Goal: Communication & Community: Share content

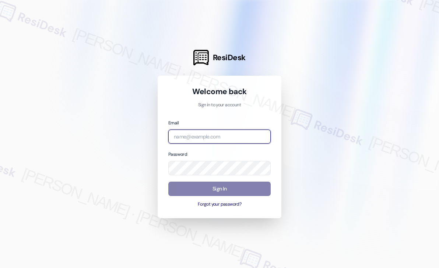
click at [208, 139] on input "email" at bounding box center [219, 136] width 102 height 14
type input "automated-surveys-park_properties-john-roy.roles@park_properties.com"
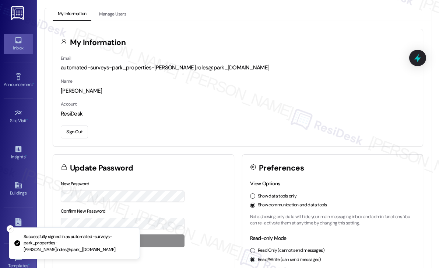
click at [12, 47] on div "Inbox" at bounding box center [18, 47] width 37 height 7
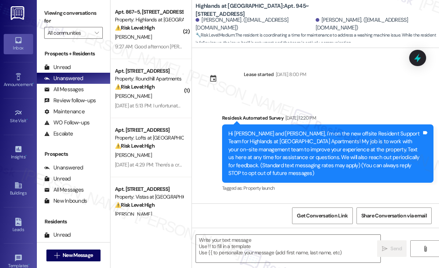
scroll to position [20633, 0]
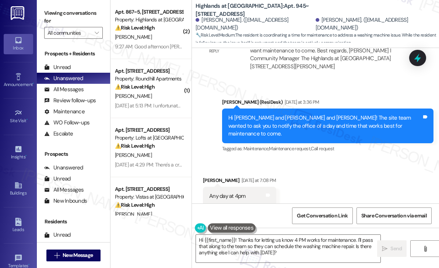
click at [343, 121] on div "Lease started Jul 31, 2024 at 8:00 PM Survey, sent via SMS Residesk Automated S…" at bounding box center [315, 125] width 247 height 155
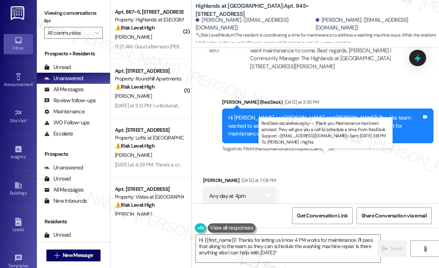
drag, startPoint x: 293, startPoint y: 171, endPoint x: 277, endPoint y: 164, distance: 18.2
click at [277, 254] on div "ResiDesk escalation reply -> Thank you. Maintenance has been advised. They will…" at bounding box center [328, 269] width 156 height 31
copy div "Maintenance has been advised. They will give you a call to schedule a time."
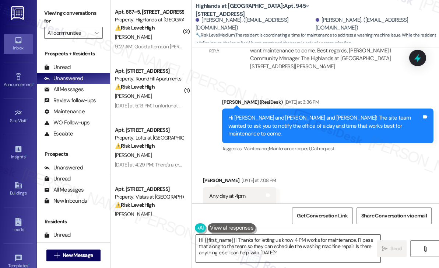
click at [284, 250] on textarea "Hi {{first_name}}! Thanks for letting us know 4 PM works for maintenance. I'll …" at bounding box center [288, 248] width 185 height 28
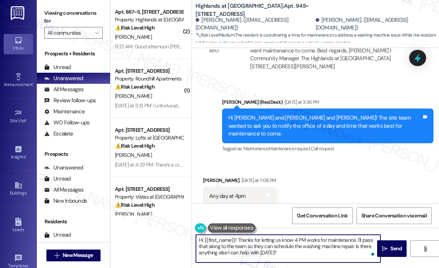
drag, startPoint x: 284, startPoint y: 250, endPoint x: 251, endPoint y: 254, distance: 33.8
click at [238, 239] on textarea "Hi {{first_name}}! Thanks for letting us know 4 PM works for maintenance. I'll …" at bounding box center [288, 248] width 185 height 28
paste textarea "e site team wanted to let you know that maintenance has been informed and will …"
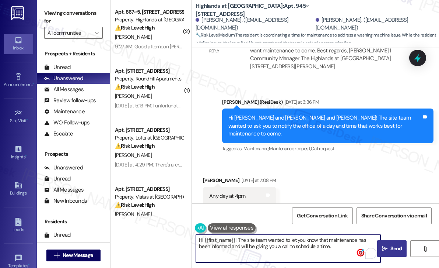
type textarea "Hi {{first_name}}! The site team wanted to let you know that maintenance has be…"
click at [392, 247] on span "Send" at bounding box center [396, 248] width 11 height 8
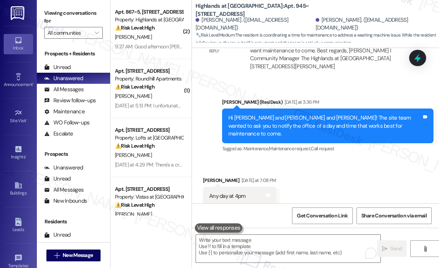
scroll to position [20550, 0]
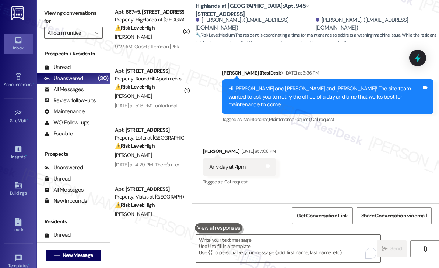
scroll to position [20619, 0]
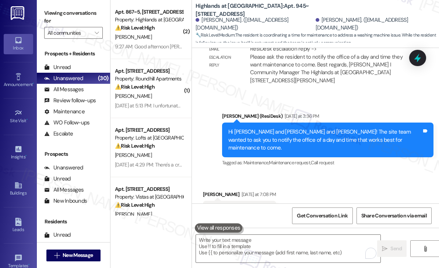
click at [326, 174] on div "Received via SMS Brian Shaver Yesterday at 7:08 PM Any day at 4pm Tags and note…" at bounding box center [315, 205] width 247 height 62
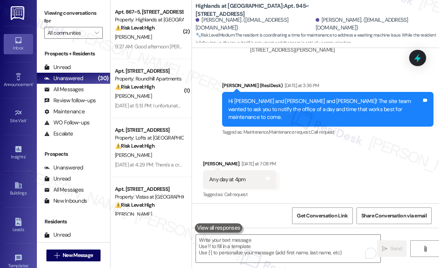
scroll to position [20656, 0]
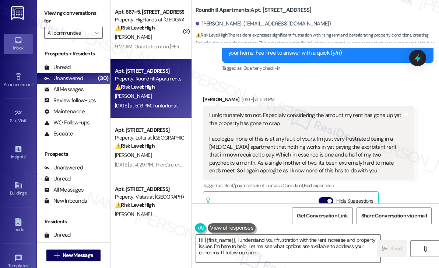
scroll to position [278, 0]
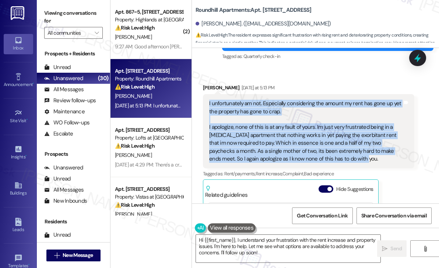
drag, startPoint x: 331, startPoint y: 160, endPoint x: 208, endPoint y: 107, distance: 134.1
click at [208, 107] on div "I unfortunately am not. Especially considering the amount my rent has gone up y…" at bounding box center [309, 131] width 212 height 74
copy div "I unfortunately am not. Especially considering the amount my rent has gone up y…"
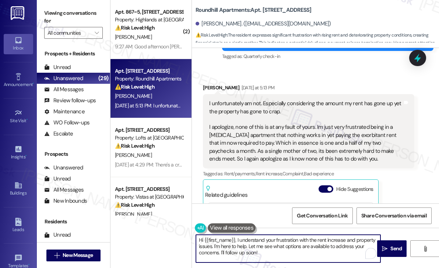
drag, startPoint x: 266, startPoint y: 252, endPoint x: 237, endPoint y: 240, distance: 31.1
click at [237, 240] on textarea "Hi {{first_name}}, I understand your frustration with the rent increase and pro…" at bounding box center [288, 248] width 185 height 28
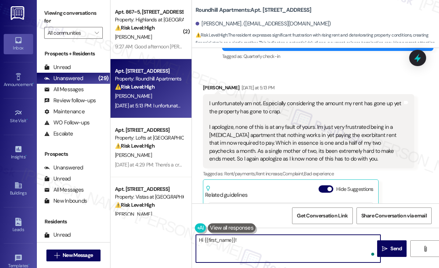
paste textarea "Thanks for sharing how you’re feeling — can you tell me more about the things t…"
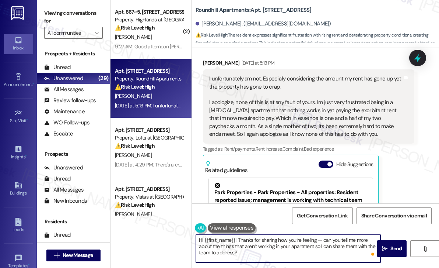
scroll to position [388, 0]
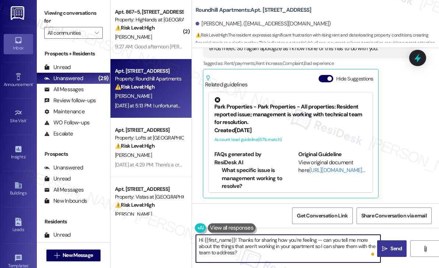
type textarea "Hi {{first_name}}! Thanks for sharing how you’re feeling — can you tell me more…"
click at [395, 245] on span "Send" at bounding box center [396, 248] width 11 height 8
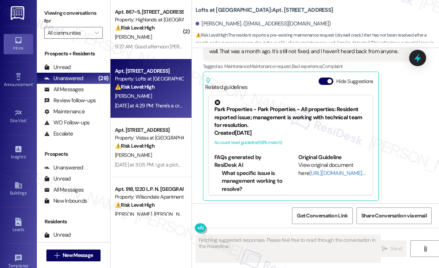
scroll to position [606, 0]
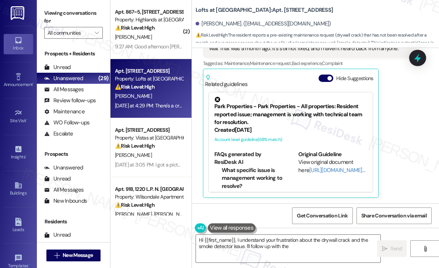
click at [414, 118] on div "Received via SMS Mavis Brandon Neutral Yesterday at 4:29 PM There's a crack im …" at bounding box center [309, 81] width 223 height 243
type textarea "Hi {{first_name}}, I understand your frustration about the drywall crack and th…"
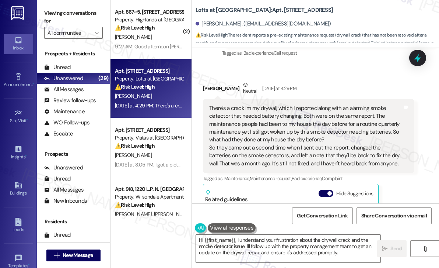
scroll to position [495, 0]
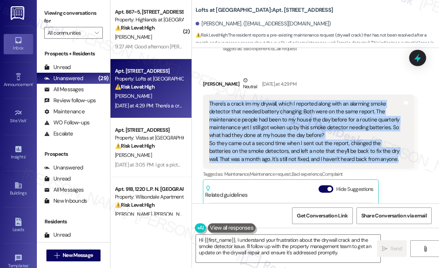
drag, startPoint x: 382, startPoint y: 159, endPoint x: 210, endPoint y: 104, distance: 180.2
click at [210, 104] on div "There's a crack im my drywall, which I reported along with an alarming smoke de…" at bounding box center [306, 131] width 194 height 63
copy div "There's a crack im my drywall, which I reported along with an alarming smoke de…"
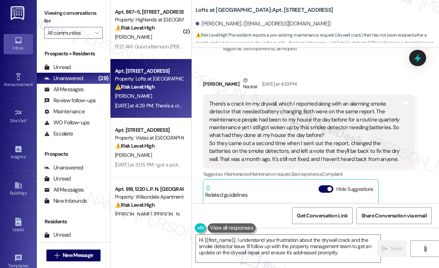
click at [324, 69] on div "Received via SMS Mavis Brandon Neutral Yesterday at 4:29 PM There's a crack im …" at bounding box center [315, 187] width 247 height 254
click at [413, 187] on div "Received via SMS Mavis Brandon Neutral Yesterday at 4:29 PM There's a crack im …" at bounding box center [309, 192] width 223 height 243
click at [413, 180] on div "Received via SMS Mavis Brandon Neutral Yesterday at 4:29 PM There's a crack im …" at bounding box center [309, 192] width 223 height 243
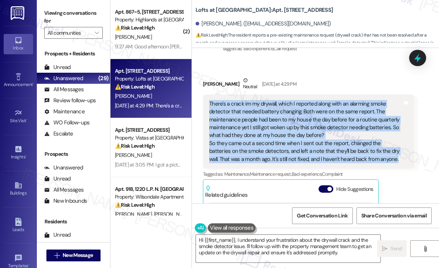
drag, startPoint x: 378, startPoint y: 160, endPoint x: 209, endPoint y: 103, distance: 177.3
click at [209, 103] on div "There's a crack im my drywall, which I reported along with an alarming smoke de…" at bounding box center [306, 131] width 194 height 63
copy div "There's a crack im my drywall, which I reported along with an alarming smoke de…"
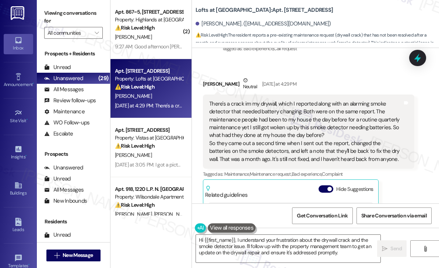
click at [403, 180] on div "Mavis Brandon Neutral Yesterday at 4:29 PM There's a crack im my drywall, which…" at bounding box center [309, 192] width 212 height 232
click at [419, 60] on icon at bounding box center [418, 57] width 9 height 11
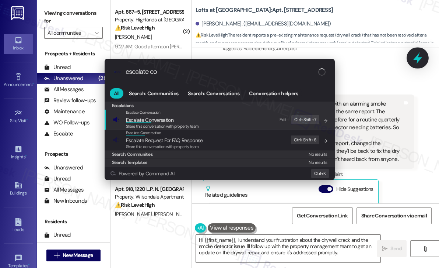
type input "escalate con"
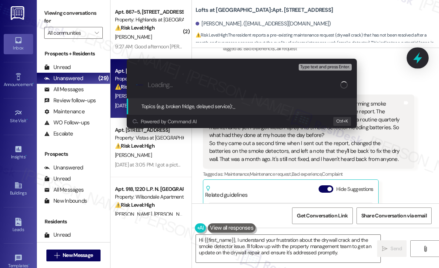
type input "Follow-Up on Unresolved Drywall Repair Reported Over a Month Ago"
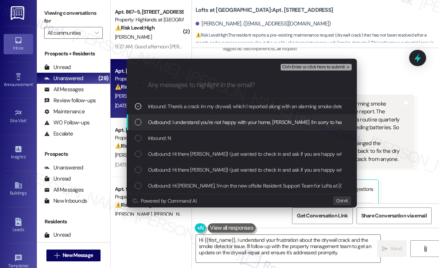
click at [242, 122] on span "Outbound: I understand you're not happy with your home, Mavis. I'm sorry to hea…" at bounding box center [372, 122] width 449 height 8
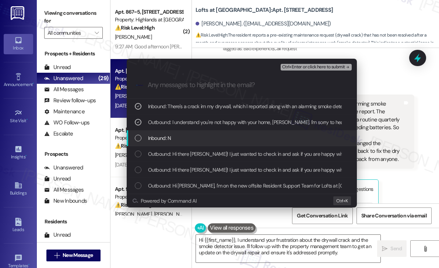
click at [244, 135] on div "Inbound: N" at bounding box center [243, 138] width 216 height 8
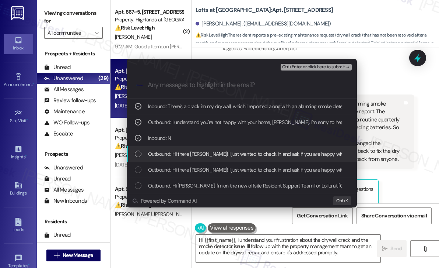
click at [248, 150] on span "Outbound: Hi there Mavis! I just wanted to check in and ask if you are happy wi…" at bounding box center [299, 154] width 302 height 8
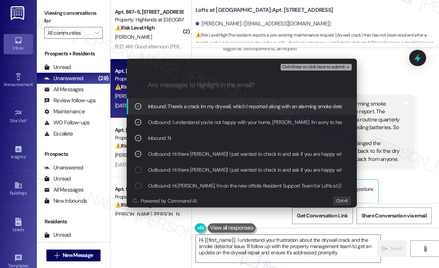
click at [302, 66] on span "Ctrl+Enter or click here to submit" at bounding box center [313, 67] width 63 height 5
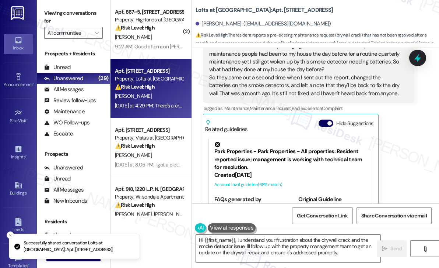
scroll to position [606, 0]
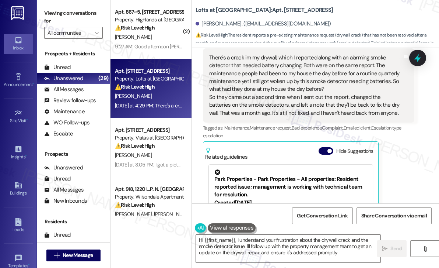
type textarea "Hi {{first_name}}, I understand your frustration about the drywall crack and th…"
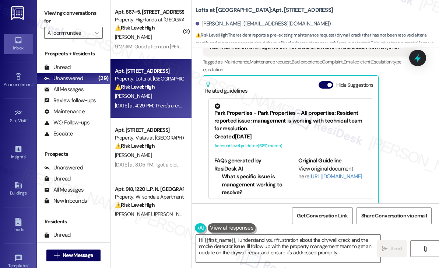
scroll to position [613, 0]
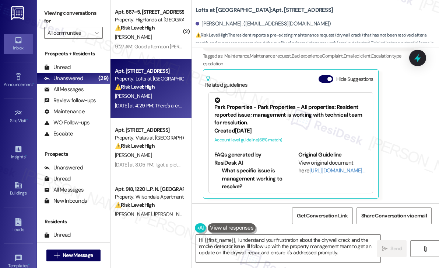
click at [414, 112] on div "Received via SMS Mavis Brandon Neutral Yesterday at 4:29 PM There's a crack im …" at bounding box center [309, 78] width 223 height 251
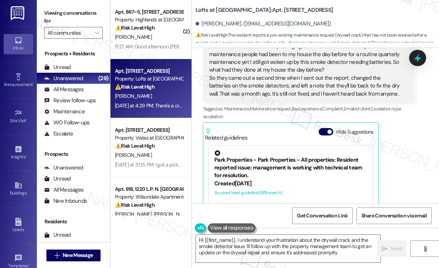
scroll to position [614, 0]
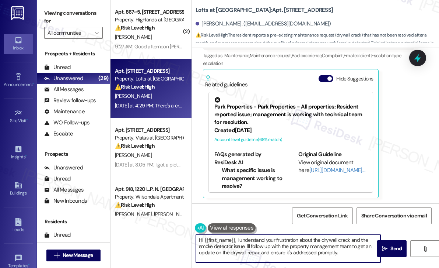
click at [316, 246] on textarea "Hi {{first_name}}, I understand your frustration about the drywall crack and th…" at bounding box center [288, 248] width 185 height 28
click at [316, 245] on textarea "Hi {{first_name}}, I understand your frustration about the drywall crack and th…" at bounding box center [288, 248] width 185 height 28
click at [388, 244] on button " Send" at bounding box center [392, 248] width 29 height 17
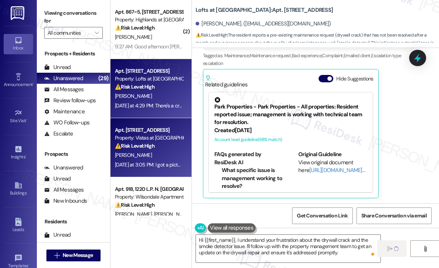
click at [149, 166] on div "Yesterday at 3:05 PM: I got a picture of him Yesterday at 3:05 PM: I got a pict…" at bounding box center [157, 164] width 84 height 7
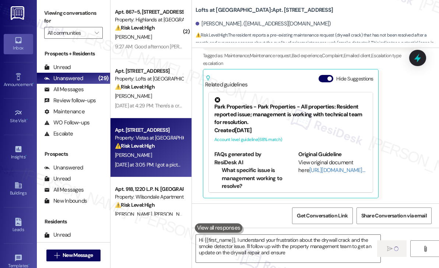
type textarea "Hi {{first_name}}, I understand your frustration about the drywall crack and th…"
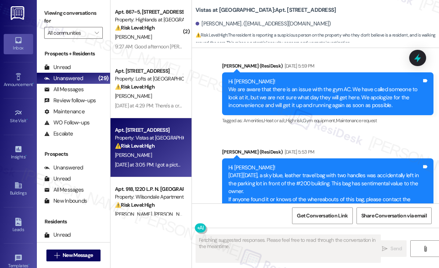
scroll to position [2497, 0]
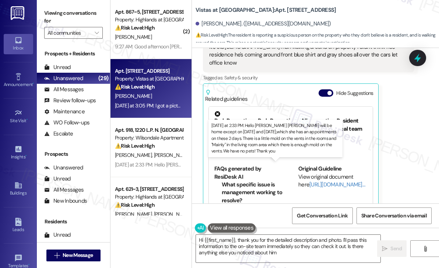
type textarea "Hi {{first_name}}, thank you for the detailed description and photo. I'll pass …"
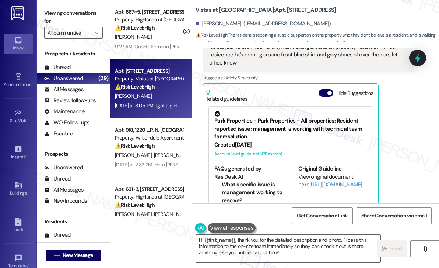
click at [316, 172] on div "Received via SMS Molissa Braxton Yesterday at 3:05 PM It's old white man walkin…" at bounding box center [315, 135] width 247 height 248
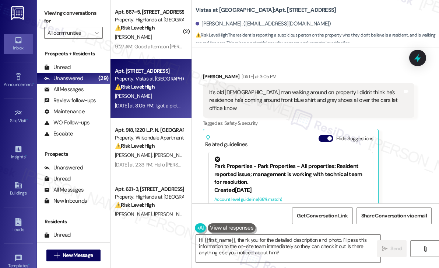
scroll to position [2387, 0]
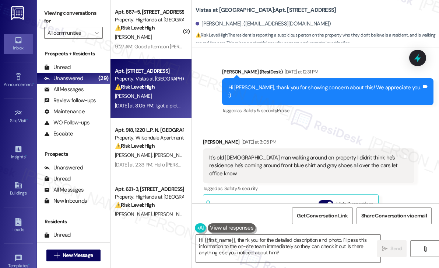
click at [307, 121] on div "Received via SMS Molissa Braxton Yesterday at 3:05 PM It's old white man walkin…" at bounding box center [315, 245] width 247 height 248
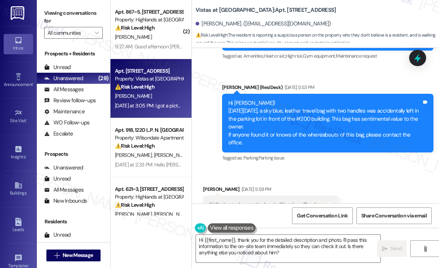
scroll to position [2202, 0]
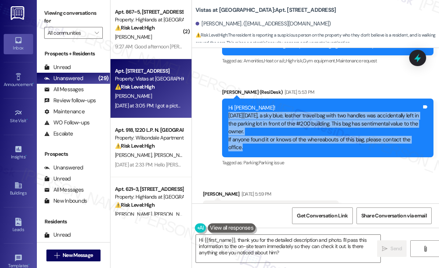
drag, startPoint x: 258, startPoint y: 108, endPoint x: 227, endPoint y: 78, distance: 42.8
click at [228, 104] on div "Hi Molissa! On Sunday, August 10th, a sky blue, leather travel bag with two han…" at bounding box center [325, 128] width 195 height 48
copy div "On Sunday, August 10th, a sky blue, leather travel bag with two handles was acc…"
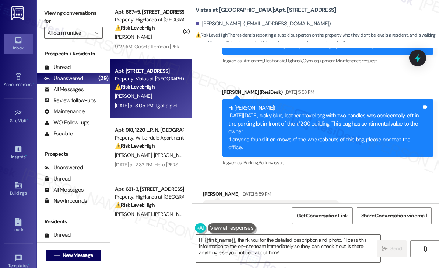
click at [237, 206] on div "If I find out who got the bag I will let the office know" at bounding box center [268, 210] width 118 height 8
copy div "If I find out who got the bag I will let the office know Tags and notes"
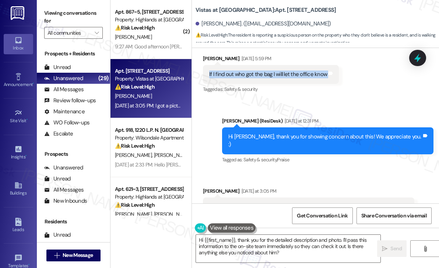
scroll to position [2350, 0]
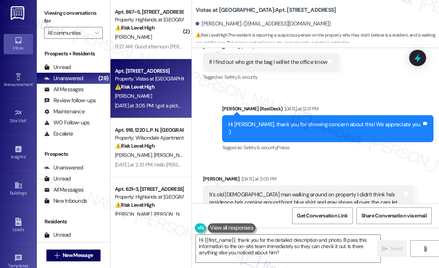
click at [307, 191] on div "It's old white man walking around on property I didn't think he's residence he'…" at bounding box center [306, 203] width 194 height 24
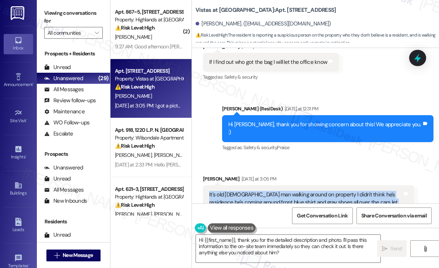
click at [307, 191] on div "It's old white man walking around on property I didn't think he's residence he'…" at bounding box center [306, 203] width 194 height 24
copy div "It's old white man walking around on property I didn't think he's residence he'…"
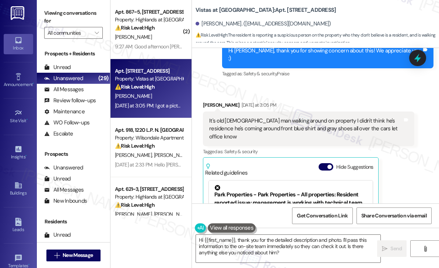
scroll to position [2498, 0]
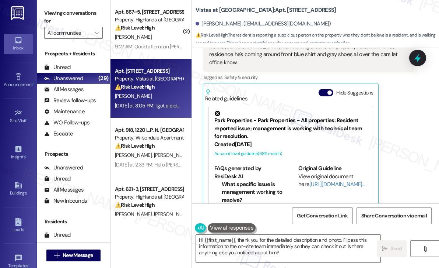
click at [226, 239] on div "I got a picture of him" at bounding box center [233, 243] width 48 height 8
copy div "I got a picture of him Tags and notes"
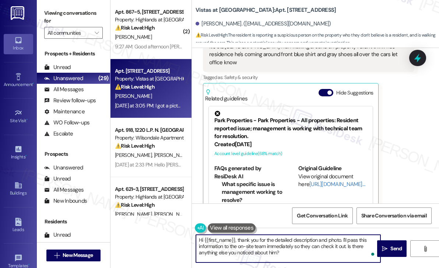
drag, startPoint x: 293, startPoint y: 253, endPoint x: 238, endPoint y: 238, distance: 57.3
click at [238, 238] on textarea "Hi {{first_name}}, thank you for the detailed description and photo. I'll pass …" at bounding box center [288, 248] width 185 height 28
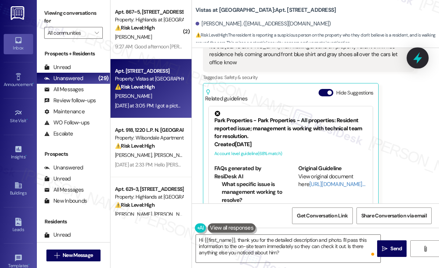
click at [420, 59] on icon at bounding box center [418, 57] width 9 height 11
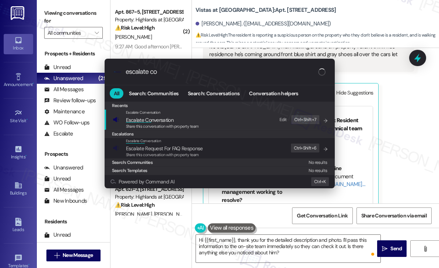
type input "escalate con"
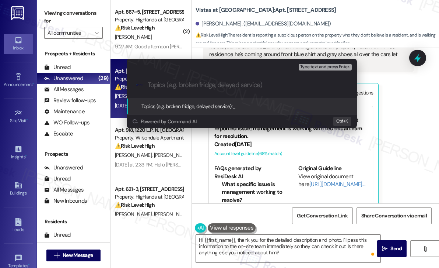
paste input "Possible Lead on Missing Sky Blue Leather Travel Bag from August 10"
type input "Possible Lead on Missing Sky Blue Leather Travel Bag from August 10"
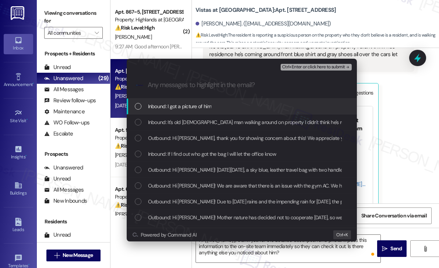
click at [182, 107] on span "Inbound: I got a picture of him" at bounding box center [179, 106] width 63 height 8
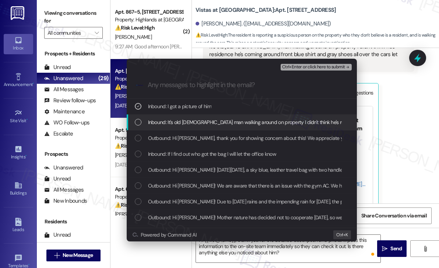
click at [186, 121] on span "Inbound: It's old white man walking around on property I didn't think he's resi…" at bounding box center [343, 122] width 390 height 8
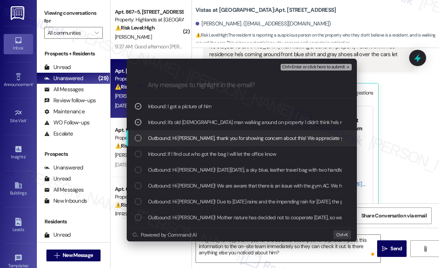
click at [184, 141] on span "Outbound: Hi Molissa, thank you for showing concern about this! We appreciate y…" at bounding box center [250, 138] width 205 height 8
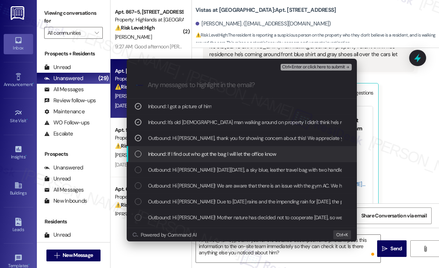
click at [193, 154] on span "Inbound: If I find out who got the bag I will let the office know" at bounding box center [212, 154] width 129 height 8
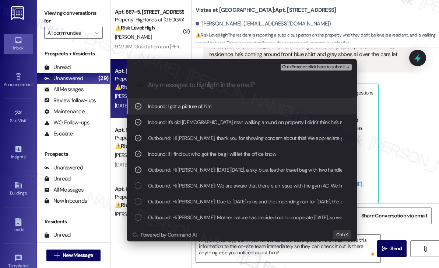
click at [306, 68] on span "Ctrl+Enter or click here to submit" at bounding box center [313, 67] width 63 height 5
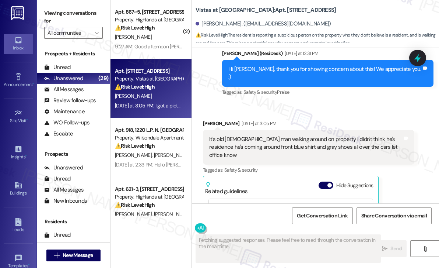
scroll to position [2508, 0]
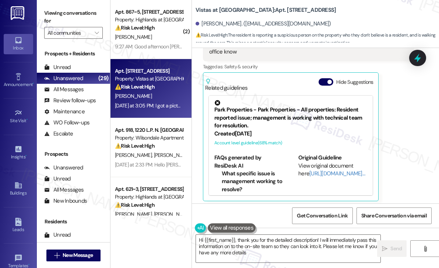
type textarea "Hi {{first_name}}, thank you for the detailed description! I will immediately p…"
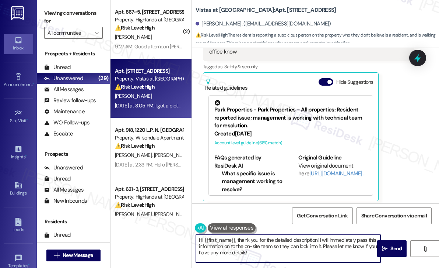
click at [330, 250] on textarea "Hi {{first_name}}, thank you for the detailed description! I will immediately p…" at bounding box center [288, 248] width 185 height 28
click at [324, 248] on textarea "Hi {{first_name}}, thank you for the detailed description! I will immediately p…" at bounding box center [288, 248] width 185 height 28
click at [389, 249] on span "Send" at bounding box center [396, 248] width 14 height 8
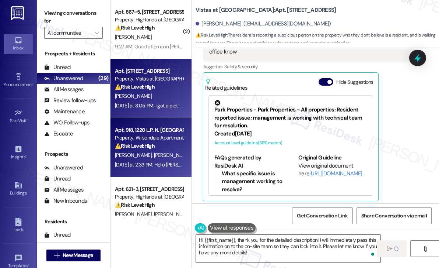
click at [149, 151] on div "D. Stoakley G. Aguilar" at bounding box center [149, 154] width 70 height 9
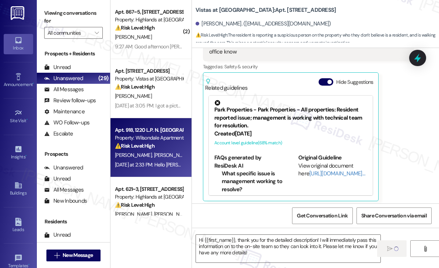
type textarea "Fetching suggested responses. Please feel free to read through the conversation…"
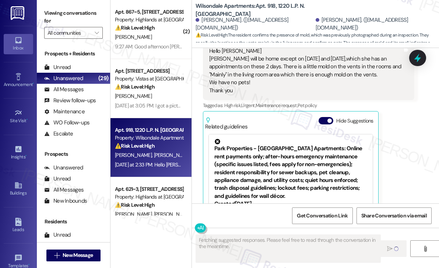
scroll to position [3669, 0]
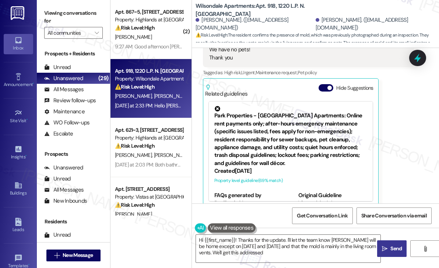
type textarea "Hi {{first_name}}! Thanks for the update. I'll let the team know Daphne will be…"
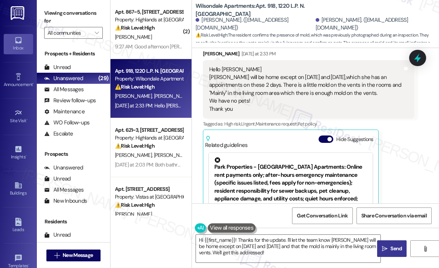
scroll to position [3595, 0]
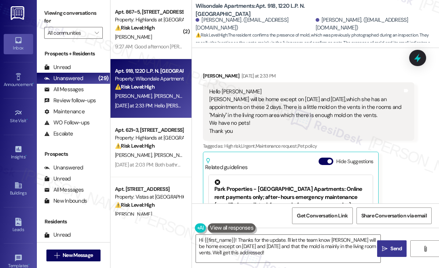
click at [351, 66] on div "Received via SMS Gale Aguilar Yesterday at 2:33 PM Hello Sarah Daphne will be h…" at bounding box center [309, 176] width 223 height 220
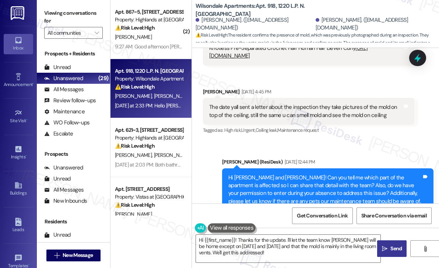
scroll to position [3411, 0]
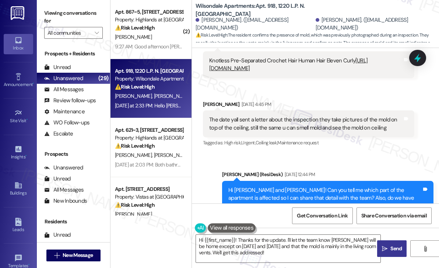
click at [345, 144] on div "Lease started Nov 30, 2024 at 7:00 PM Survey, sent via SMS Residesk Automated S…" at bounding box center [315, 125] width 247 height 155
click at [367, 154] on div "Sent via SMS [PERSON_NAME] (ResiDesk) [DATE] 12:44 PM Hi [PERSON_NAME] and [PER…" at bounding box center [315, 197] width 247 height 86
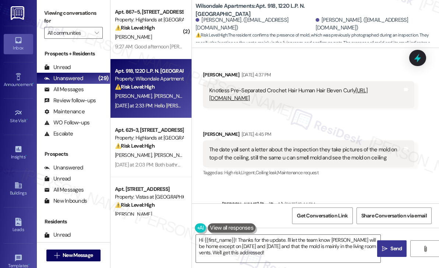
scroll to position [3337, 0]
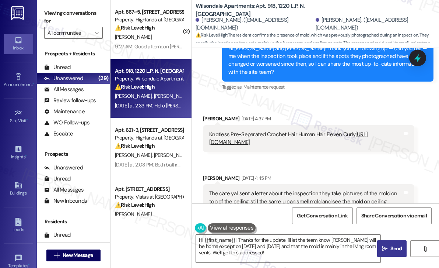
click at [279, 168] on div "Received via SMS Daphne Stoakley Aug 12, 2025 at 4:45 PM The date yall sent a l…" at bounding box center [309, 197] width 223 height 59
click at [285, 87] on div "Sent via SMS Sarah (ResiDesk) Aug 11, 2025 at 4:12 PM Hi Daphne and Gale! Thank…" at bounding box center [328, 60] width 223 height 75
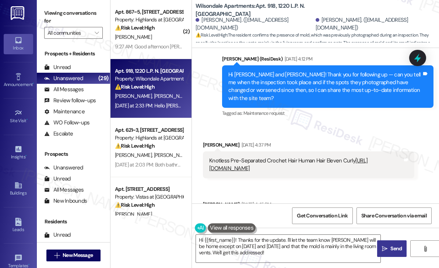
scroll to position [3301, 0]
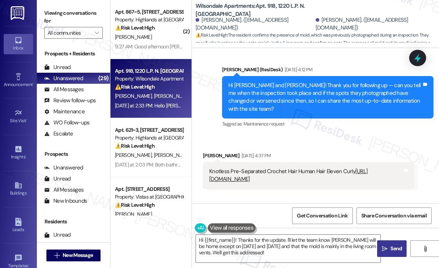
click at [302, 119] on div "Tagged as: Maintenance request Click to highlight conversations about Maintenan…" at bounding box center [328, 123] width 212 height 11
click at [340, 121] on div "Sent via SMS Sarah (ResiDesk) Aug 11, 2025 at 4:12 PM Hi Daphne and Gale! Thank…" at bounding box center [328, 97] width 223 height 75
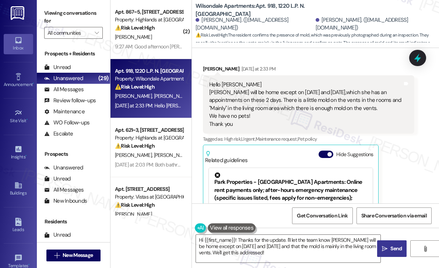
scroll to position [3669, 0]
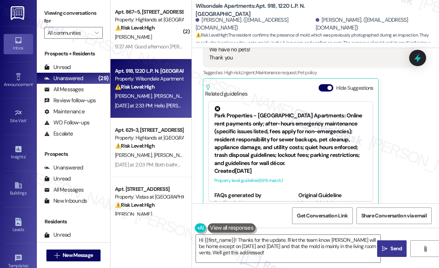
click at [412, 181] on div "Received via SMS Gale Aguilar Yesterday at 2:33 PM Hello Sarah Daphne will be h…" at bounding box center [309, 103] width 223 height 220
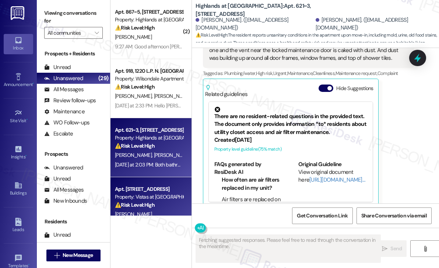
scroll to position [382, 0]
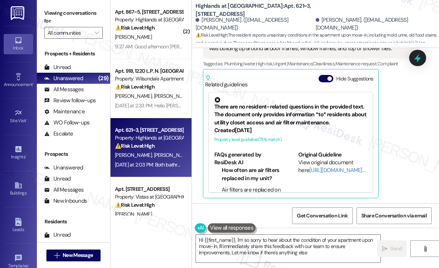
type textarea "Hi {{first_name}}, I'm so sorry to hear about the condition of your apartment u…"
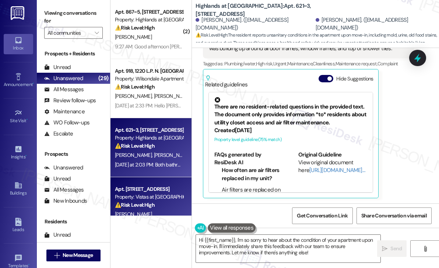
click at [174, 196] on div "Property: Vistas at [GEOGRAPHIC_DATA]" at bounding box center [149, 197] width 68 height 8
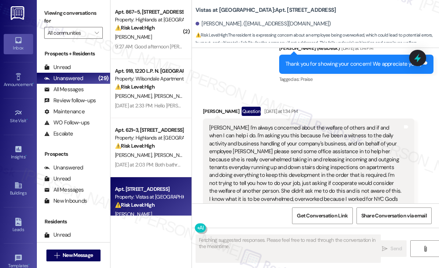
scroll to position [1475, 0]
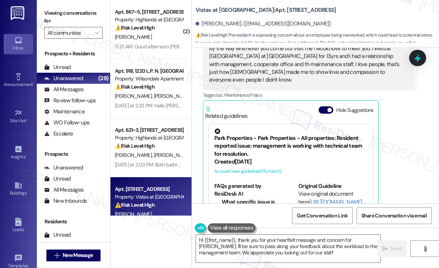
type textarea "Hi {{first_name}}, thank you for your heartfelt message and concern for Ms. Wil…"
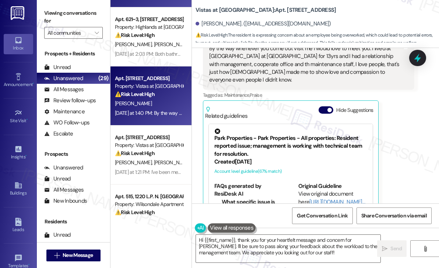
scroll to position [184, 0]
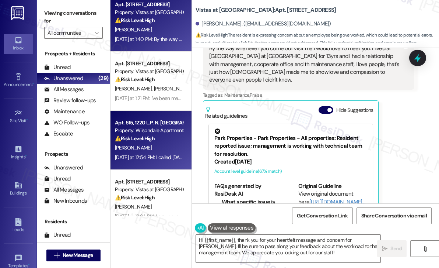
click at [153, 129] on div "Property: Wilsondale Apartments" at bounding box center [149, 130] width 68 height 8
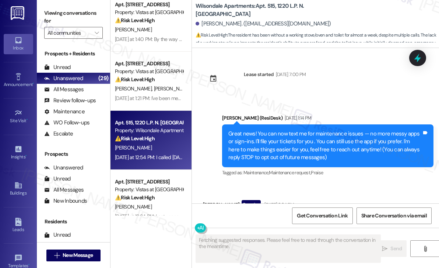
scroll to position [13456, 0]
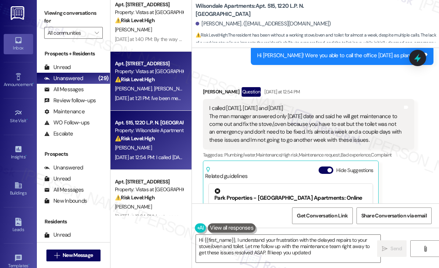
type textarea "Hi {{first_name}}, I understand your frustration with the delayed repairs to yo…"
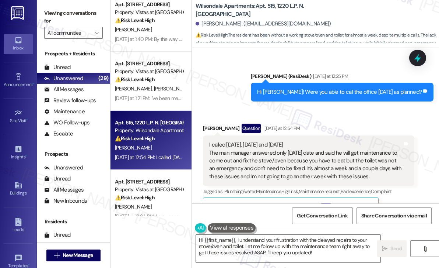
scroll to position [13308, 0]
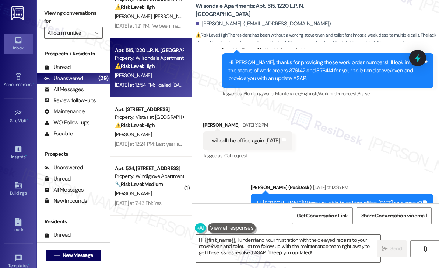
scroll to position [258, 0]
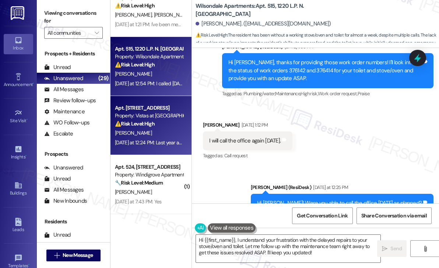
click at [151, 147] on div "Apt. 222, 7612 Timberlake Road Property: Vistas at Dreaming Creek ⚠️ Risk Level…" at bounding box center [151, 125] width 81 height 59
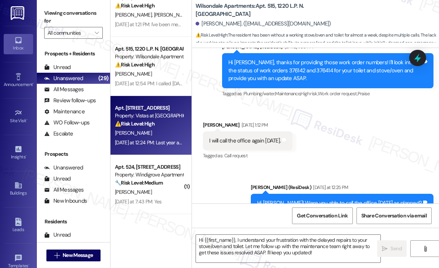
type textarea "Fetching suggested responses. Please feel free to read through the conversation…"
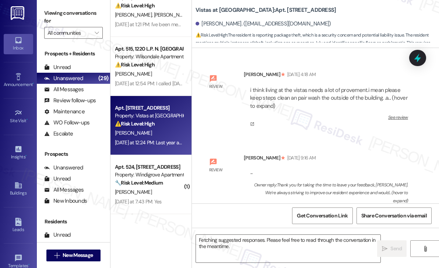
scroll to position [7870, 0]
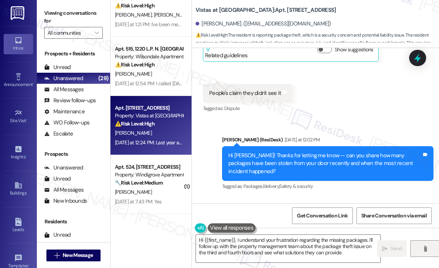
type textarea "Hi {{first_name}}, I understand your frustration regarding the missing packages…"
click at [363, 208] on div "Received via SMS Bernice Lewis Neutral Yesterday at 12:24 PM Last year and July…" at bounding box center [309, 245] width 223 height 75
click at [332, 214] on div "Bernice Lewis Neutral Yesterday at 12:24 PM" at bounding box center [309, 223] width 212 height 18
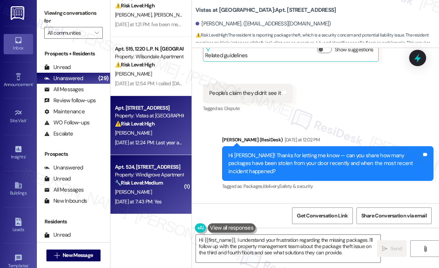
click at [147, 181] on strong "🔧 Risk Level: Medium" at bounding box center [139, 182] width 48 height 7
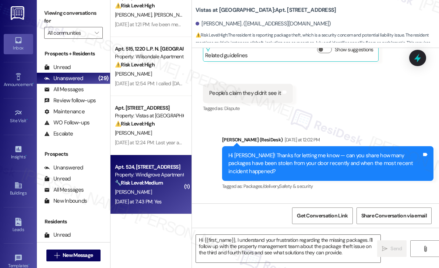
type textarea "Fetching suggested responses. Please feel free to read through the conversation…"
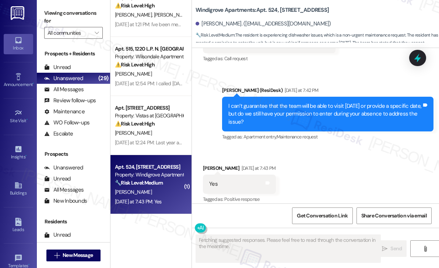
scroll to position [627, 0]
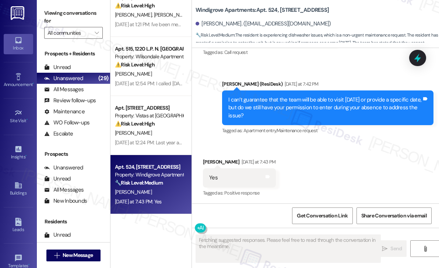
click at [341, 174] on div "Received via SMS Victor Nelson Yesterday at 7:43 PM Yes Tags and notes Tagged a…" at bounding box center [315, 172] width 247 height 62
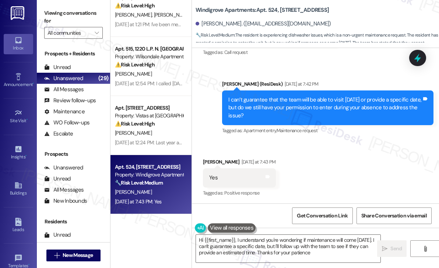
type textarea "Hi {{first_name}}, I understand you're wondering if maintenance will come today…"
click at [341, 174] on div "Received via SMS Victor Nelson Yesterday at 7:43 PM Yes Tags and notes Tagged a…" at bounding box center [315, 172] width 247 height 62
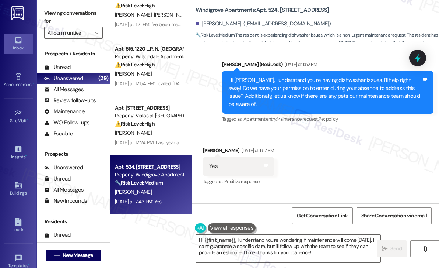
scroll to position [369, 0]
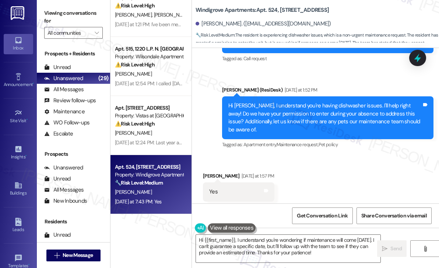
click at [327, 187] on div "Received via SMS Victor Nelson Yesterday at 1:57 PM Yes Tags and notes Tagged a…" at bounding box center [315, 238] width 247 height 166
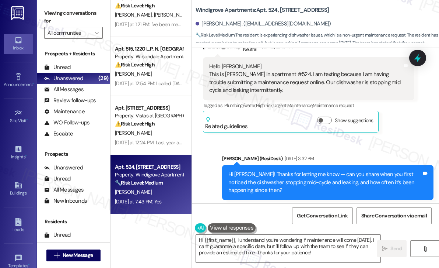
scroll to position [74, 0]
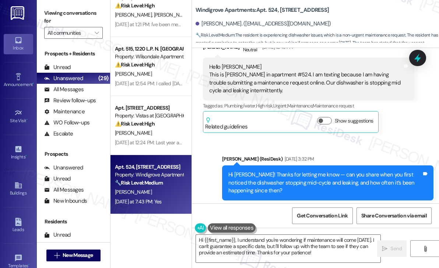
click at [398, 147] on div "Sent via SMS Sarah (ResiDesk) Aug 13, 2025 at 3:32 PM Hi Victor! Thanks for let…" at bounding box center [315, 177] width 247 height 78
drag, startPoint x: 306, startPoint y: 83, endPoint x: 306, endPoint y: 90, distance: 7.0
click at [306, 90] on div "Hello Sarah This is Victor Nelson in apartment #524. I am texting because I am …" at bounding box center [306, 79] width 194 height 32
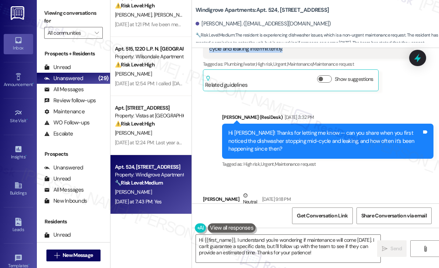
scroll to position [185, 0]
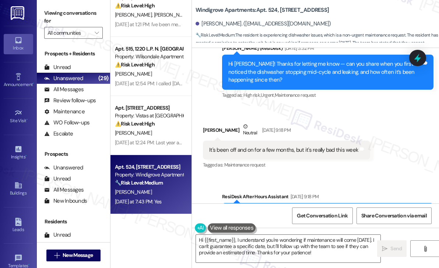
click at [267, 146] on div "It's been off and on for a few months, but it's really bad this week" at bounding box center [283, 150] width 149 height 8
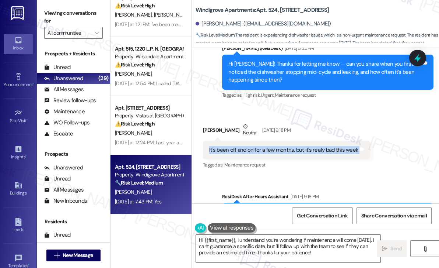
click at [267, 146] on div "It's been off and on for a few months, but it's really bad this week" at bounding box center [283, 150] width 149 height 8
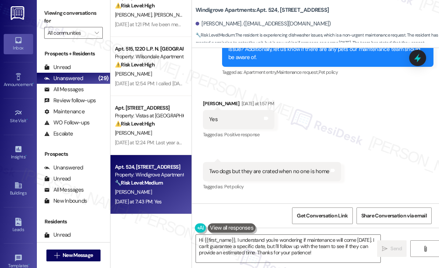
scroll to position [443, 0]
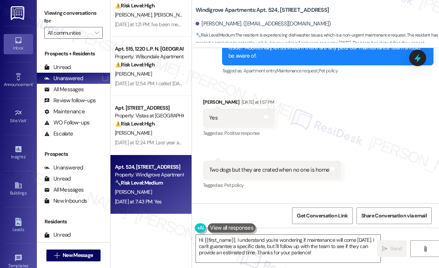
click at [295, 170] on div "Two dogs but they are crated when no one is home" at bounding box center [269, 170] width 120 height 8
click at [415, 56] on icon at bounding box center [418, 58] width 10 height 10
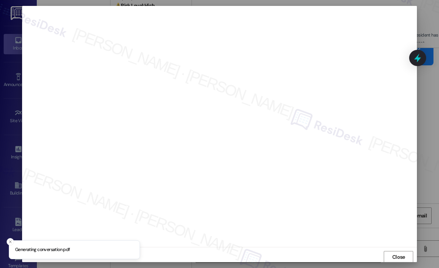
scroll to position [1, 0]
click at [389, 252] on button "Close" at bounding box center [398, 256] width 29 height 12
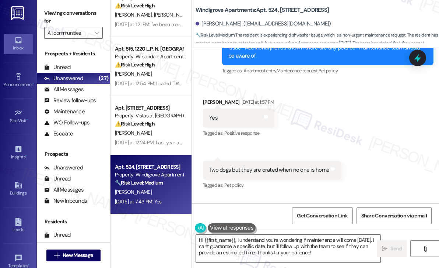
click at [420, 59] on icon at bounding box center [418, 57] width 7 height 9
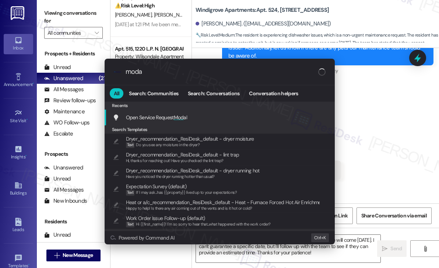
type input "modal"
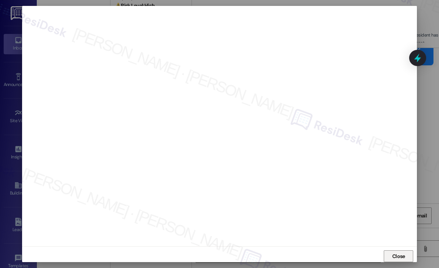
click at [399, 252] on span "Close" at bounding box center [399, 256] width 13 height 8
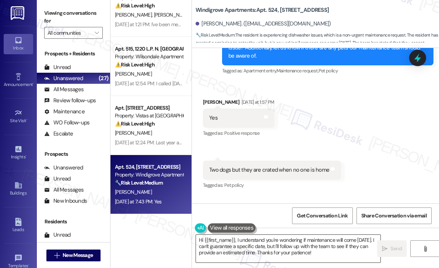
click at [331, 248] on textarea "Hi {{first_name}}, I understand you're wondering if maintenance will come today…" at bounding box center [288, 248] width 185 height 28
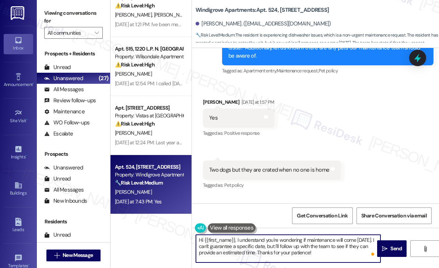
drag, startPoint x: 318, startPoint y: 253, endPoint x: 237, endPoint y: 240, distance: 82.2
click at [237, 240] on textarea "Hi {{first_name}}, I understand you're wondering if maintenance will come today…" at bounding box center [288, 248] width 185 height 28
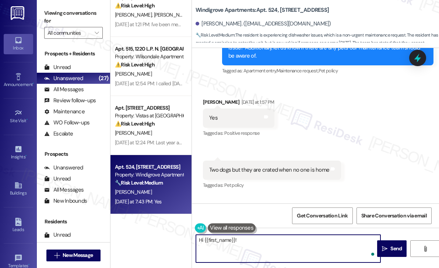
paste textarea "I’ve submitted a work order for your dishwasher so the maintenance team can add…"
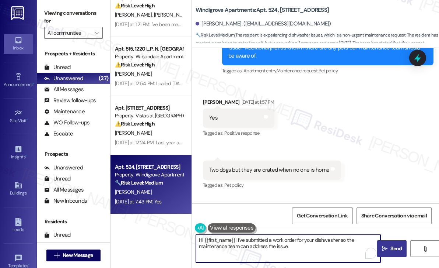
type textarea "Hi {{first_name}}! I’ve submitted a work order for your dishwasher so the maint…"
click at [388, 246] on span " Send" at bounding box center [392, 248] width 23 height 8
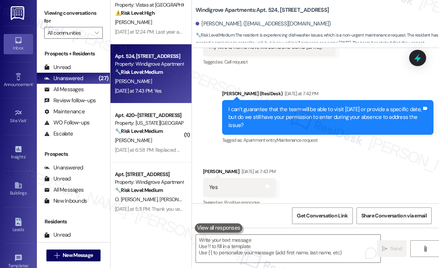
scroll to position [627, 0]
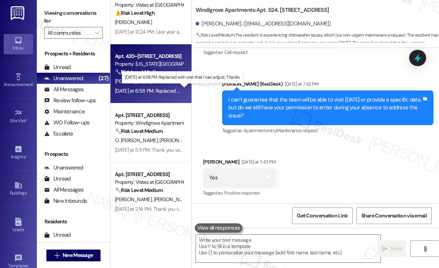
click at [158, 88] on div "Yesterday at 6:58 PM: Replaced with one that I can adjust. Thanks Yesterday at …" at bounding box center [181, 90] width 133 height 7
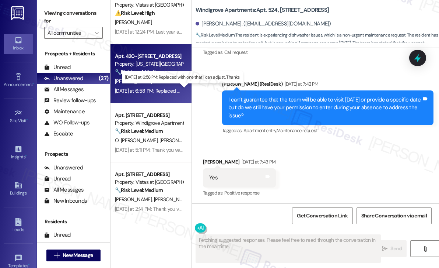
scroll to position [250, 0]
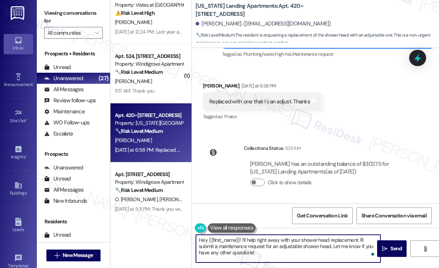
drag, startPoint x: 332, startPoint y: 247, endPoint x: 332, endPoint y: 255, distance: 7.4
click at [332, 255] on textarea "Hey {{first_name}}! I'll help right away with your shower head replacement. I'l…" at bounding box center [288, 248] width 185 height 28
paste textarea "Do we have your permission to enter during your absence to address this issue? …"
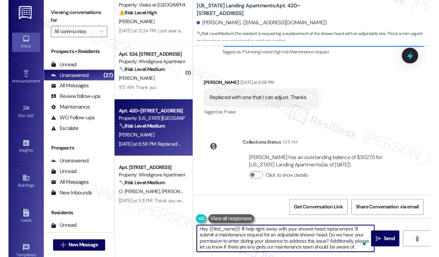
scroll to position [1, 0]
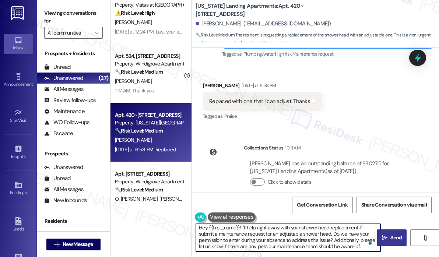
type textarea "Hey {{first_name}}! I'll help right away with your shower head replacement. I'l…"
click at [393, 241] on span "Send" at bounding box center [396, 238] width 11 height 8
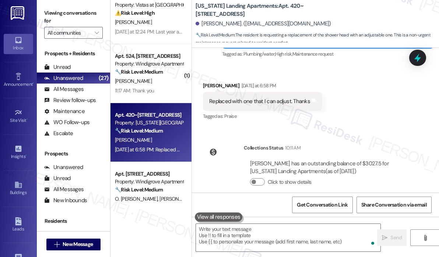
scroll to position [0, 0]
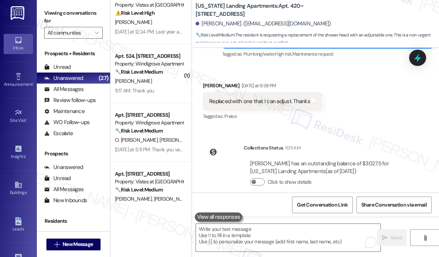
click at [404, 125] on div "Received via SMS Brenda Powell Yesterday at 6:58 PM Replaced with one that I ca…" at bounding box center [315, 96] width 247 height 62
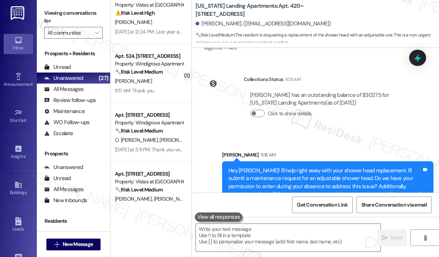
scroll to position [336, 0]
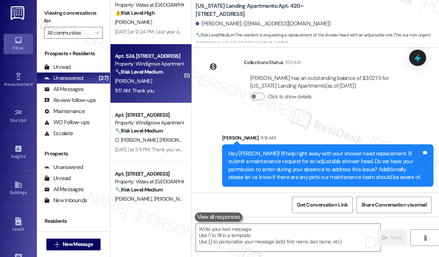
click at [169, 87] on div "11:17 AM: Thank you 11:17 AM: Thank you" at bounding box center [149, 90] width 70 height 9
type textarea "Fetching suggested responses. Please feel free to read through the conversation…"
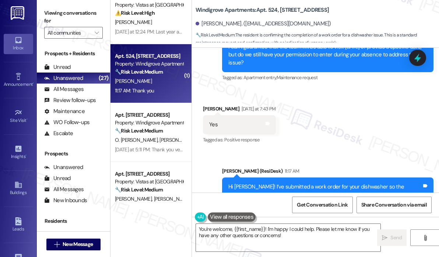
scroll to position [770, 0]
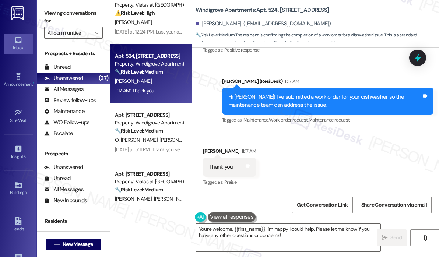
click at [320, 168] on div "Received via SMS Victor Nelson 11:17 AM Thank you Tags and notes Tagged as: Pra…" at bounding box center [315, 162] width 247 height 62
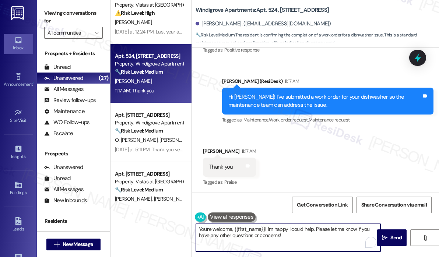
click at [289, 236] on textarea "You're welcome, {{first_name}}! I'm happy I could help. Please let me know if y…" at bounding box center [288, 238] width 185 height 28
drag, startPoint x: 268, startPoint y: 230, endPoint x: 291, endPoint y: 240, distance: 25.1
click at [291, 240] on textarea "You're welcome, {{first_name}}! I'm happy I could help. Please let me know if y…" at bounding box center [288, 238] width 185 height 28
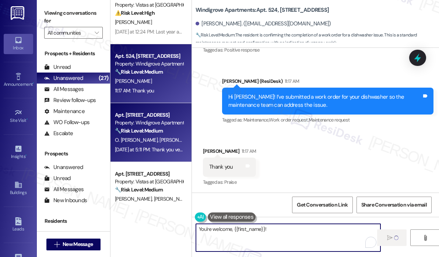
type textarea "You're welcome, {{first_name}}!"
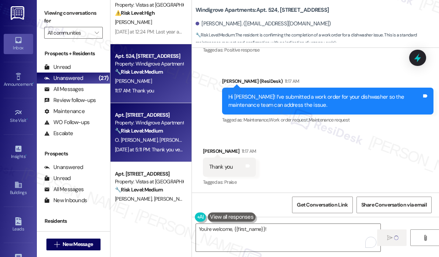
click at [169, 151] on div "Yesterday at 5:11 PM: Thank you very much Yesterday at 5:11 PM: Thank you very …" at bounding box center [156, 149] width 83 height 7
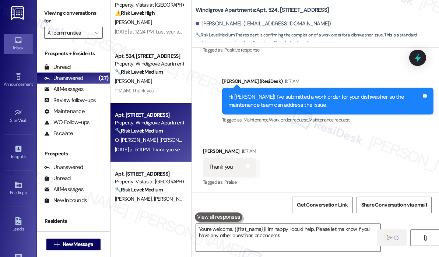
type textarea "You're welcome, {{first_name}}! I'm happy I could help. Please let me know if y…"
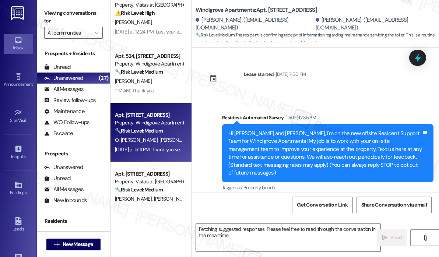
scroll to position [5753, 0]
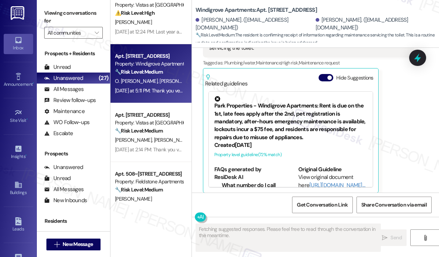
click at [344, 177] on div "Received via SMS Omar Ortez Flores Question Yesterday at 5:10 PM  ​👍​ a “ Sarah…" at bounding box center [315, 122] width 247 height 256
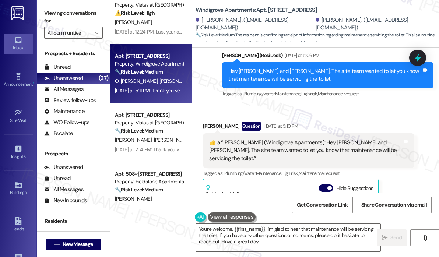
type textarea "You're welcome, {{first_name}}! I'm glad to hear that maintenance will be servi…"
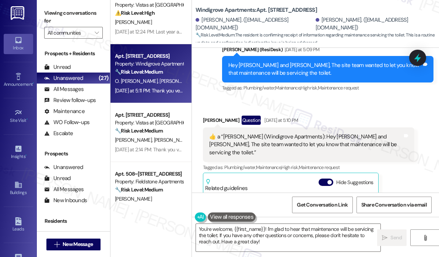
scroll to position [5643, 0]
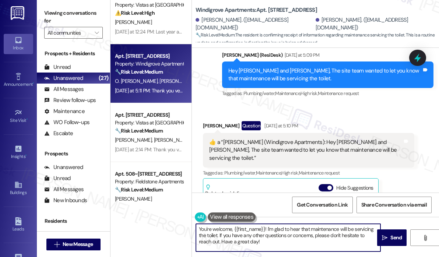
click at [276, 245] on textarea "You're welcome, {{first_name}}! I'm glad to hear that maintenance will be servi…" at bounding box center [288, 238] width 185 height 28
click at [387, 240] on icon "" at bounding box center [385, 238] width 6 height 6
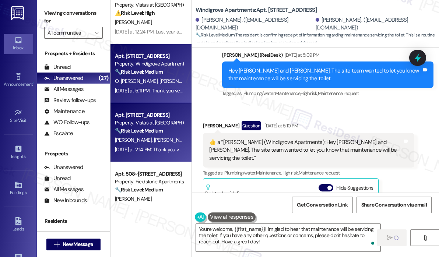
click at [164, 138] on div "E. Phillips D. Bennett" at bounding box center [149, 140] width 70 height 9
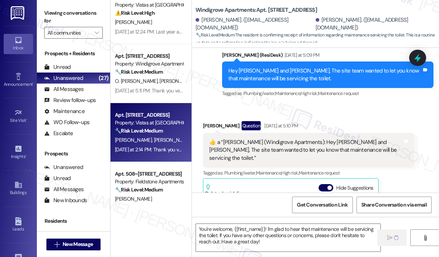
type textarea "Fetching suggested responses. Please feel free to read through the conversation…"
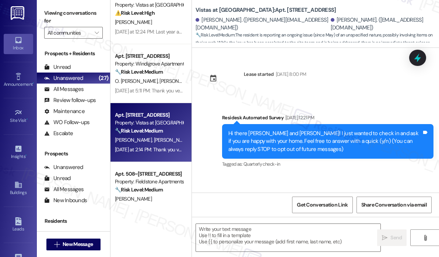
scroll to position [2620, 0]
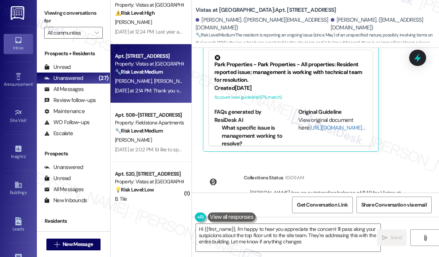
type textarea "Hi {{first_name}}, I'm happy to hear you appreciate the concern! I'll pass alon…"
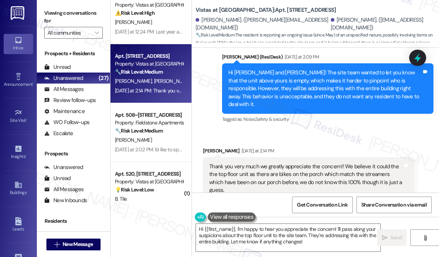
scroll to position [2436, 0]
click at [384, 131] on div "Received via SMS Emma Phillips Yesterday at 2:14 PM Thank you very much we grea…" at bounding box center [315, 236] width 247 height 211
click at [360, 131] on div "Received via SMS Emma Phillips Yesterday at 2:14 PM Thank you very much we grea…" at bounding box center [315, 236] width 247 height 211
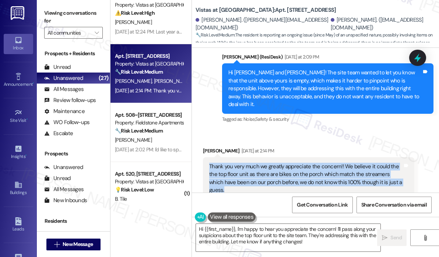
drag, startPoint x: 399, startPoint y: 151, endPoint x: 207, endPoint y: 136, distance: 192.7
click at [207, 157] on div "Thank you very much we greatly appreciate the concern!! We believe it could the…" at bounding box center [309, 178] width 212 height 43
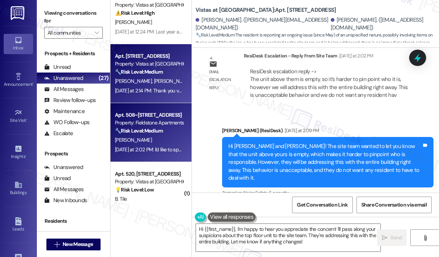
click at [161, 123] on div "Property: Fieldstone Apartments" at bounding box center [149, 123] width 68 height 8
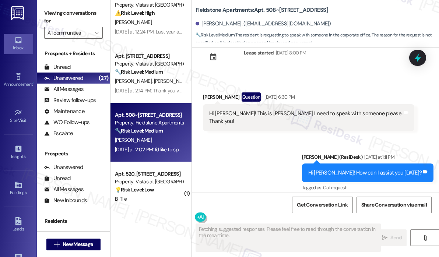
scroll to position [1308, 0]
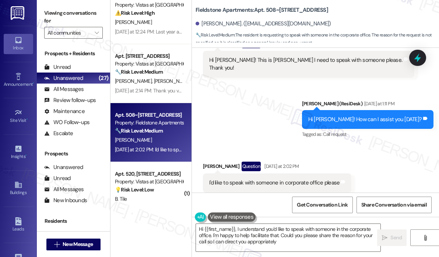
type textarea "Hi {{first_name}}, I understand you'd like to speak with someone in the corpora…"
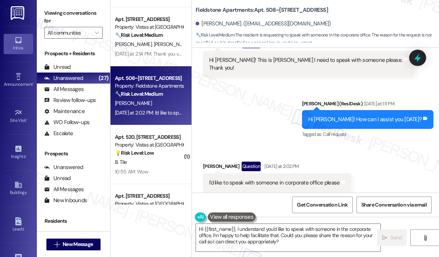
scroll to position [479, 0]
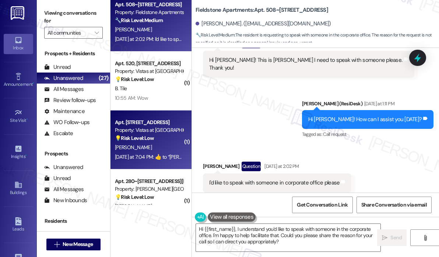
click at [162, 133] on div "Property: Vistas at [GEOGRAPHIC_DATA]" at bounding box center [149, 130] width 68 height 8
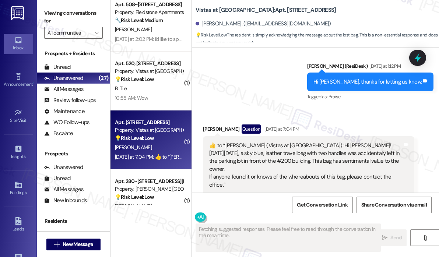
scroll to position [2891, 0]
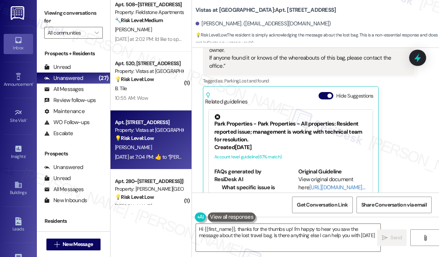
type textarea "Hi {{first_name}}, thanks for the thumbs up! I'm happy to hear you saw the mess…"
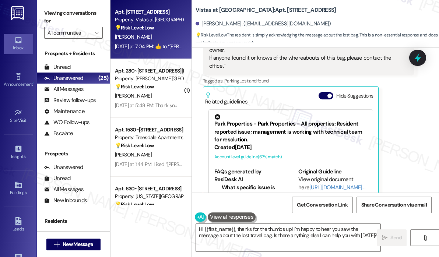
click at [174, 145] on div "💡 Risk Level: Low The resident was having trouble logging in to leave a Google …" at bounding box center [149, 146] width 68 height 8
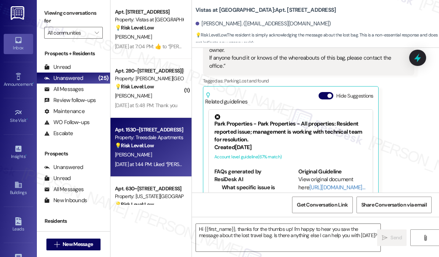
type textarea "Fetching suggested responses. Please feel free to read through the conversation…"
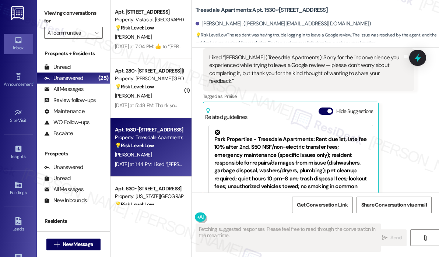
scroll to position [1146, 0]
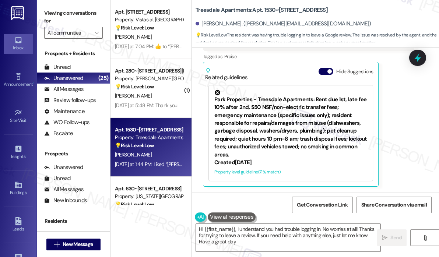
type textarea "Hi {{first_name}}, I understand you had trouble logging in. No worries at all! …"
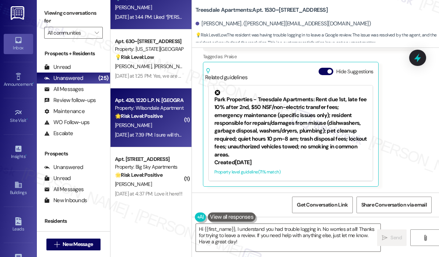
click at [155, 140] on div "Apt. 426, 1220 L.P. N. King Street Property: Wilsondale Apartments 🌟 Risk Level…" at bounding box center [151, 117] width 81 height 59
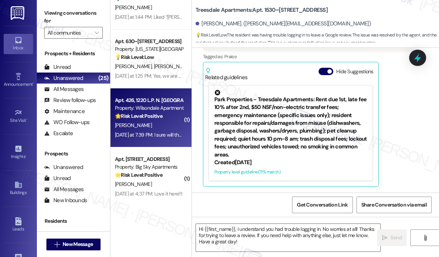
type textarea "Fetching suggested responses. Please feel free to read through the conversation…"
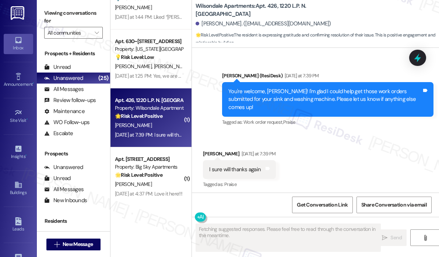
scroll to position [960, 0]
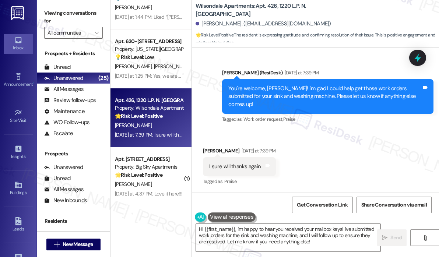
click at [360, 17] on div "Jujuan Burwell. (burwellj530@gmail.com)" at bounding box center [318, 24] width 244 height 15
click at [271, 66] on div "Sent via SMS Sarah (ResiDesk) Yesterday at 7:39 PM You're welcome, Jujuan! I'm …" at bounding box center [315, 91] width 247 height 78
click at [302, 157] on div "Received via SMS Jujuan Burwell Yesterday at 7:39 PM I sure will thanks again T…" at bounding box center [315, 162] width 247 height 62
click at [301, 152] on div "Received via SMS Jujuan Burwell Yesterday at 7:39 PM I sure will thanks again T…" at bounding box center [315, 162] width 247 height 62
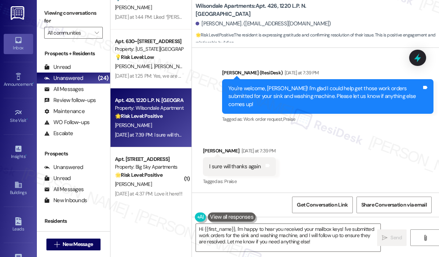
click at [317, 169] on div "Received via SMS Jujuan Burwell Yesterday at 7:39 PM I sure will thanks again T…" at bounding box center [315, 162] width 247 height 62
click at [324, 167] on div "Received via SMS Jujuan Burwell Yesterday at 7:39 PM I sure will thanks again T…" at bounding box center [315, 162] width 247 height 62
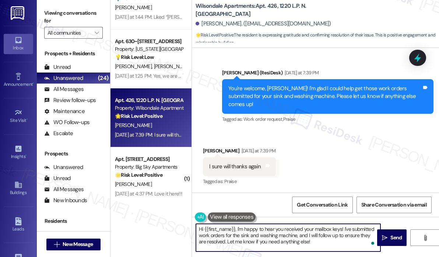
drag, startPoint x: 317, startPoint y: 243, endPoint x: 194, endPoint y: 227, distance: 123.8
click at [195, 227] on div "Hi {{first_name}}, I'm happy to hear you received your mailbox keys! I've submi…" at bounding box center [284, 238] width 185 height 28
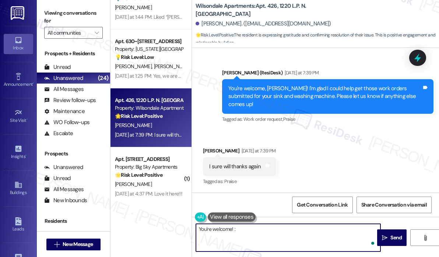
type textarea "You're welcome! :)"
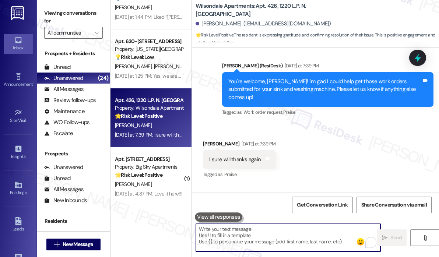
scroll to position [960, 0]
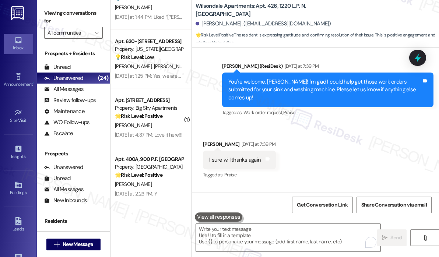
click at [342, 149] on div "Received via SMS Jujuan Burwell Yesterday at 7:39 PM I sure will thanks again T…" at bounding box center [315, 155] width 247 height 62
click at [334, 133] on div "Received via SMS Jujuan Burwell Yesterday at 7:39 PM I sure will thanks again T…" at bounding box center [315, 155] width 247 height 62
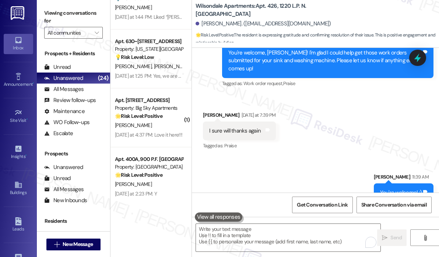
scroll to position [1012, 0]
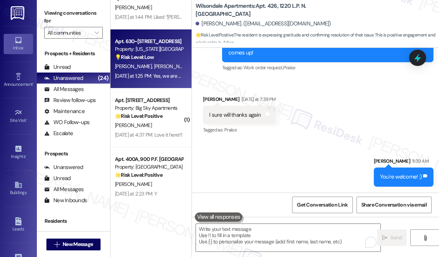
click at [157, 70] on div "J. Canvasser J. Canvasser" at bounding box center [149, 66] width 70 height 9
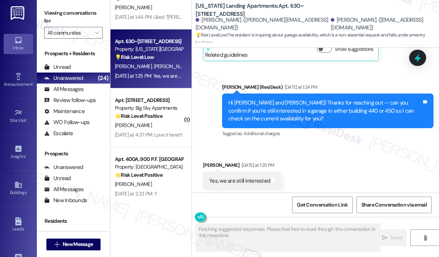
scroll to position [1262, 0]
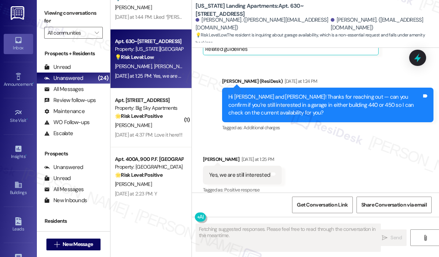
click at [342, 153] on div "Received via SMS Jeffrey Canvasser Yesterday at 1:25 PM Yes, we are still inter…" at bounding box center [315, 170] width 247 height 62
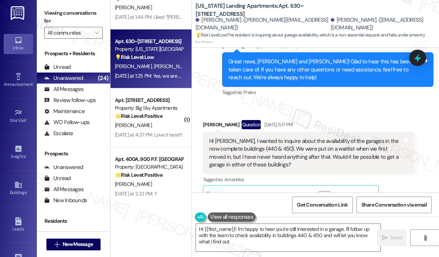
type textarea "Hi {{first_name}}! I'm happy to hear you're still interested in a garage. I'll …"
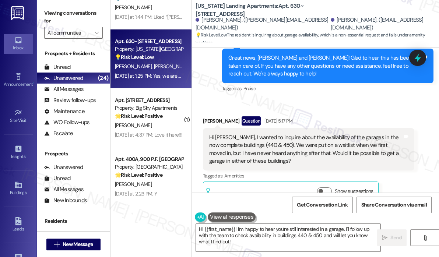
scroll to position [1152, 0]
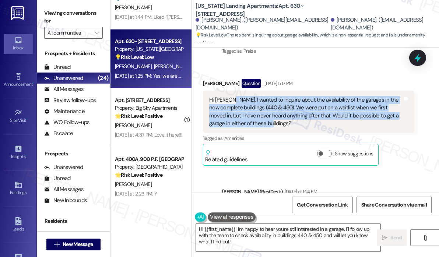
drag, startPoint x: 282, startPoint y: 114, endPoint x: 229, endPoint y: 93, distance: 56.7
click at [229, 96] on div "Hi Sarah, I wanted to inquire about the availability of the garages in the now …" at bounding box center [306, 112] width 194 height 32
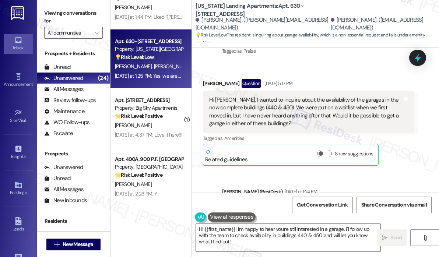
click at [344, 62] on div "Received via SMS Jeffrey Canvasser Question Aug 13, 2025 at 5:17 PM Hi Sarah, I…" at bounding box center [315, 116] width 247 height 109
click at [418, 55] on icon at bounding box center [418, 58] width 13 height 13
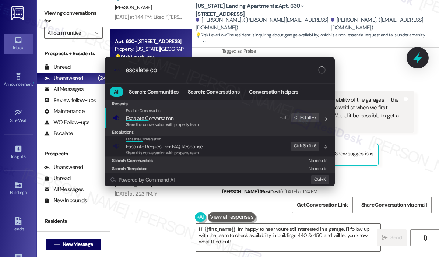
type input "escalate con"
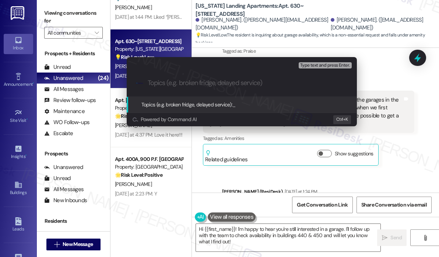
click at [420, 54] on div "Escalate Conversation High risk Topics (e.g. broken fridge, delayed service) An…" at bounding box center [219, 128] width 439 height 257
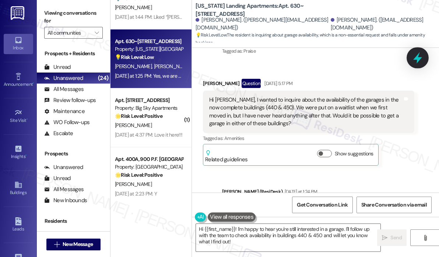
click at [419, 54] on icon at bounding box center [418, 57] width 9 height 11
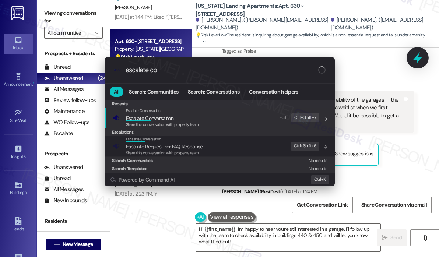
type input "escalate con"
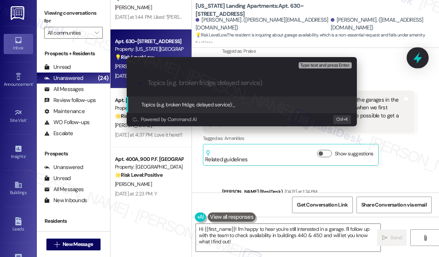
paste input "Inquiry About Garage Availability in Buildings 440 & 450"
type input "Inquiry About Garage Availability in Buildings 440 & 450"
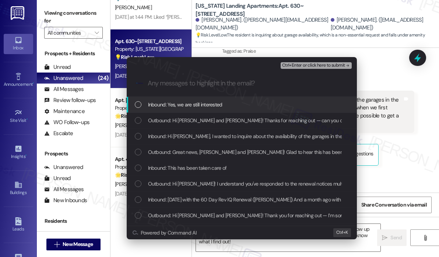
click at [164, 103] on span "Inbound: Yes, we are still interested" at bounding box center [185, 105] width 74 height 8
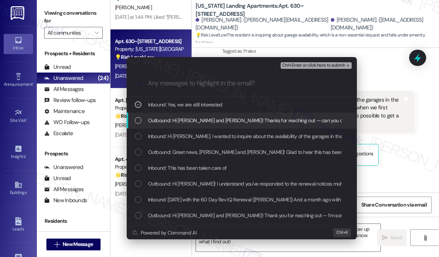
click at [168, 121] on span "Outbound: Hi Joel and Jeffrey! Thanks for reaching out — can you confirm if you…" at bounding box center [372, 120] width 449 height 8
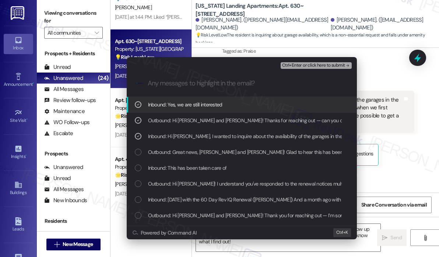
click at [301, 63] on span "Ctrl+Enter or click here to submit" at bounding box center [313, 65] width 63 height 5
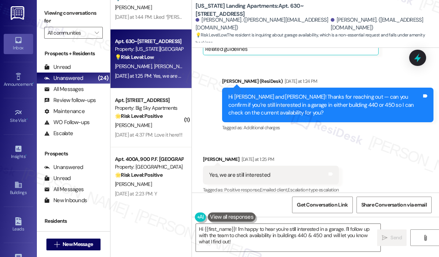
scroll to position [1262, 0]
click at [327, 139] on div "Received via SMS Jeffrey Canvasser Yesterday at 1:25 PM Yes, we are still inter…" at bounding box center [315, 170] width 247 height 62
click at [317, 139] on div "Received via SMS Jeffrey Canvasser Yesterday at 1:25 PM Yes, we are still inter…" at bounding box center [315, 170] width 247 height 62
click at [275, 252] on textarea "Hi {{first_name}}! I'm happy to hear you're still interested in a garage. I'll …" at bounding box center [288, 238] width 185 height 28
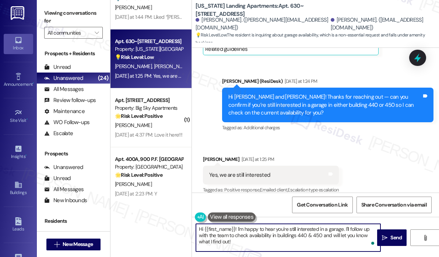
click at [298, 246] on textarea "Hi {{first_name}}! I'm happy to hear you're still interested in a garage. I'll …" at bounding box center [288, 238] width 185 height 28
click at [392, 236] on span "Send" at bounding box center [396, 238] width 11 height 8
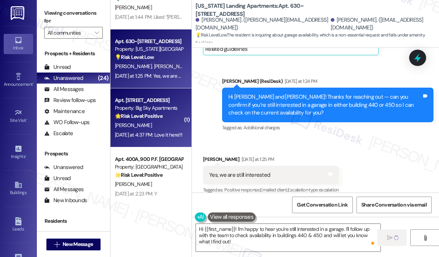
click at [127, 128] on span "H. Richards" at bounding box center [133, 125] width 37 height 7
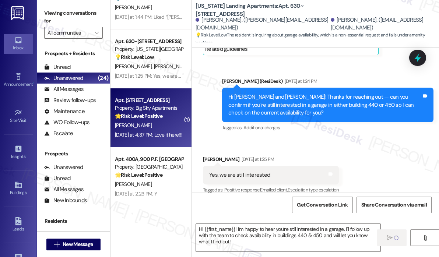
type textarea "Fetching suggested responses. Please feel free to read through the conversation…"
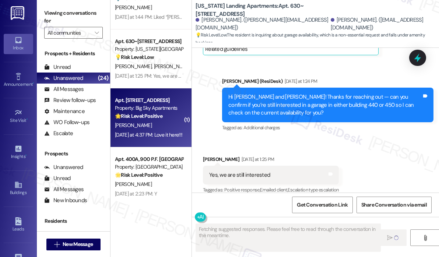
scroll to position [386, 0]
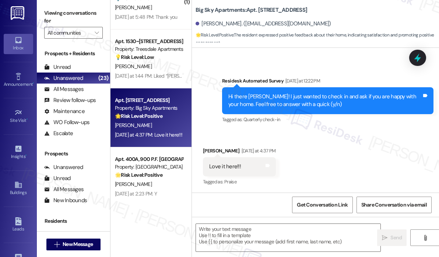
click at [319, 153] on div "Received via SMS Hinda Richards Yesterday at 4:37 PM Love it here!!! Tags and n…" at bounding box center [315, 162] width 247 height 62
click at [345, 20] on div "Hinda Richards. (hindabob40@gmail.com)" at bounding box center [318, 24] width 244 height 15
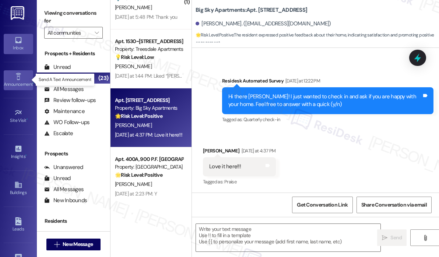
click at [14, 77] on icon at bounding box center [18, 77] width 8 height 8
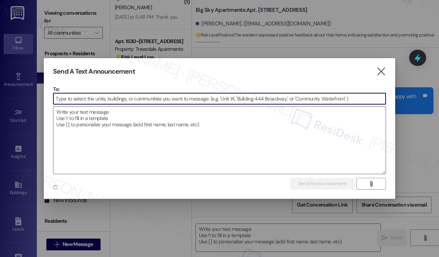
click at [90, 96] on input at bounding box center [219, 98] width 333 height 11
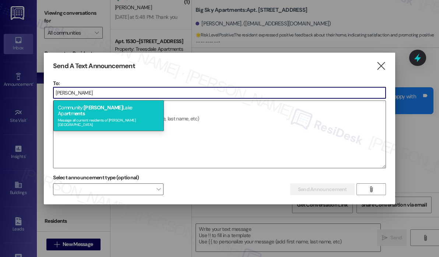
type input "preston"
click at [94, 110] on span "Preston" at bounding box center [103, 107] width 39 height 7
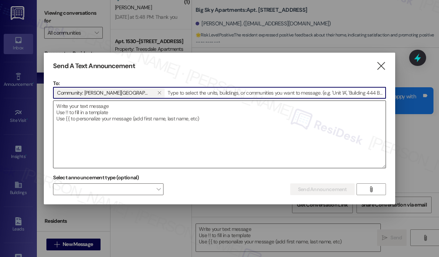
click at [95, 113] on textarea at bounding box center [219, 134] width 333 height 67
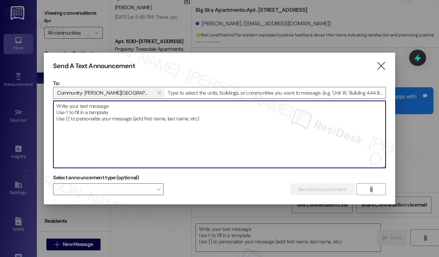
paste textarea "Hi {{first_name}}, Kona Ice is here today from 12 PM to 1 PM! The first 30 are …"
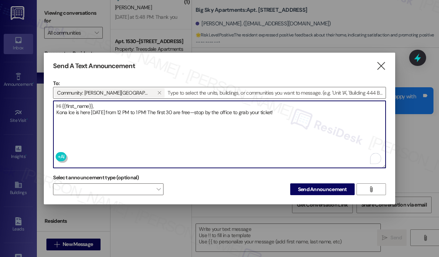
type textarea "Hi {{first_name}}, Kona Ice is here today from 12 PM to 1 PM! The first 30 are …"
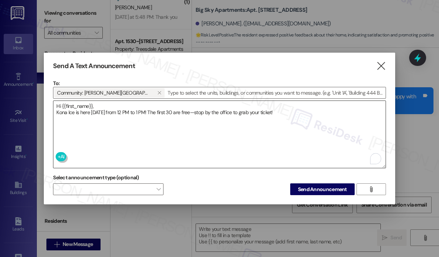
click at [274, 114] on textarea "Hi {{first_name}}, Kona Ice is here today from 12 PM to 1 PM! The first 30 are …" at bounding box center [219, 134] width 333 height 67
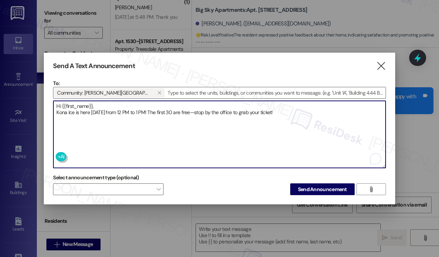
click at [280, 119] on textarea "Hi {{first_name}}, Kona Ice is here today from 12 PM to 1 PM! The first 30 are …" at bounding box center [219, 134] width 333 height 67
click at [323, 189] on span "Send Announcement" at bounding box center [322, 190] width 49 height 8
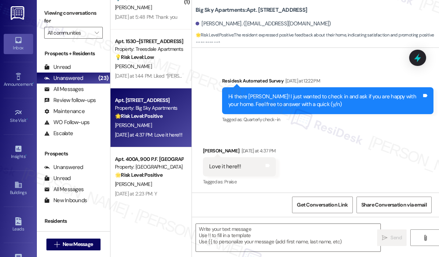
click at [374, 140] on div "Received via SMS Hinda Richards Yesterday at 4:37 PM Love it here!!! Tags and n…" at bounding box center [315, 162] width 247 height 62
click at [243, 137] on div "Received via SMS Hinda Richards Yesterday at 4:37 PM Love it here!!! Tags and n…" at bounding box center [315, 162] width 247 height 62
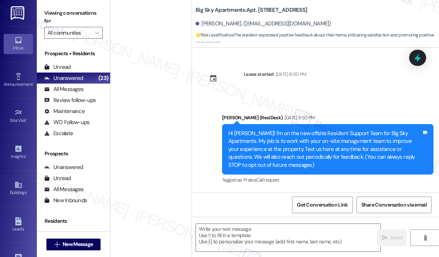
scroll to position [386, 0]
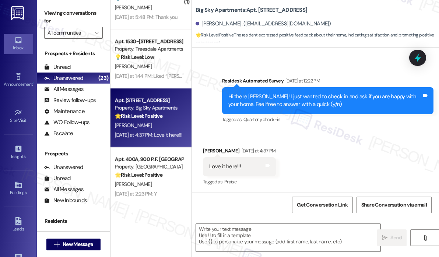
click at [246, 135] on div "Received via SMS [PERSON_NAME] [DATE] at 4:37 PM Love it here!!! Tags and notes…" at bounding box center [315, 162] width 247 height 62
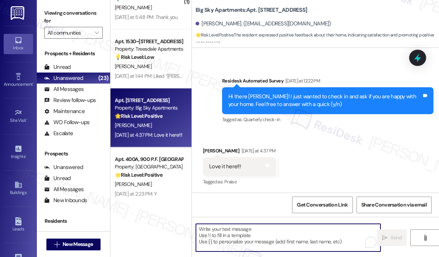
click at [249, 231] on textarea "To enrich screen reader interactions, please activate Accessibility in Grammarl…" at bounding box center [288, 238] width 185 height 28
paste textarea "Great! 😊 If I may ask...has {{property}} lived up to your expectations?"
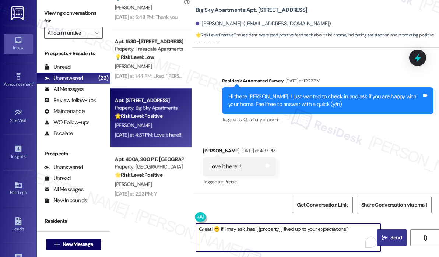
type textarea "Great! 😊 If I may ask...has {{property}} lived up to your expectations?"
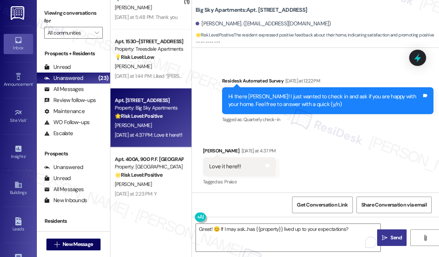
click at [393, 238] on span "Send" at bounding box center [396, 238] width 11 height 8
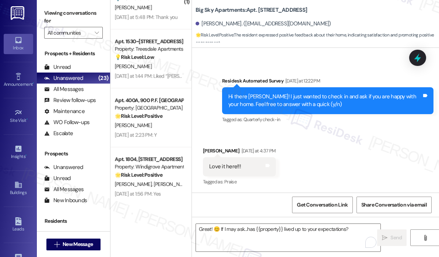
click at [316, 139] on div "Received via SMS [PERSON_NAME] [DATE] at 4:37 PM Love it here!!! Tags and notes…" at bounding box center [315, 162] width 247 height 62
click at [335, 134] on div "Received via SMS [PERSON_NAME] [DATE] at 4:37 PM Love it here!!! Tags and notes…" at bounding box center [315, 162] width 247 height 62
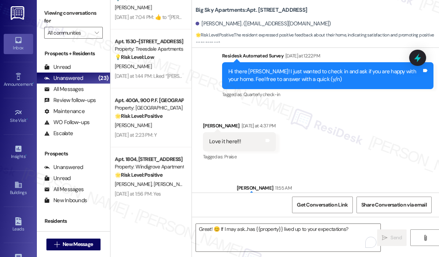
scroll to position [438, 0]
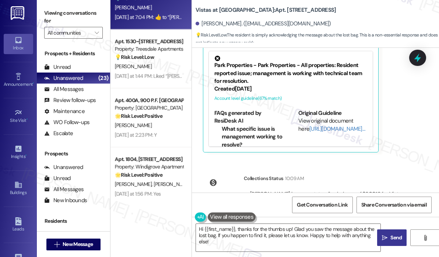
scroll to position [2967, 0]
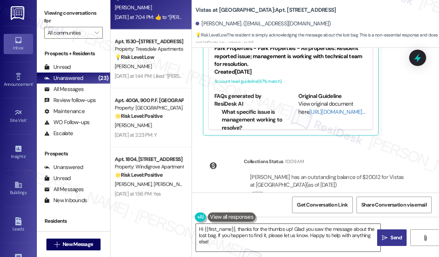
click at [330, 247] on textarea "Hi {{first_name}}, thanks for the thumbs up! Glad you saw the message about the…" at bounding box center [288, 238] width 185 height 28
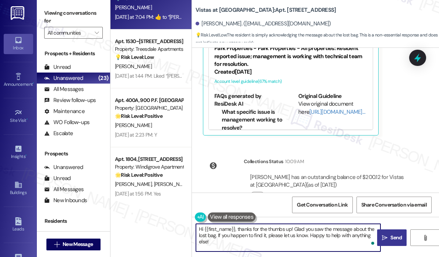
click at [308, 246] on textarea "Hi {{first_name}}, thanks for the thumbs up! Glad you saw the message about the…" at bounding box center [288, 238] width 185 height 28
click at [310, 244] on textarea "Hi {{first_name}}, thanks for the thumbs up! Glad you saw the message about the…" at bounding box center [288, 238] width 185 height 28
drag, startPoint x: 294, startPoint y: 230, endPoint x: 294, endPoint y: 242, distance: 12.2
click at [294, 242] on textarea "Hi {{first_name}}, thanks for the thumbs up! Glad you saw the message about the…" at bounding box center [288, 238] width 185 height 28
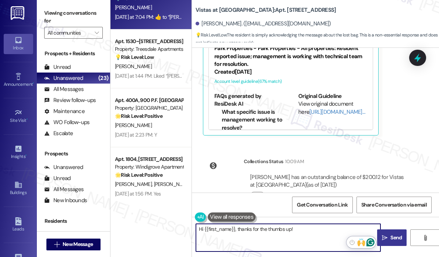
type textarea "Hi {{first_name}}, thanks for the thumbs up!"
click at [392, 239] on span "Send" at bounding box center [396, 238] width 11 height 8
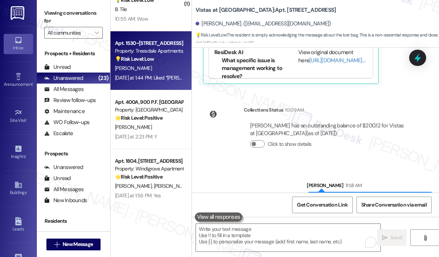
scroll to position [664, 0]
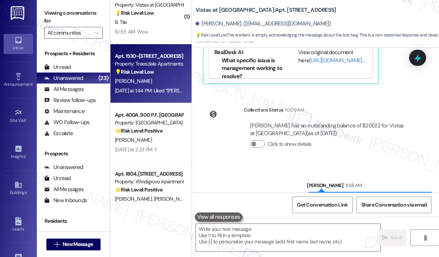
click at [156, 87] on div "Yesterday at 1:44 PM: Liked “Sarah (Treesdale Apartments): Sorry for the inconv…" at bounding box center [395, 90] width 560 height 7
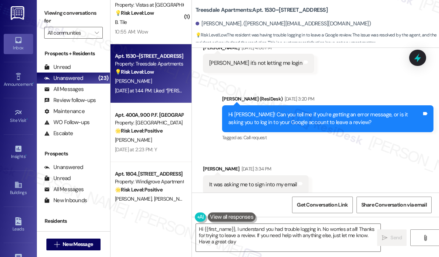
type textarea "Hi {{first_name}}, I understand you had trouble logging in. No worries at all! …"
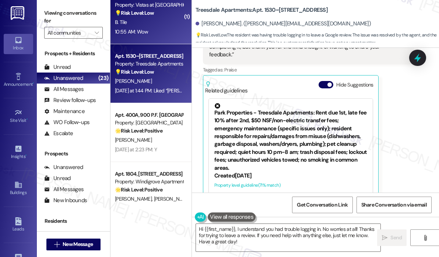
scroll to position [1146, 0]
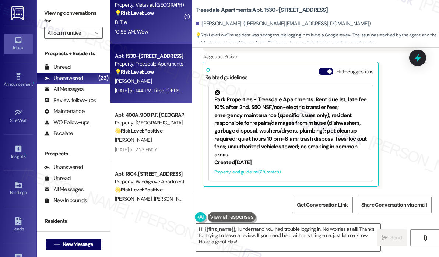
click at [162, 36] on div "10:55 AM: Wow 10:55 AM: Wow" at bounding box center [149, 31] width 70 height 9
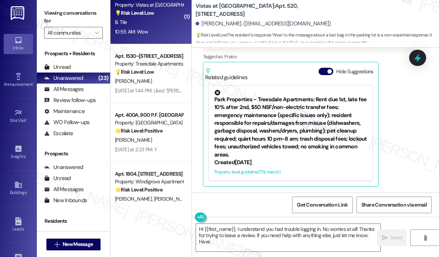
scroll to position [821, 0]
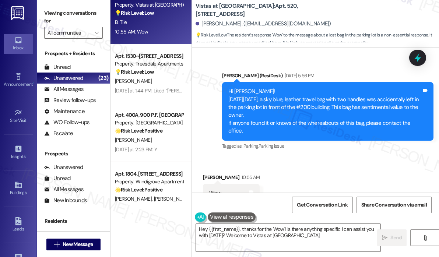
type textarea "Hey {{first_name}}, thanks for the 'Wow'! Is there anything specific I can assi…"
click at [304, 157] on div "Received via SMS Bob Tile 10:55 AM Wow Tags and notes" at bounding box center [315, 182] width 247 height 51
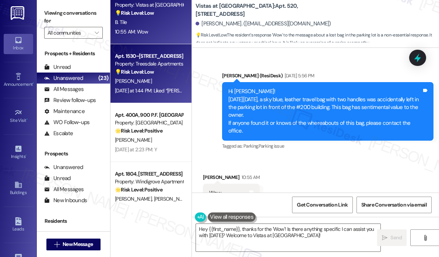
click at [156, 95] on div "Yesterday at 1:44 PM: Liked “Sarah (Treesdale Apartments): Sorry for the inconv…" at bounding box center [149, 90] width 70 height 9
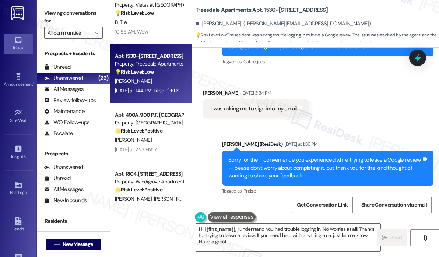
scroll to position [1146, 0]
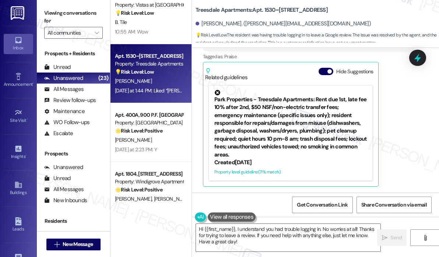
click at [413, 141] on div "Received via SMS Michael Youngkin Question Yesterday at 1:44 PM Liked “Sarah (T…" at bounding box center [309, 91] width 223 height 201
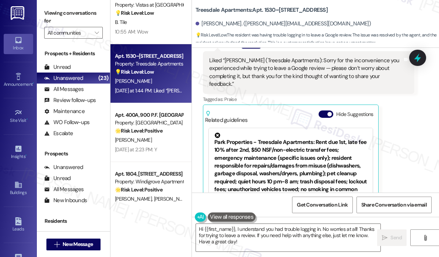
scroll to position [1035, 0]
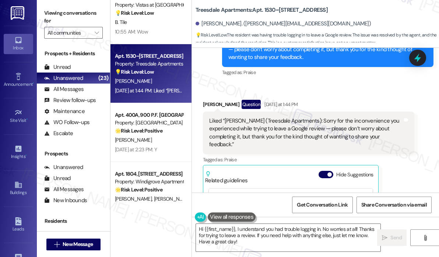
click at [376, 104] on div "Received via SMS Michael Youngkin Question Yesterday at 1:44 PM Liked “Sarah (T…" at bounding box center [315, 189] width 247 height 212
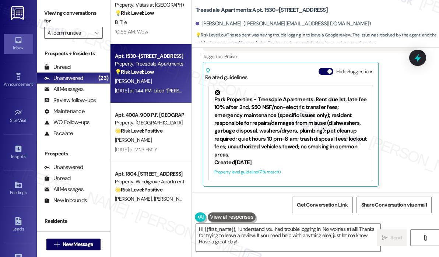
scroll to position [1146, 0]
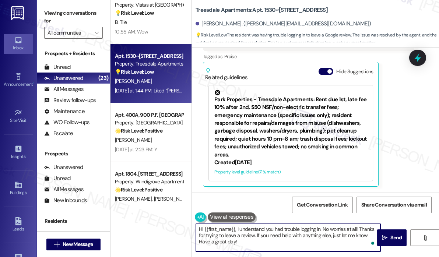
drag, startPoint x: 291, startPoint y: 244, endPoint x: 196, endPoint y: 230, distance: 96.1
click at [196, 230] on textarea "Hi {{first_name}}, I understand you had trouble logging in. No worries at all! …" at bounding box center [288, 238] width 185 height 28
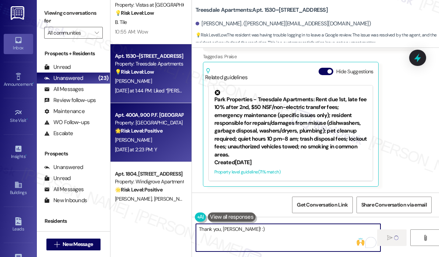
type textarea "Thank you, Michael! :)"
click at [141, 147] on div "Yesterday at 2:23 PM: Y Yesterday at 2:23 PM: Y" at bounding box center [136, 149] width 42 height 7
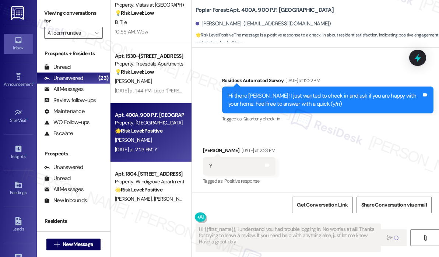
type textarea "Hi {{first_name}}, I understand you had trouble logging in. No worries at all! …"
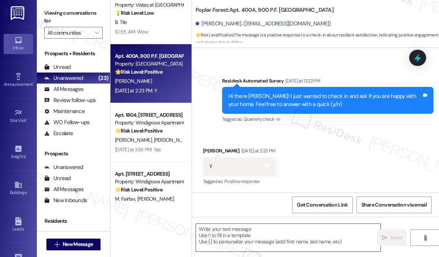
click at [217, 236] on textarea at bounding box center [288, 238] width 185 height 28
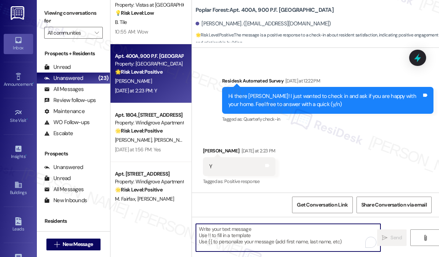
paste textarea "Great! 😊 If I may ask...has {{property}} lived up to your expectations?"
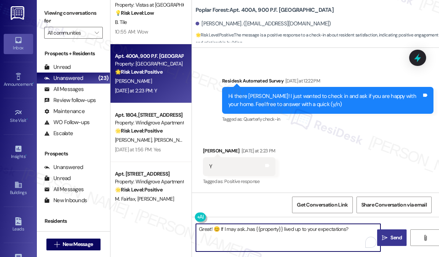
type textarea "Great! 😊 If I may ask...has {{property}} lived up to your expectations?"
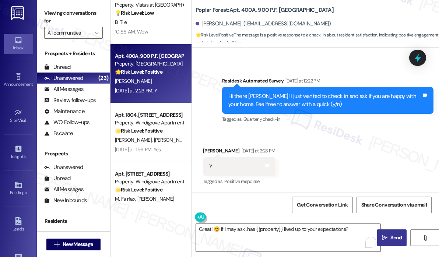
click at [391, 236] on span "Send" at bounding box center [396, 238] width 11 height 8
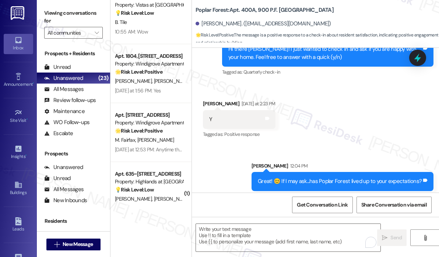
scroll to position [258, 0]
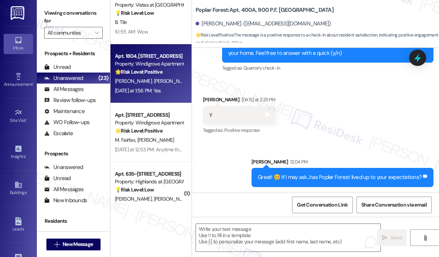
click at [159, 71] on strong "🌟 Risk Level: Positive" at bounding box center [139, 72] width 48 height 7
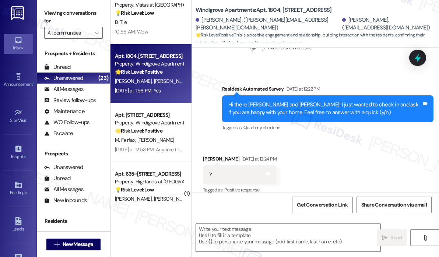
type textarea "Fetching suggested responses. Please feel free to read through the conversation…"
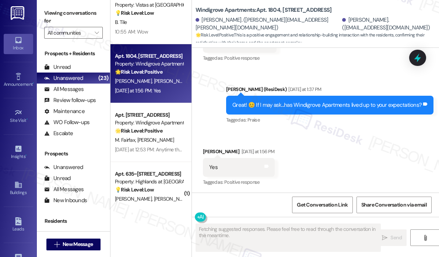
scroll to position [338, 0]
click at [332, 131] on div "Received via SMS Elyse Hofmeyer Yesterday at 1:56 PM Yes Tags and notes Tagged …" at bounding box center [315, 162] width 247 height 62
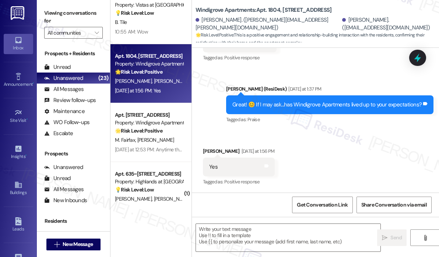
click at [237, 139] on div "Received via SMS Elyse Hofmeyer Yesterday at 1:56 PM Yes Tags and notes Tagged …" at bounding box center [315, 162] width 247 height 62
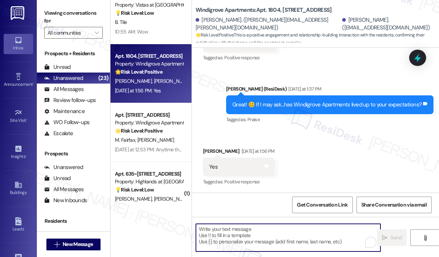
click at [240, 232] on textarea "To enrich screen reader interactions, please activate Accessibility in Grammarl…" at bounding box center [288, 238] width 185 height 28
paste textarea "Awesome! ❤️ Can I ask a quick favor...would you mind writing us a Google review…"
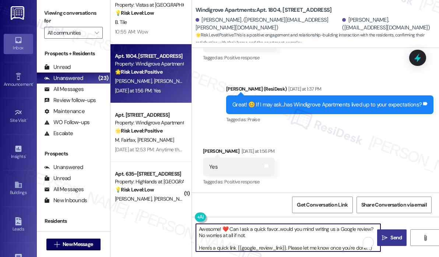
type textarea "Awesome! ❤️ Can I ask a quick favor...would you mind writing us a Google review…"
click at [383, 232] on button " Send" at bounding box center [392, 238] width 29 height 17
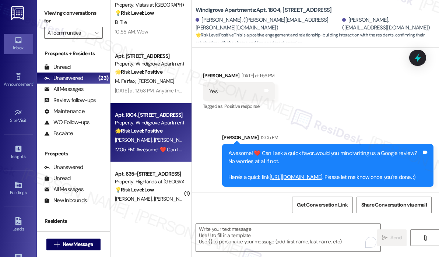
scroll to position [700, 0]
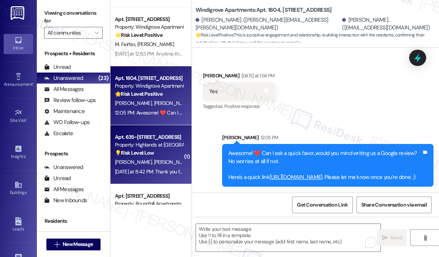
click at [164, 153] on div "💡 Risk Level: Low The resident is asking about an app to open doors, which is a…" at bounding box center [149, 153] width 68 height 8
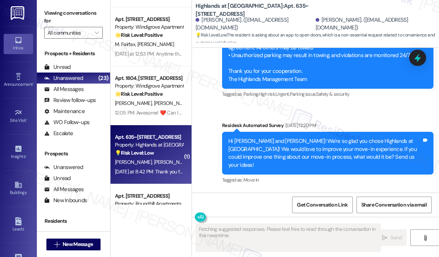
scroll to position [657, 0]
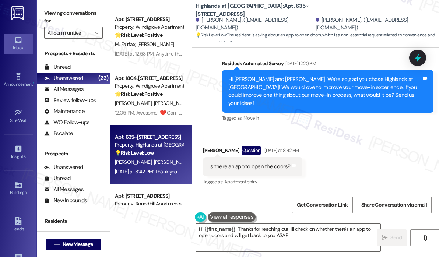
type textarea "Hi {{first_name}}! Thanks for reaching out! I'll check on whether there's an ap…"
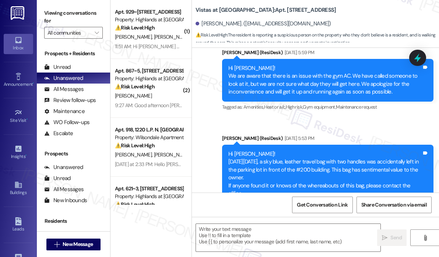
scroll to position [2514, 0]
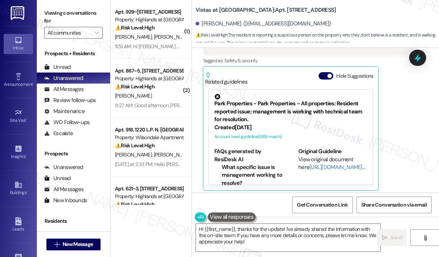
click at [353, 168] on div "Received via SMS Molissa Braxton Yesterday at 3:05 PM It's old white man walkin…" at bounding box center [315, 121] width 247 height 255
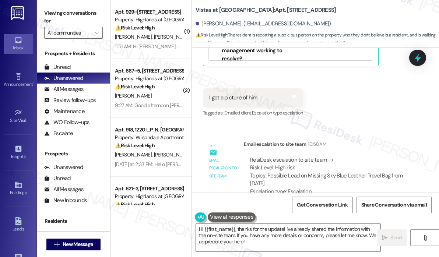
scroll to position [2699, 0]
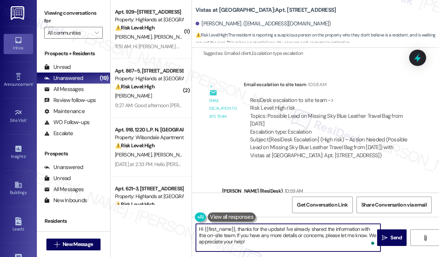
drag, startPoint x: 261, startPoint y: 237, endPoint x: 236, endPoint y: 228, distance: 26.5
click at [236, 228] on textarea "Hi {{first_name}}, thanks for the update! I've already shared the information w…" at bounding box center [288, 238] width 185 height 28
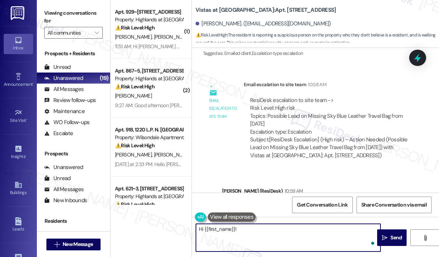
paste textarea "The site team wanted to let you know that the person you’ve seen is a new resid…"
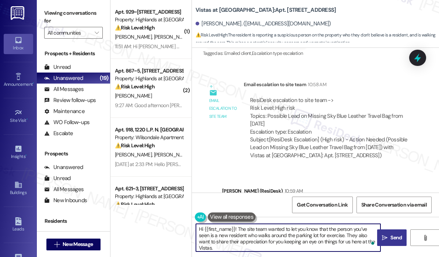
type textarea "Hi {{first_name}}! The site team wanted to let you know that the person you’ve …"
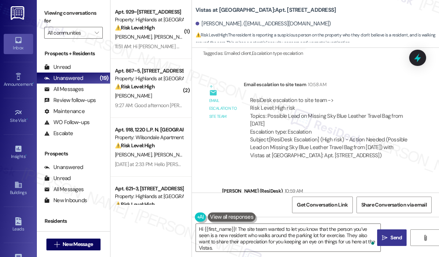
click at [395, 236] on span "Send" at bounding box center [396, 238] width 11 height 8
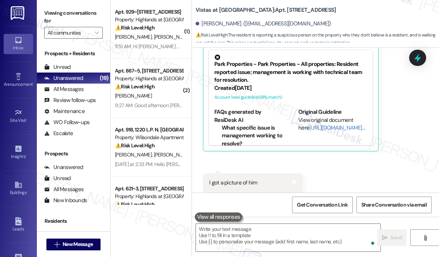
scroll to position [2514, 0]
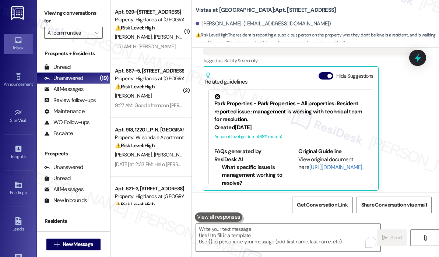
click at [359, 165] on div "Received via SMS Molissa Braxton Yesterday at 3:05 PM It's old white man walkin…" at bounding box center [315, 121] width 247 height 255
click at [345, 159] on div "Received via SMS Molissa Braxton Yesterday at 3:05 PM It's old white man walkin…" at bounding box center [315, 121] width 247 height 255
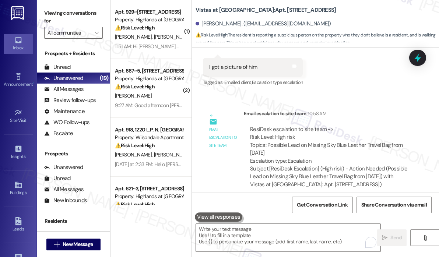
scroll to position [2772, 0]
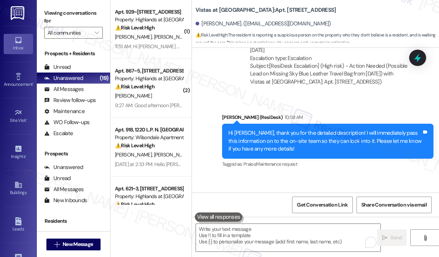
click at [329, 186] on div "Email escalation reply ResiDesk Escalation - Reply From Site Team 12:05 PM Resi…" at bounding box center [309, 218] width 223 height 64
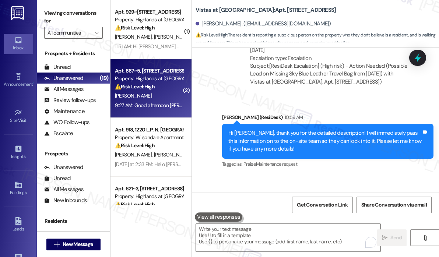
scroll to position [37, 0]
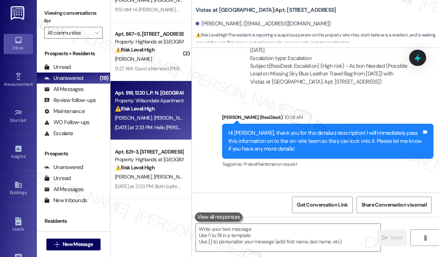
click at [166, 114] on div "D. Stoakley G. Aguilar" at bounding box center [149, 118] width 70 height 9
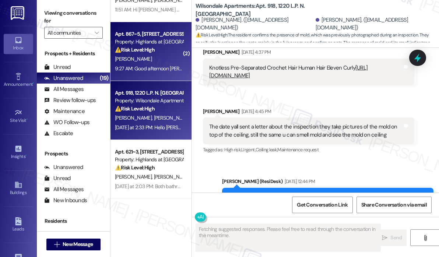
scroll to position [3675, 0]
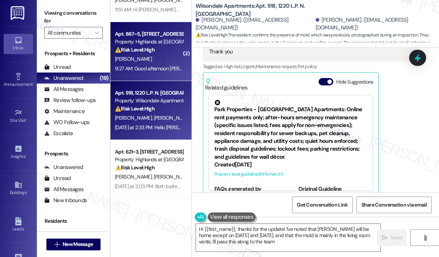
type textarea "Hi {{first_name}}, thanks for the update! I've noted that Daphne will be home e…"
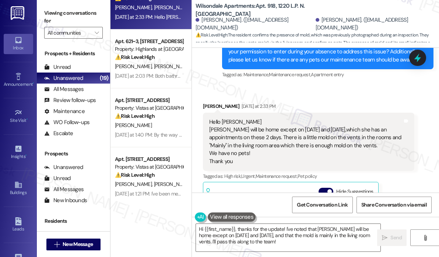
scroll to position [184, 0]
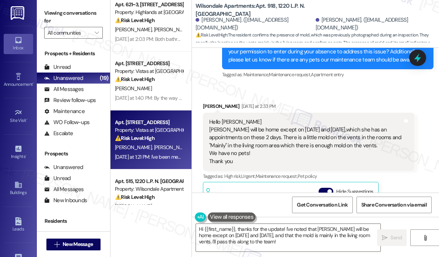
click at [163, 136] on div "⚠️ Risk Level: High The resident reports a broken window seal, which can lead t…" at bounding box center [149, 139] width 68 height 8
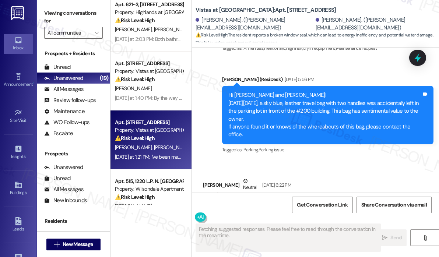
scroll to position [1885, 0]
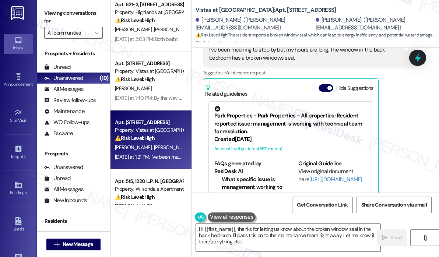
type textarea "Hi {{first_name}}, thanks for letting us know about the broken window seal in t…"
click at [397, 124] on div "Diana Wallace Yesterday at 1:21 PM I've been meaning to stop by but my hours ar…" at bounding box center [309, 116] width 212 height 173
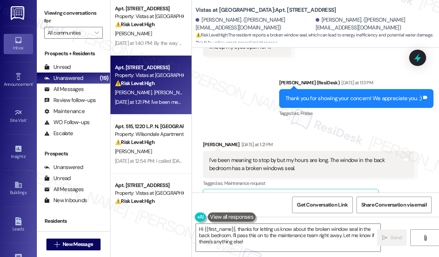
scroll to position [258, 0]
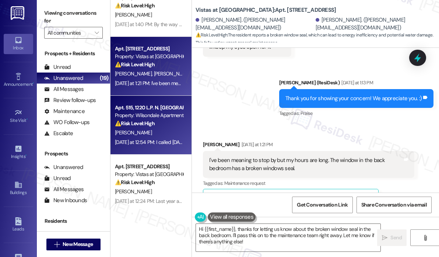
click at [145, 130] on div "[PERSON_NAME]" at bounding box center [149, 132] width 70 height 9
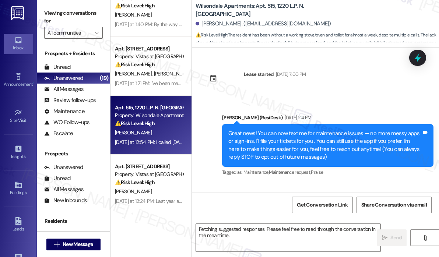
scroll to position [13462, 0]
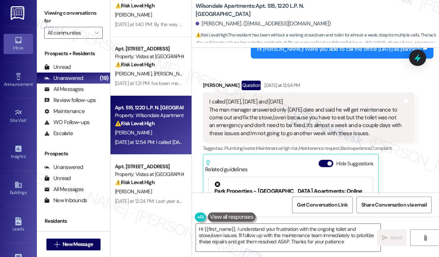
type textarea "Hi {{first_name}}, I understand your frustration with the ongoing toilet and st…"
click at [348, 10] on div "Wilsondale Apartments: Apt. 515, 1220 L.P. N. King Street Victoria Parker. (vic…" at bounding box center [318, 22] width 244 height 41
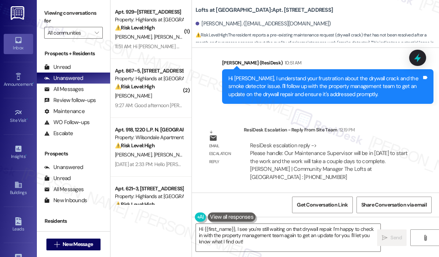
scroll to position [885, 0]
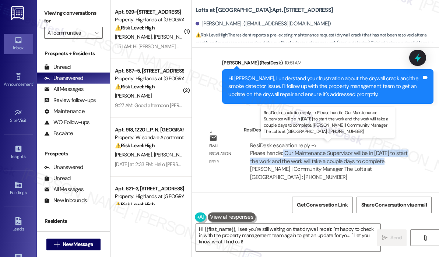
drag, startPoint x: 384, startPoint y: 162, endPoint x: 283, endPoint y: 153, distance: 101.1
click at [283, 153] on div "ResiDesk escalation reply -> Please handle: Our Maintenance Supervisor will be …" at bounding box center [328, 161] width 157 height 39
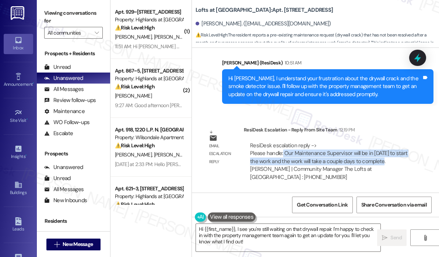
copy div "Our Maintenance Supervisor will be in today to start the work and the work will…"
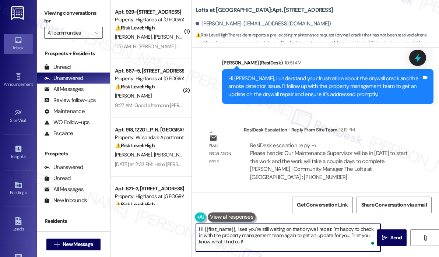
drag, startPoint x: 256, startPoint y: 245, endPoint x: 237, endPoint y: 230, distance: 23.7
click at [237, 230] on textarea "Hi {{first_name}}, I see you're still waiting on that drywall repair. I'm happy…" at bounding box center [288, 238] width 185 height 28
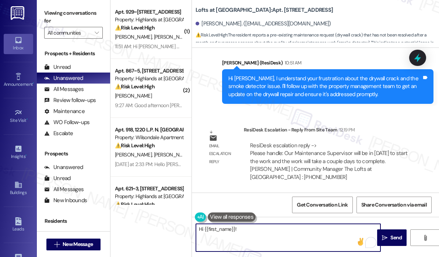
paste textarea "The site team wanted to let you know that our Maintenance Supervisor will be in…"
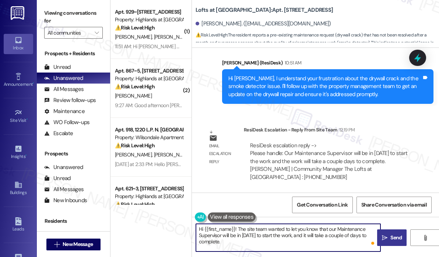
type textarea "Hi {{first_name}}! The site team wanted to let you know that our Maintenance Su…"
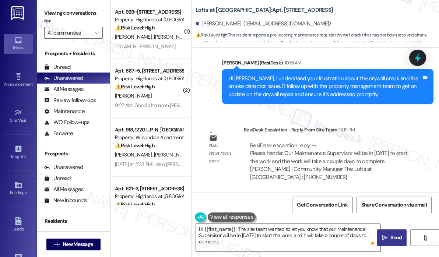
click at [391, 236] on span "Send" at bounding box center [396, 238] width 11 height 8
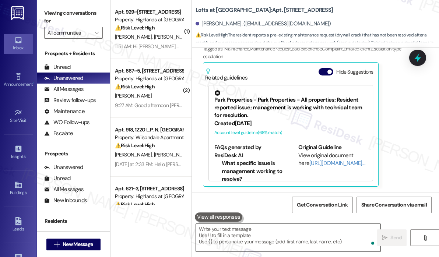
scroll to position [620, 0]
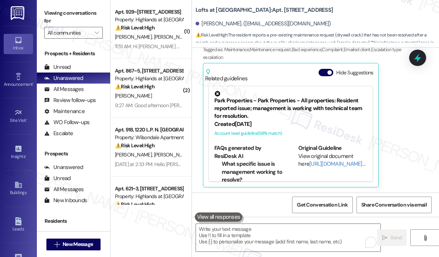
click at [401, 94] on div "Mavis Brandon Neutral Yesterday at 4:29 PM There's a crack im my drywall, which…" at bounding box center [309, 70] width 212 height 236
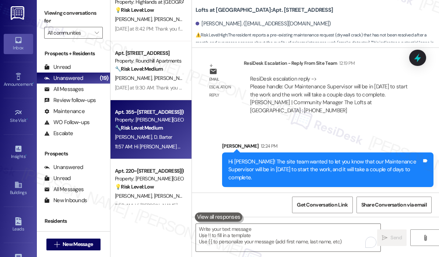
scroll to position [842, 0]
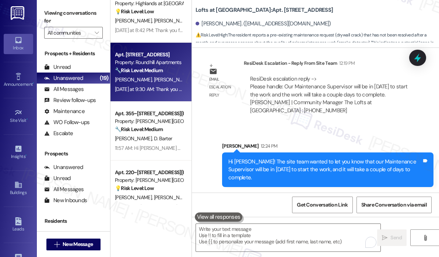
click at [171, 93] on div "Yesterday at 9:30 AM: Thank you for your message. Our offices are currently clo…" at bounding box center [149, 89] width 70 height 9
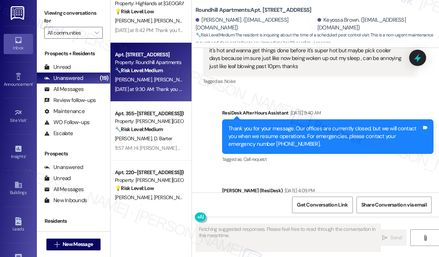
scroll to position [727, 0]
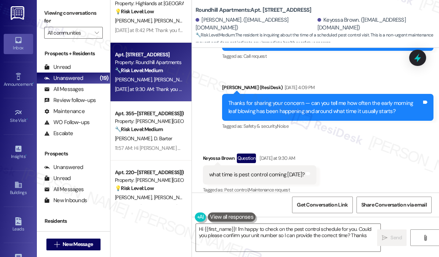
type textarea "Hi {{first_name}}! I'm happy to check on the pest control schedule for you. Cou…"
click at [338, 138] on div "Received via SMS Keyossa Brown Question Yesterday at 9:30 AM what time is pest …" at bounding box center [315, 169] width 247 height 64
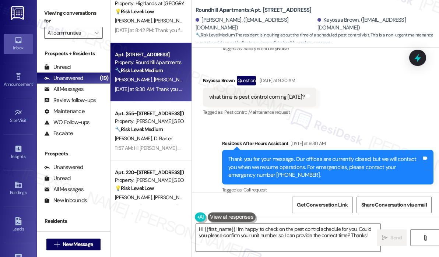
scroll to position [806, 0]
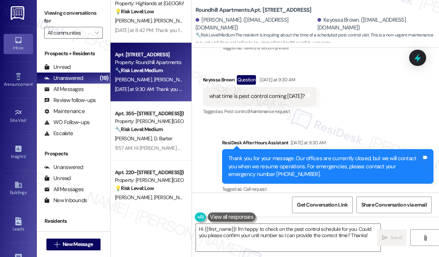
click at [273, 93] on div "what time is pest control coming [DATE]?" at bounding box center [256, 97] width 95 height 8
copy div "what time is pest control coming [DATE]? Tags and notes"
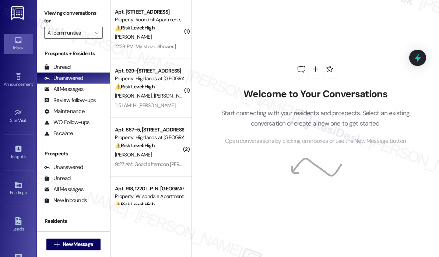
click at [311, 28] on div "Welcome to Your Conversations Start connecting with your residents and prospect…" at bounding box center [315, 103] width 221 height 206
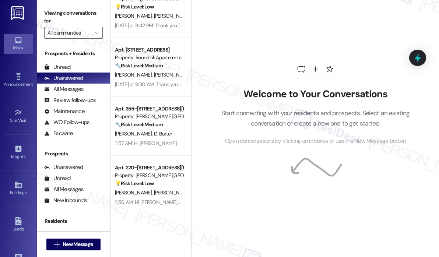
scroll to position [1093, 0]
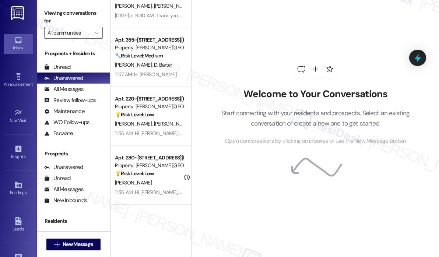
click at [305, 32] on div "Welcome to Your Conversations Start connecting with your residents and prospect…" at bounding box center [315, 103] width 221 height 206
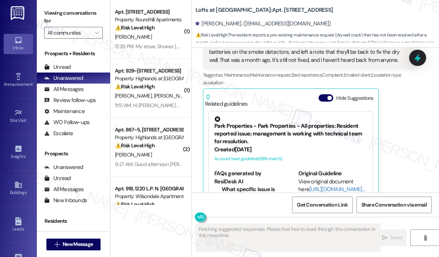
scroll to position [620, 0]
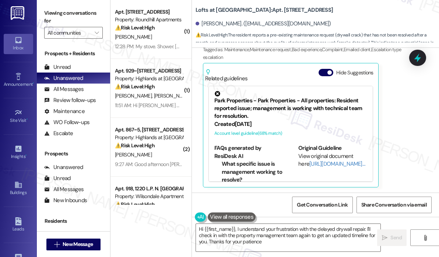
type textarea "Hi {{first_name}}, I understand your frustration with the delayed drywall repai…"
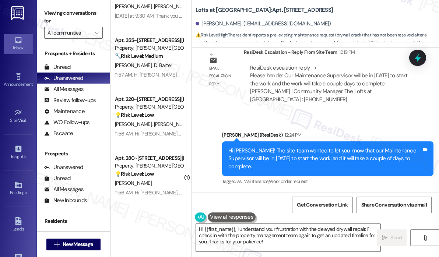
scroll to position [1093, 0]
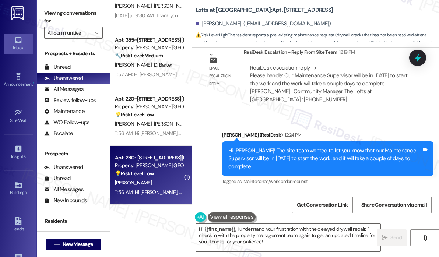
click at [146, 168] on div "Property: [PERSON_NAME][GEOGRAPHIC_DATA]" at bounding box center [149, 166] width 68 height 8
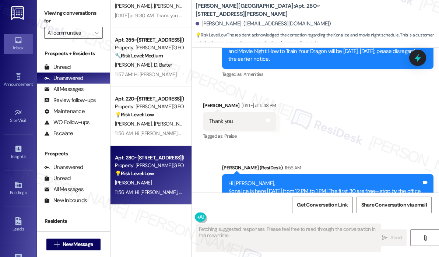
scroll to position [1632, 0]
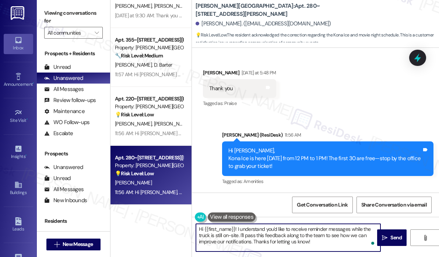
drag, startPoint x: 331, startPoint y: 241, endPoint x: 191, endPoint y: 222, distance: 141.8
click at [191, 222] on div "( 1 ) Apt. 270~105, [STREET_ADDRESS][PERSON_NAME] Property: [PERSON_NAME][GEOGR…" at bounding box center [275, 128] width 329 height 257
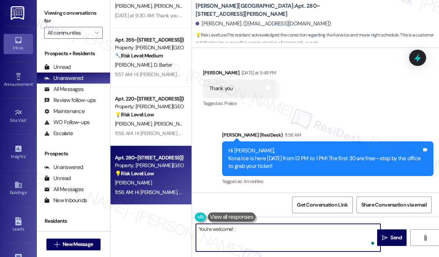
type textarea "You're welcome! :)"
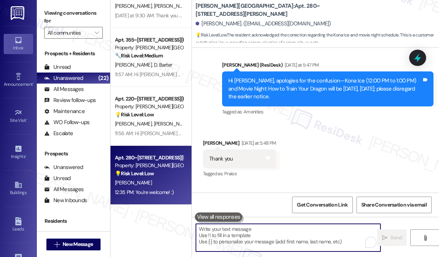
scroll to position [1684, 0]
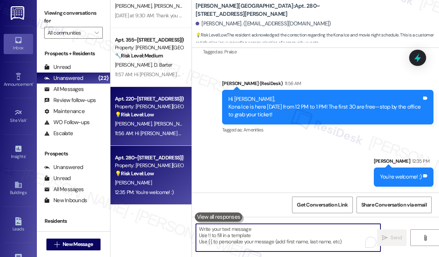
click at [164, 135] on div "11:56 AM: Hi [PERSON_NAME] and [PERSON_NAME], Kona Ice is here [DATE] from 12 P…" at bounding box center [279, 133] width 328 height 7
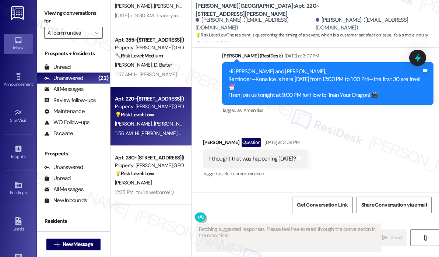
scroll to position [1034, 0]
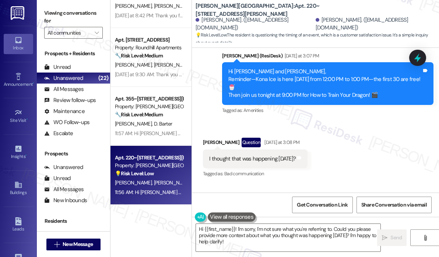
click at [367, 156] on div "Received via SMS [PERSON_NAME] Question [DATE] at 3:08 PM I thought that was ha…" at bounding box center [315, 153] width 247 height 64
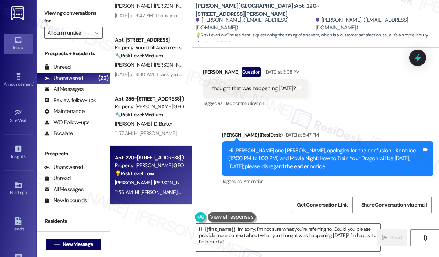
scroll to position [1601, 0]
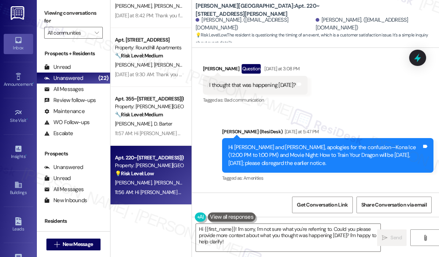
click at [379, 131] on div "Announcement, sent via SMS [PERSON_NAME] (ResiDesk) [DATE] at 5:47 PM Hi [PERSO…" at bounding box center [328, 155] width 223 height 67
click at [375, 111] on div "Received via SMS [PERSON_NAME] Question [DATE] at 3:08 PM I thought that was ha…" at bounding box center [315, 80] width 247 height 64
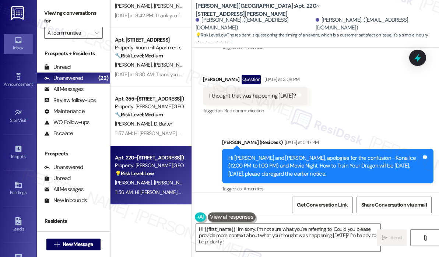
scroll to position [1610, 0]
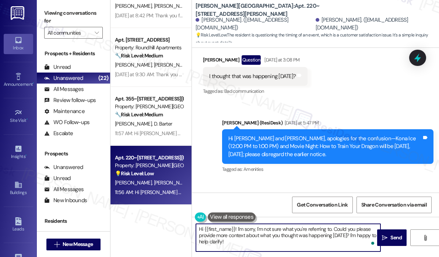
drag, startPoint x: 246, startPoint y: 244, endPoint x: 197, endPoint y: 231, distance: 50.8
click at [197, 230] on textarea "Hi {{first_name}}! I'm sorry, I'm not sure what you're referring to. Could you …" at bounding box center [288, 238] width 185 height 28
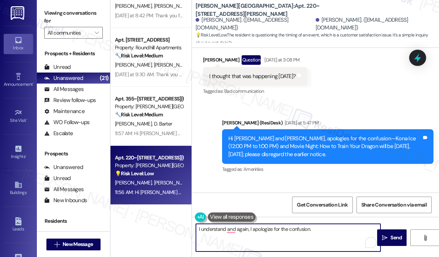
click at [226, 230] on textarea "I understand and again, I apologize for the confusion." at bounding box center [288, 238] width 185 height 28
click at [352, 234] on textarea "I understand, and again, I apologize for the confusion." at bounding box center [288, 238] width 185 height 28
type textarea "I understand, and again, I apologize for the confusion."
click at [392, 235] on span "Send" at bounding box center [396, 238] width 11 height 8
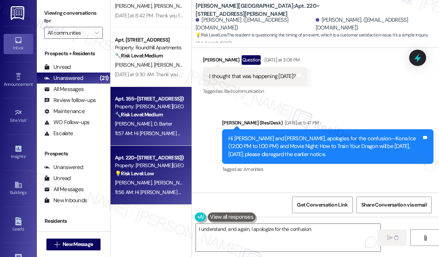
click at [172, 127] on div "H. Alexander D. Barter" at bounding box center [149, 123] width 70 height 9
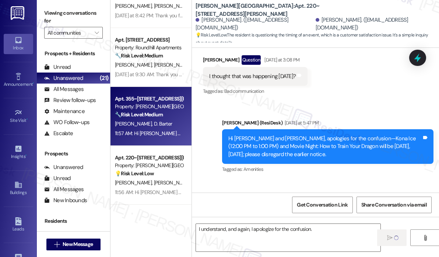
type textarea "Fetching suggested responses. Please feel free to read through the conversation…"
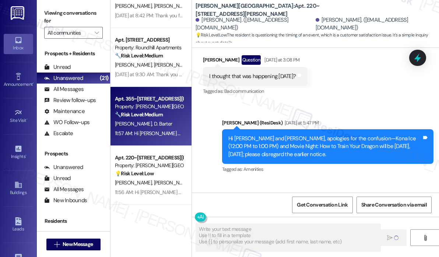
scroll to position [1478, 0]
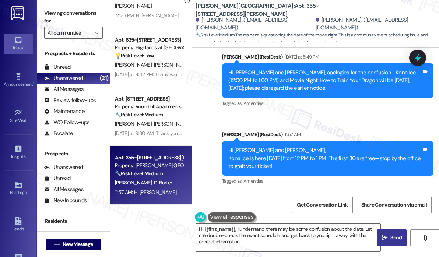
click at [333, 109] on div "Tagged as: Amenities Click to highlight conversations about Amenities" at bounding box center [328, 103] width 212 height 11
click at [274, 242] on textarea "Hi {{first_name}}, I understand there may be some confusion about the date. Let…" at bounding box center [288, 238] width 185 height 28
click at [300, 109] on div "Tagged as: Amenities Click to highlight conversations about Amenities" at bounding box center [328, 103] width 212 height 11
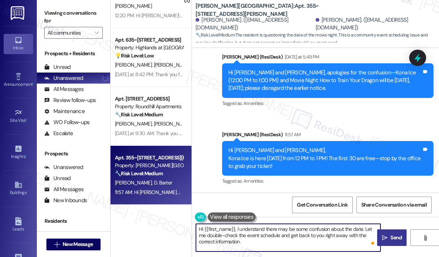
drag, startPoint x: 260, startPoint y: 241, endPoint x: 193, endPoint y: 226, distance: 68.9
click at [193, 226] on div "Hi {{first_name}}, I understand there may be some confusion about the date. Let…" at bounding box center [284, 238] width 185 height 28
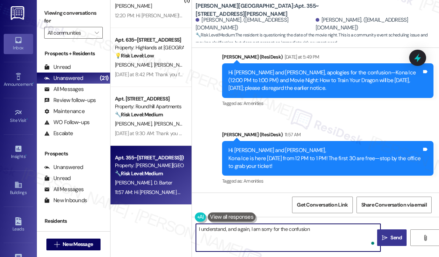
type textarea "I understand, and again, I am sorry for the confusion."
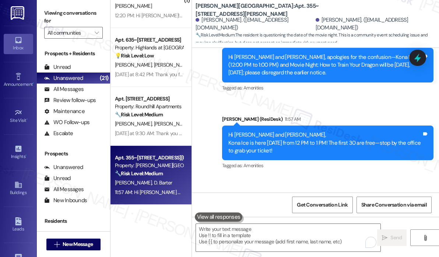
click at [170, 129] on div "Yesterday at 9:30 AM: Thank you for your message. Our offices are currently clo…" at bounding box center [149, 133] width 70 height 9
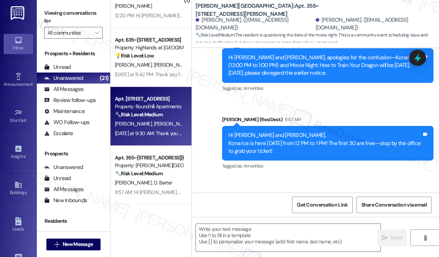
type textarea "Fetching suggested responses. Please feel free to read through the conversation…"
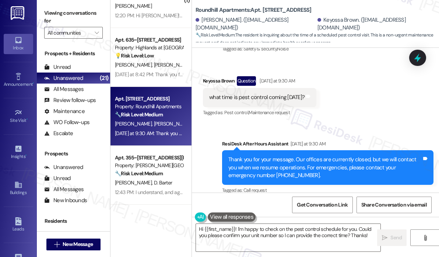
scroll to position [806, 0]
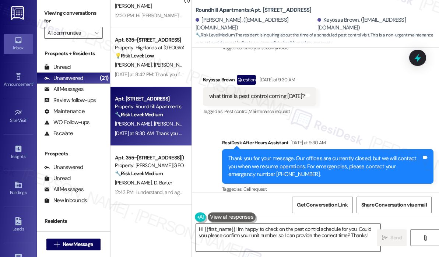
click at [351, 235] on textarea "Hi {{first_name}}! I'm happy to check on the pest control schedule for you. Cou…" at bounding box center [288, 238] width 185 height 28
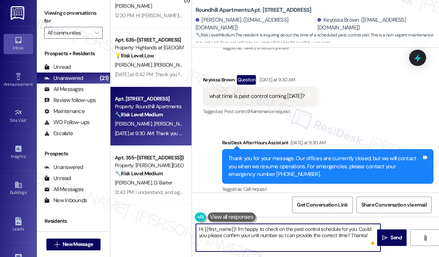
click at [302, 242] on textarea "Hi {{first_name}}! I'm happy to check on the pest control schedule for you. Cou…" at bounding box center [288, 238] width 185 height 28
paste textarea "Sorry for the delayed response — do you still need help confirming what time pe…"
click at [266, 229] on textarea "Sorry for the delayed response — do you still need help confirming what time pe…" at bounding box center [288, 238] width 185 height 28
click at [271, 236] on textarea "Sorry for the delayed response, Keyossa — do you still need help confirming wha…" at bounding box center [288, 238] width 185 height 28
drag, startPoint x: 281, startPoint y: 236, endPoint x: 181, endPoint y: 221, distance: 100.6
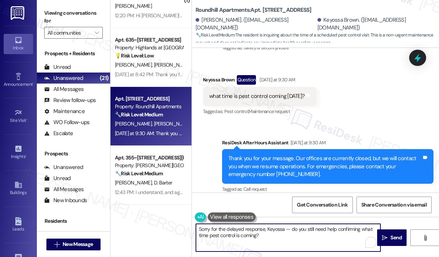
click at [181, 221] on div "( 1 ) Apt. 117, 615 Rio Road Property: Lofts at Meadowcreek Apartments 🌟 Risk L…" at bounding box center [275, 128] width 329 height 257
paste textarea "— did pest control come by yesterday"
click at [264, 230] on textarea "Sorry for the delayed response — did pest control come by yesterday?" at bounding box center [288, 238] width 185 height 28
type textarea "Sorry for the delayed response, Keyossa — did pest control come by yesterday?"
click at [394, 234] on span "Send" at bounding box center [396, 238] width 11 height 8
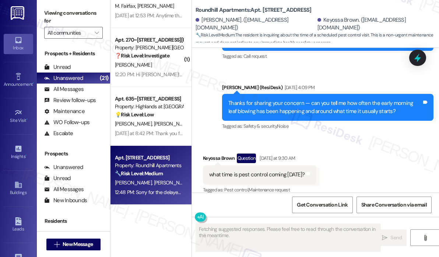
scroll to position [975, 0]
click at [154, 171] on strong "🔧 Risk Level: Medium" at bounding box center [139, 173] width 48 height 7
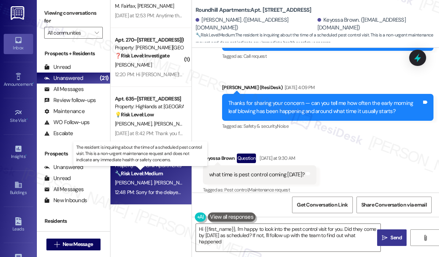
type textarea "Hi {{first_name}}, I'm happy to look into the pest control visit for you. Did t…"
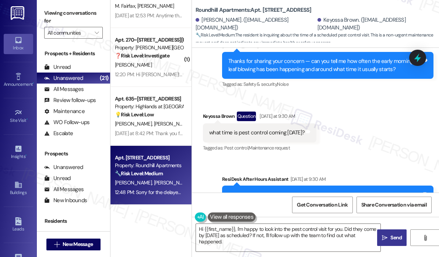
scroll to position [838, 0]
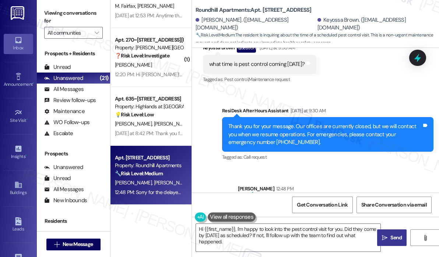
click at [298, 158] on div "Sent via SMS ResiDesk After Hours Assistant Yesterday at 9:30 AM Thank you for …" at bounding box center [328, 134] width 223 height 67
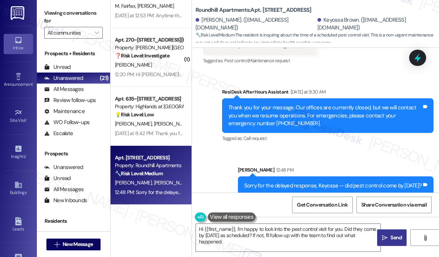
scroll to position [857, 0]
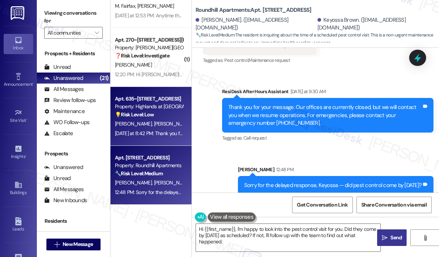
click at [154, 115] on strong "💡 Risk Level: Low" at bounding box center [134, 114] width 39 height 7
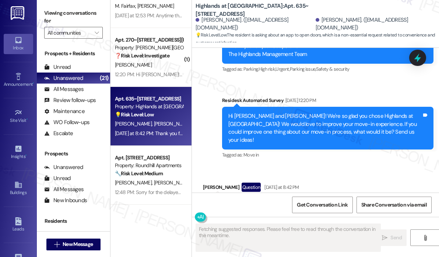
scroll to position [657, 0]
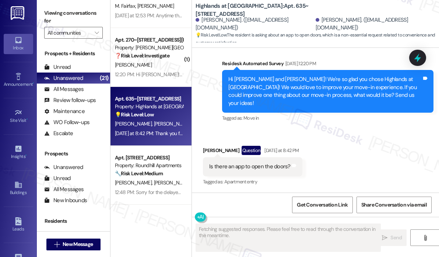
click at [394, 135] on div "Received via SMS Kevin Cooley Question Yesterday at 8:42 PM Is there an app to …" at bounding box center [315, 161] width 247 height 64
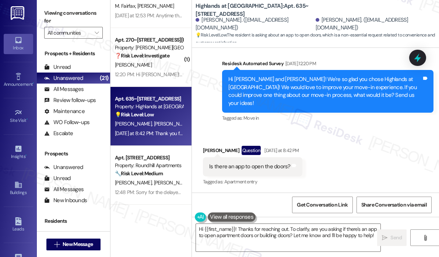
click at [264, 169] on div "Is there an app to open the doors?" at bounding box center [249, 167] width 81 height 8
copy div "Is there an app to open the doors? Tags and notes"
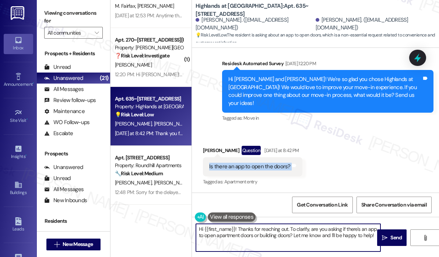
click at [289, 236] on textarea "Hi {{first_name}}! Thanks for reaching out. To clarify, are you asking if there…" at bounding box center [288, 238] width 185 height 28
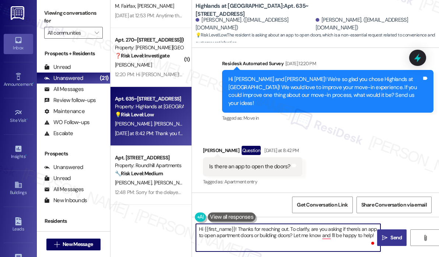
drag, startPoint x: 238, startPoint y: 230, endPoint x: 386, endPoint y: 240, distance: 147.8
click at [386, 240] on div "Hi {{first_name}}! Thanks for reaching out. To clarify, are you asking if there…" at bounding box center [315, 244] width 247 height 55
paste textarea "— can you tell me if you’re asking about an app to open building entry doors, g…"
type textarea "Hi {{first_name}}! Thanks for reaching out — can you tell me if you’re asking a…"
click at [392, 233] on button " Send" at bounding box center [392, 238] width 29 height 17
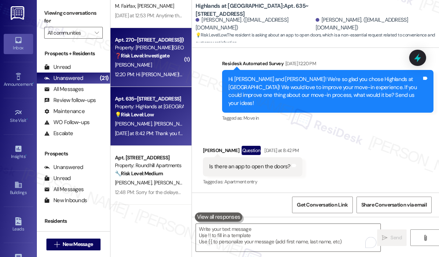
scroll to position [916, 0]
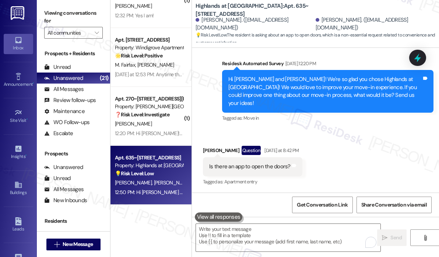
click at [160, 76] on div "Apt. 520, 7612 Timberlake Road Property: Vistas at Dreaming Creek 💡 Risk Level:…" at bounding box center [151, 102] width 81 height 205
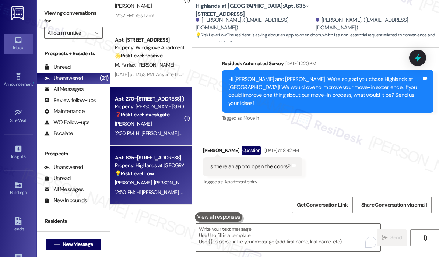
click at [156, 133] on div "12:20 PM: Hi Natalie! We're so glad you chose Preston Lake Apartments! We would…" at bounding box center [377, 133] width 525 height 7
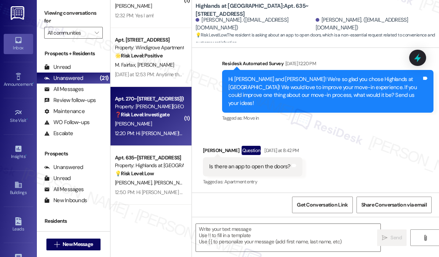
type textarea "Fetching suggested responses. Please feel free to read through the conversation…"
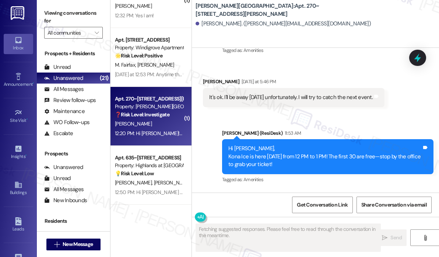
scroll to position [347, 0]
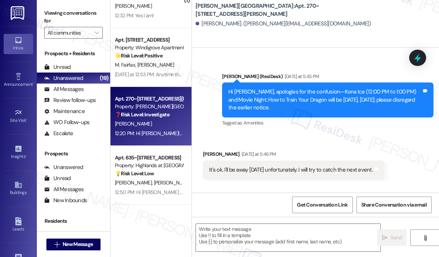
click at [339, 50] on div "Tagged as: Amenities Click to highlight conversations about Amenities" at bounding box center [328, 44] width 212 height 11
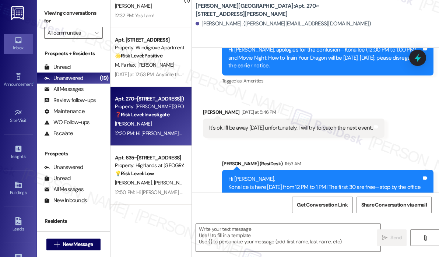
scroll to position [420, 0]
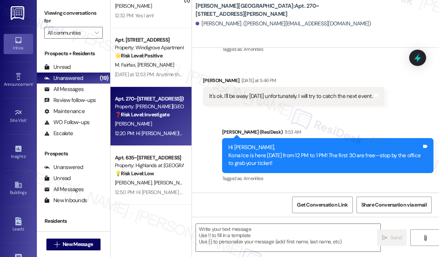
click at [311, 135] on div "Announcement, sent via SMS Sarah (ResiDesk) 11:53 AM Hi Natalie, Kona Ice is he…" at bounding box center [328, 156] width 223 height 67
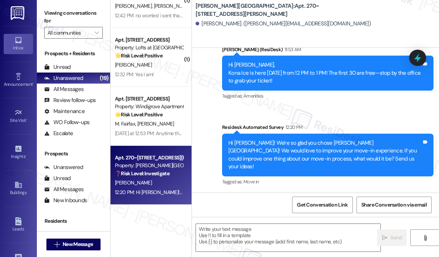
scroll to position [857, 0]
click at [356, 115] on div "Announcement, sent via SMS Sarah (ResiDesk) 11:53 AM Hi Natalie, Kona Ice is he…" at bounding box center [315, 111] width 247 height 164
click at [322, 90] on div "Hi Natalie, Kona Ice is here today from 12 PM to 1 PM! The first 30 are free—st…" at bounding box center [328, 73] width 212 height 35
click at [320, 126] on div "Survey, sent via SMS Residesk Automated Survey 12:20 PM Hi Natalie! We're so gl…" at bounding box center [328, 155] width 223 height 75
click at [340, 119] on div "Announcement, sent via SMS Sarah (ResiDesk) 11:53 AM Hi Natalie, Kona Ice is he…" at bounding box center [315, 111] width 247 height 164
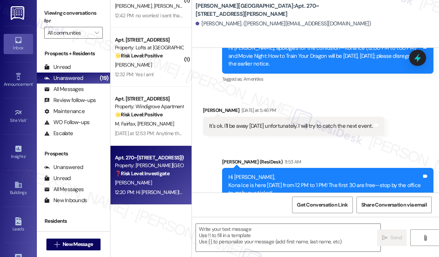
scroll to position [355, 0]
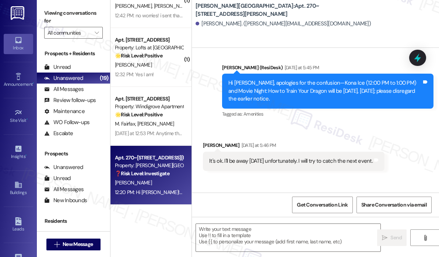
click at [293, 125] on div "Announcement, sent via SMS Sarah (ResiDesk) Yesterday at 5:45 PM Hi Natalie, ap…" at bounding box center [328, 91] width 223 height 67
click at [260, 237] on textarea at bounding box center [288, 238] width 185 height 28
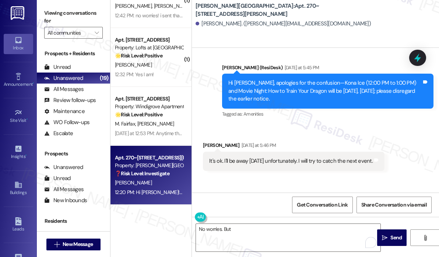
click at [293, 165] on div "It's ok. I'll be away tomorrow unfortunately. I will try to catch the next even…" at bounding box center [291, 161] width 164 height 8
copy div "It's ok. I'll be away tomorrow unfortunately. I will try to catch the next even…"
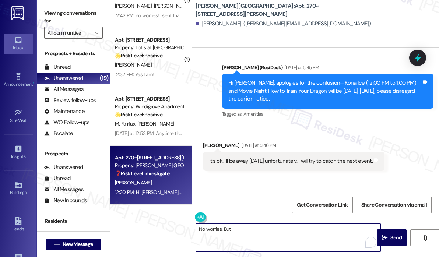
drag, startPoint x: 241, startPoint y: 230, endPoint x: 192, endPoint y: 228, distance: 49.1
click at [192, 228] on div "No worries. But" at bounding box center [284, 238] width 185 height 28
paste textarea "Thank you for letting me know — we’ll look forward to seeing you at the next ev…"
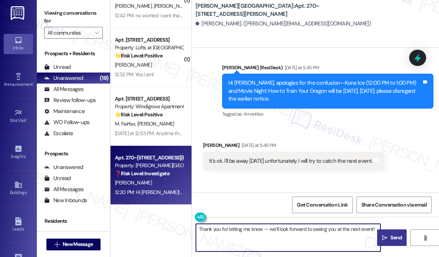
type textarea "Thank you for letting me know — we’ll look forward to seeing you at the next ev…"
click at [393, 240] on span "Send" at bounding box center [396, 238] width 11 height 8
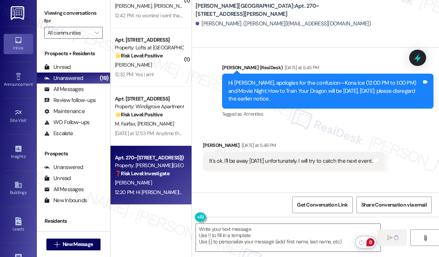
scroll to position [347, 0]
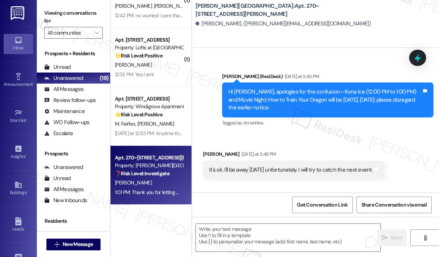
click at [359, 128] on div "Tagged as: Amenities Click to highlight conversations about Amenities" at bounding box center [328, 123] width 212 height 11
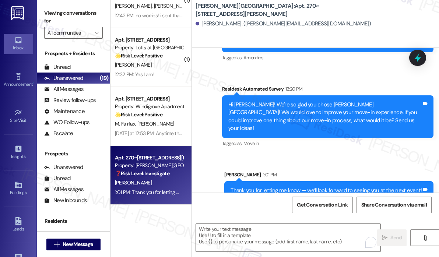
scroll to position [554, 0]
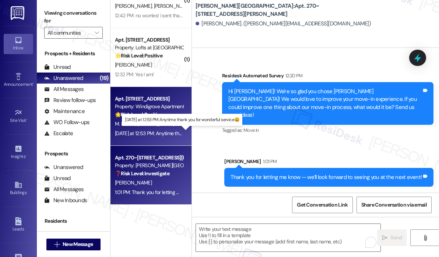
click at [138, 130] on div "Yesterday at 12:53 PM: Anytime thank you for wonderful service😃 Yesterday at 12…" at bounding box center [181, 133] width 133 height 7
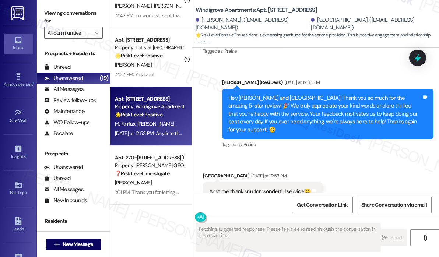
scroll to position [1160, 0]
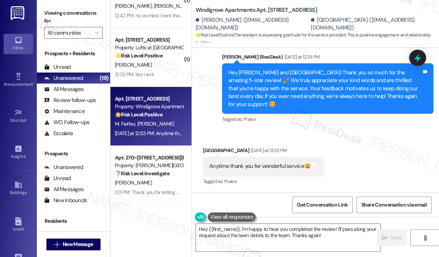
click at [344, 161] on div "Received via SMS India Hall Yesterday at 12:53 PM Anytime thank you for wonderf…" at bounding box center [315, 161] width 247 height 62
click at [265, 166] on div "Anytime thank you for wonderful service😃" at bounding box center [260, 167] width 102 height 8
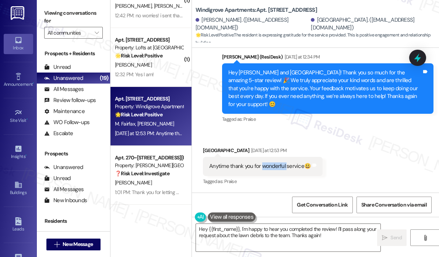
click at [265, 166] on div "Anytime thank you for wonderful service😃" at bounding box center [260, 167] width 102 height 8
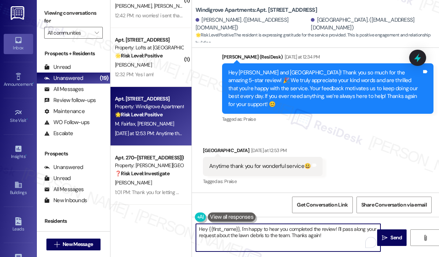
drag, startPoint x: 332, startPoint y: 235, endPoint x: 200, endPoint y: 229, distance: 132.1
click at [200, 229] on textarea "Hey {{first_name}}, I'm happy to hear you completed the review! I'll pass along…" at bounding box center [288, 238] width 185 height 28
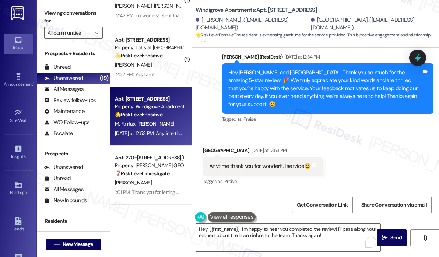
drag, startPoint x: 266, startPoint y: 165, endPoint x: 257, endPoint y: 167, distance: 9.6
click at [257, 167] on div "Anytime thank you for wonderful service😃" at bounding box center [260, 167] width 102 height 8
copy div "Anytime thank you for wonderful service😃 Tags and notes"
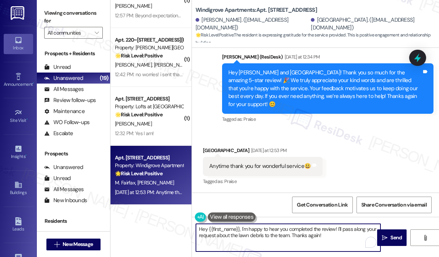
drag, startPoint x: 340, startPoint y: 240, endPoint x: 192, endPoint y: 229, distance: 148.2
click at [192, 229] on div "Hey {{first_name}}, I'm happy to hear you completed the review! I'll pass along…" at bounding box center [284, 238] width 185 height 28
paste textarea "Thank you for your kind words — we’re so glad to hear you’re happy with the ser…"
type textarea "Thank you for your kind words — we’re so glad to hear you’re happy with the ser…"
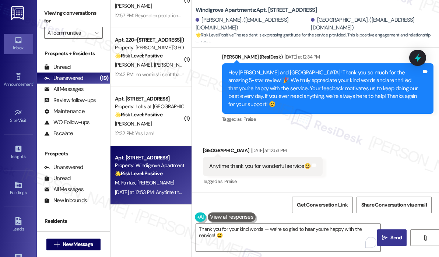
click at [395, 234] on button " Send" at bounding box center [392, 238] width 29 height 17
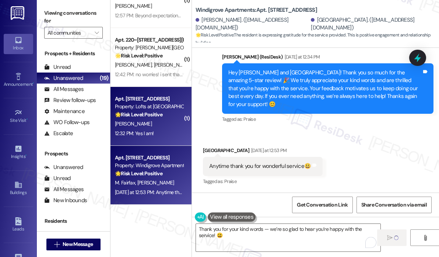
click at [163, 123] on div "J. Tuomisto" at bounding box center [149, 123] width 70 height 9
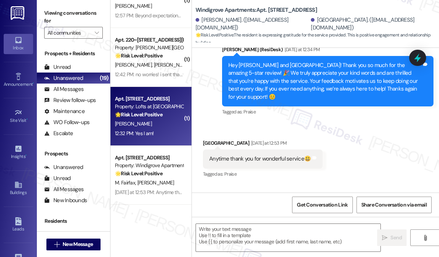
type textarea "Fetching suggested responses. Please feel free to read through the conversation…"
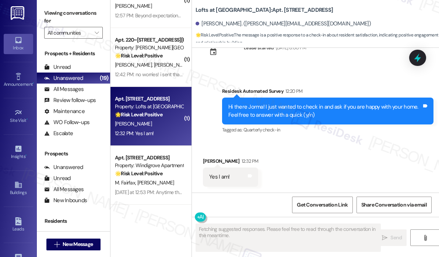
scroll to position [274, 0]
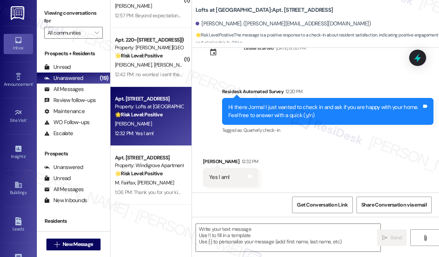
click at [330, 159] on div "Received via SMS Jorma Tuomisto 12:32 PM Yes I am! Tags and notes" at bounding box center [315, 166] width 247 height 51
click at [242, 147] on div "Received via SMS Jorma Tuomisto 12:32 PM Yes I am! Tags and notes" at bounding box center [315, 166] width 247 height 51
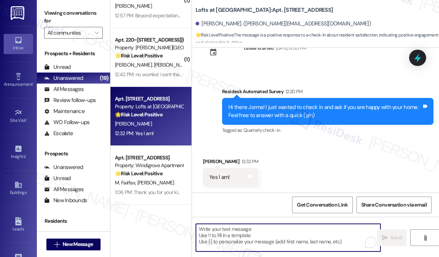
click at [274, 234] on textarea "To enrich screen reader interactions, please activate Accessibility in Grammarl…" at bounding box center [288, 238] width 185 height 28
paste textarea "Great! 😊 If I may ask...has {{property}} lived up to your expectations?"
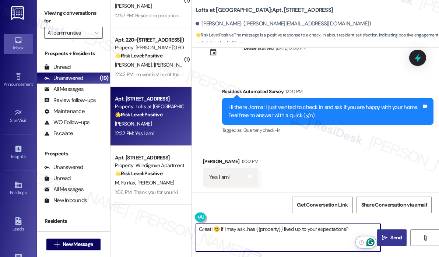
type textarea "Great! 😊 If I may ask...has {{property}} lived up to your expectations?"
click at [393, 236] on span "Send" at bounding box center [396, 238] width 11 height 8
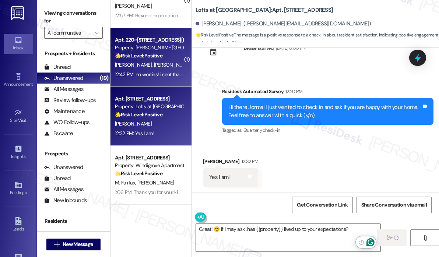
click at [150, 76] on div "12:42 PM: no worries! i sent that yesterday haha i was just confused 12:42 PM: …" at bounding box center [183, 74] width 136 height 7
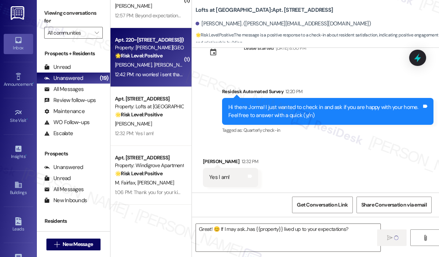
type textarea "Fetching suggested responses. Please feel free to read through the conversation…"
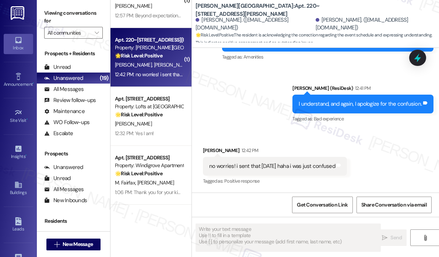
scroll to position [1808, 0]
click at [254, 117] on div "Announcement, sent via SMS Sarah (ResiDesk) Yesterday at 5:47 PM Hi Jade and Co…" at bounding box center [315, 21] width 247 height 218
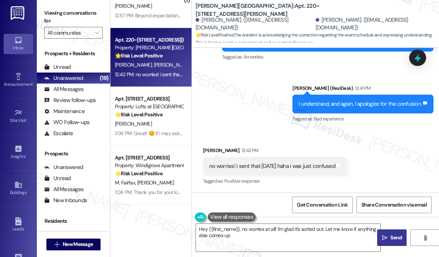
type textarea "Hey {{first_name}}, no worries at all! I'm glad it's sorted out. Let me know if…"
click at [264, 237] on textarea "Hey {{first_name}}, no worries at all! I'm glad it's sorted out. Let me know if…" at bounding box center [288, 238] width 185 height 28
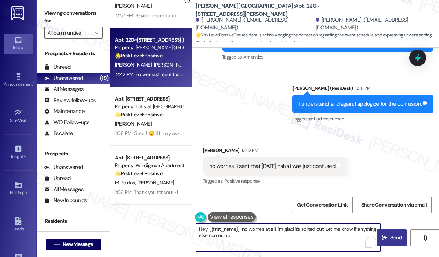
click at [263, 237] on textarea "Hey {{first_name}}, no worries at all! I'm glad it's sorted out. Let me know if…" at bounding box center [288, 238] width 185 height 28
click at [390, 238] on span "Send" at bounding box center [396, 238] width 14 height 8
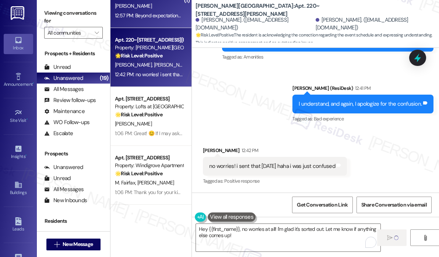
click at [174, 15] on div "12:57 PM: Beyond expectations!!! 12:57 PM: Beyond expectations!!!" at bounding box center [149, 15] width 69 height 7
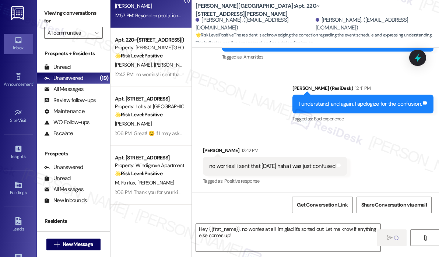
type textarea "Fetching suggested responses. Please feel free to read through the conversation…"
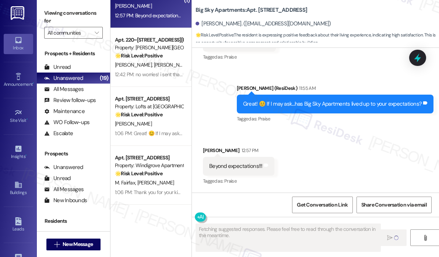
scroll to position [510, 0]
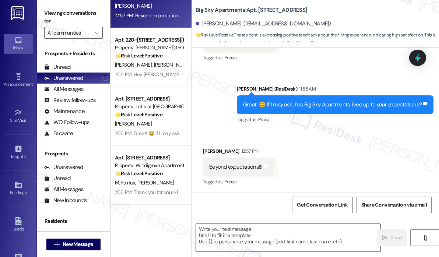
click at [319, 151] on div "Received via SMS Hinda Richards 12:57 PM Beyond expectations!!! Tags and notes …" at bounding box center [315, 162] width 247 height 62
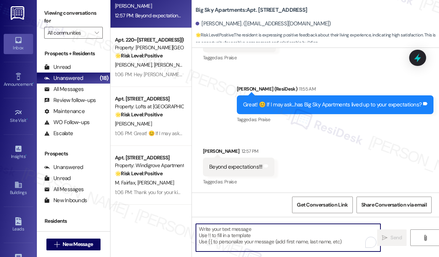
click at [239, 232] on textarea "To enrich screen reader interactions, please activate Accessibility in Grammarl…" at bounding box center [288, 238] width 185 height 28
paste textarea "Awesome! ❤️ Can I ask a quick favor...would you mind writing us a Google review…"
type textarea "Awesome! ❤️ Can I ask a quick favor...would you mind writing us a Google review…"
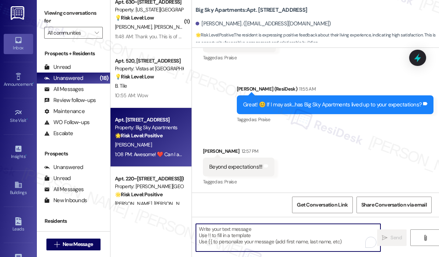
scroll to position [672, 0]
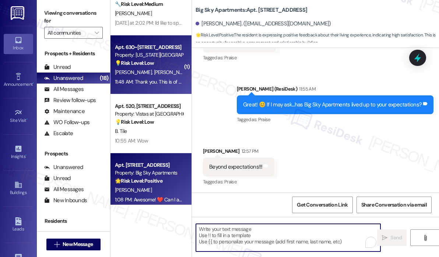
click at [158, 82] on div "11:48 AM: Thank you. This is of course assuming there isn't something available…" at bounding box center [240, 82] width 251 height 7
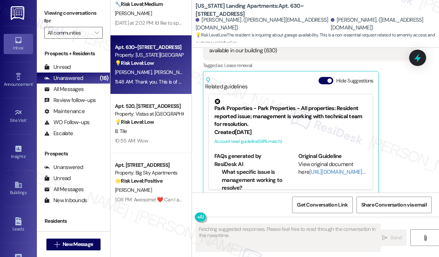
scroll to position [1568, 0]
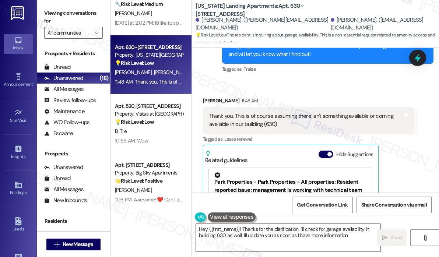
type textarea "Hey {{first_name}}! Thanks for the clarification. I'll check for garage availab…"
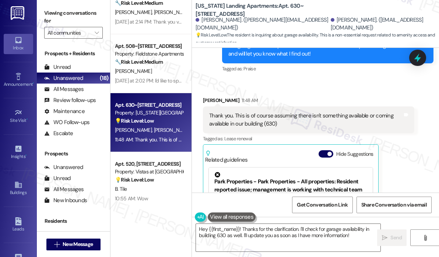
scroll to position [599, 0]
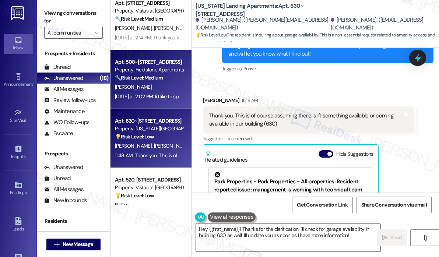
click at [162, 97] on div "Yesterday at 2:02 PM: I'd like to speak with someone in corporate office please…" at bounding box center [194, 96] width 159 height 7
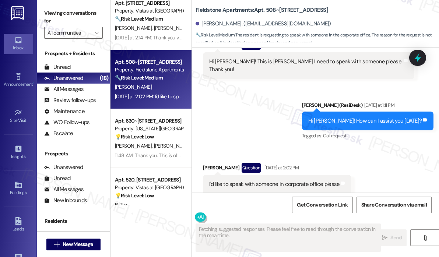
scroll to position [1308, 0]
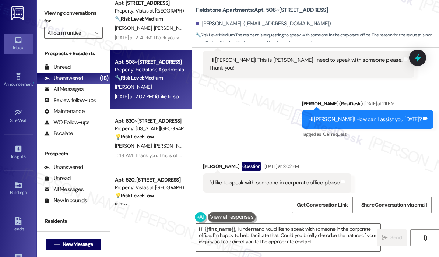
type textarea "Hi {{first_name}}, I understand you'd like to speak with someone in the corpora…"
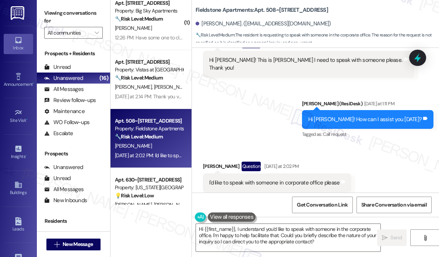
click at [386, 159] on div "Received via SMS Karrie Brown Question Yesterday at 2:02 PM I'd like to speak w…" at bounding box center [315, 177] width 247 height 64
click at [297, 179] on div "I'd like to speak with someone in corporate office please" at bounding box center [274, 183] width 131 height 8
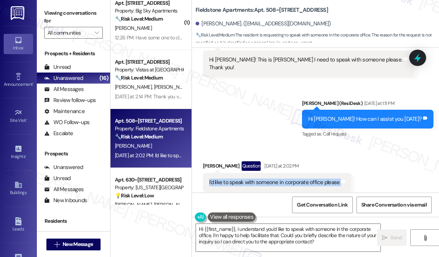
click at [296, 179] on div "I'd like to speak with someone in corporate office please" at bounding box center [274, 183] width 131 height 8
copy div "I'd like to speak with someone in corporate office please Tags and notes"
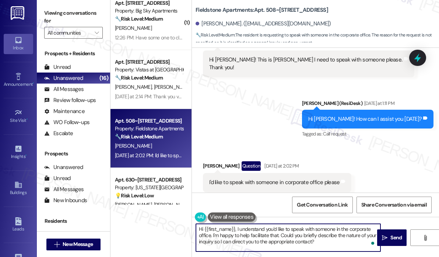
drag, startPoint x: 328, startPoint y: 242, endPoint x: 311, endPoint y: 241, distance: 17.0
click at [311, 241] on textarea "Hi {{first_name}}, I understand you'd like to speak with someone in the corpora…" at bounding box center [288, 238] width 185 height 28
click at [327, 240] on textarea "Hi {{first_name}}, I understand you'd like to speak with someone in the corpora…" at bounding box center [288, 238] width 185 height 28
click at [389, 240] on span " Send" at bounding box center [392, 238] width 23 height 8
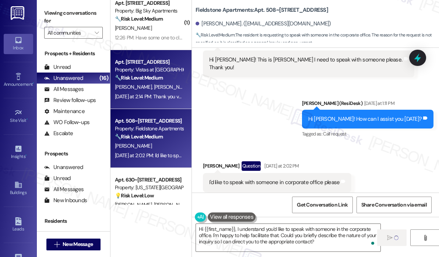
click at [154, 88] on span "D. Bennett" at bounding box center [172, 87] width 37 height 7
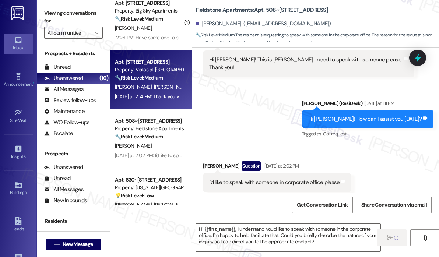
type textarea "Fetching suggested responses. Please feel free to read through the conversation…"
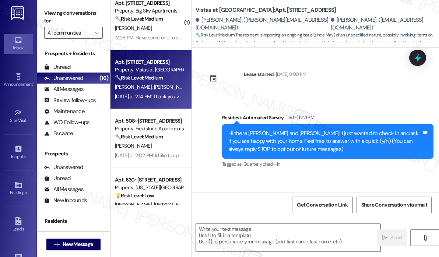
scroll to position [2620, 0]
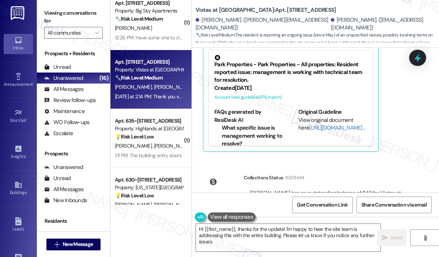
type textarea "Hi {{first_name}}, thanks for the update! I'm happy to hear the site team is ad…"
click at [395, 189] on div "Daniel Bennett has an outstanding balance of $48 for Vistas at Dreaming Creek (…" at bounding box center [329, 197] width 158 height 16
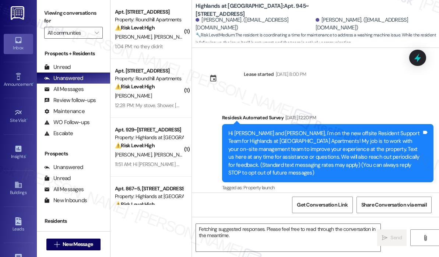
scroll to position [20797, 0]
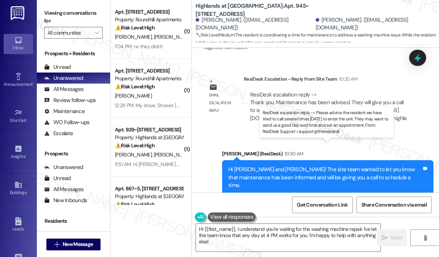
drag, startPoint x: 306, startPoint y: 171, endPoint x: 250, endPoint y: 154, distance: 57.6
copy div "Please advice the resident we have tried to call several times [DATE] to enter …"
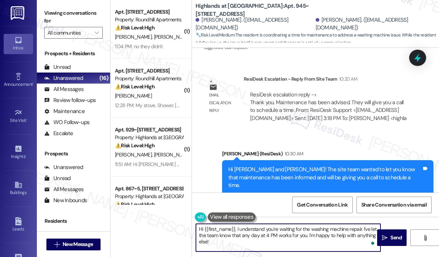
drag, startPoint x: 233, startPoint y: 244, endPoint x: 236, endPoint y: 228, distance: 15.7
click at [236, 228] on textarea "Hi {{first_name}}, I understand you're waiting for the washing machine repair. …" at bounding box center [288, 238] width 185 height 28
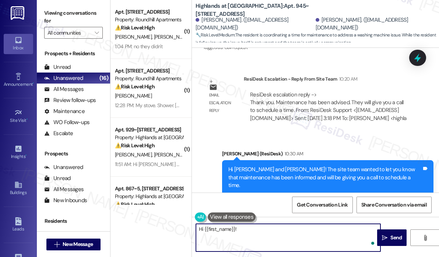
paste textarea "The site team wanted to let you know that they have tried calling several times…"
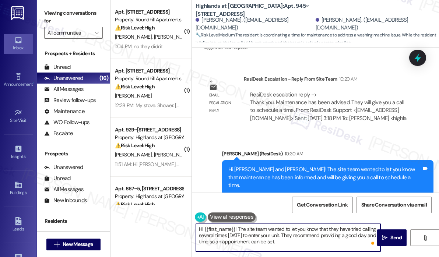
click at [303, 243] on textarea "Hi {{first_name}}! The site team wanted to let you know that they have tried ca…" at bounding box center [288, 238] width 185 height 28
click at [304, 241] on textarea "Hi {{first_name}}! The site team wanted to let you know that they have tried ca…" at bounding box center [288, 238] width 185 height 28
click at [308, 237] on textarea "Hi {{first_name}}! The site team wanted to let you know that they have tried ca…" at bounding box center [288, 238] width 185 height 28
type textarea "Hi {{first_name}}! The site team wanted to let you know that they have tried ca…"
click at [393, 236] on span "Send" at bounding box center [396, 238] width 11 height 8
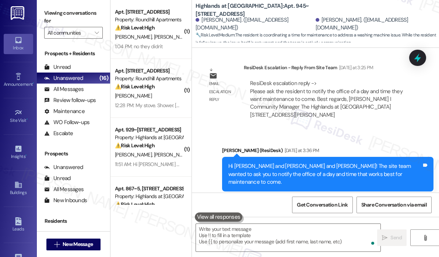
scroll to position [20561, 0]
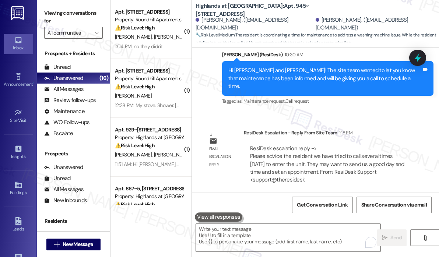
scroll to position [20915, 0]
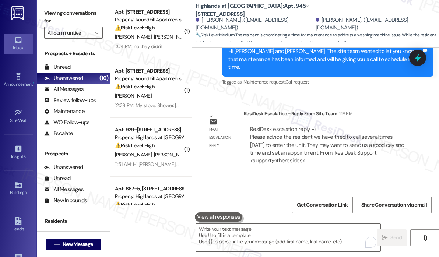
copy div "The text message said any day at 4 pm Tags and notes"
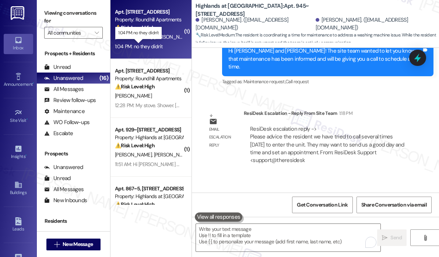
click at [156, 45] on div "1:04 PM: no they didn't 1:04 PM: no they didn't" at bounding box center [139, 46] width 48 height 7
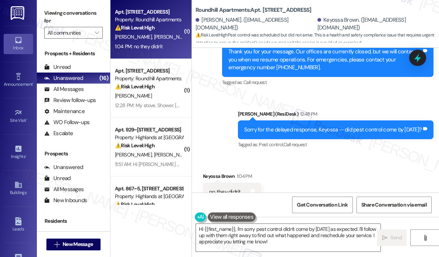
scroll to position [930, 0]
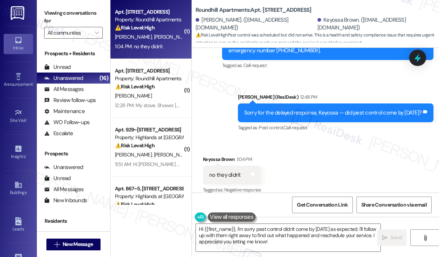
click at [352, 139] on div "Received via SMS Keyossa Brown 1:04 PM no they didn't Tags and notes Tagged as:…" at bounding box center [315, 170] width 247 height 62
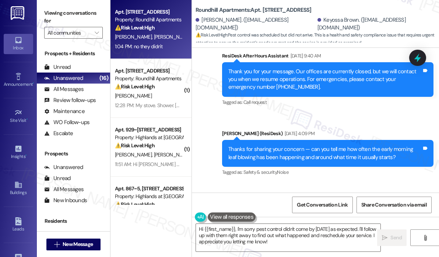
scroll to position [745, 0]
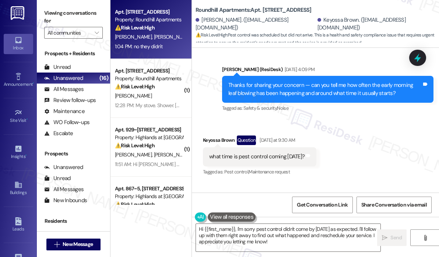
click at [286, 153] on div "what time is pest control coming today?" at bounding box center [256, 157] width 95 height 8
copy div "what time is pest control coming today? Tags and notes"
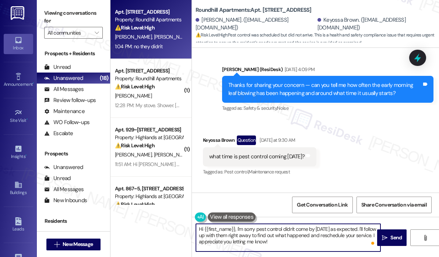
drag, startPoint x: 308, startPoint y: 247, endPoint x: 195, endPoint y: 228, distance: 114.7
click at [195, 228] on div "Hi {{first_name}}, I'm sorry pest control didn't come by yesterday as expected.…" at bounding box center [284, 238] width 185 height 28
paste textarea "Can you share how you learned that the pest control team is coming — was it fro…"
click at [246, 234] on textarea "Can you share how you learned that the pest control team is coming — was it fro…" at bounding box center [288, 238] width 185 height 28
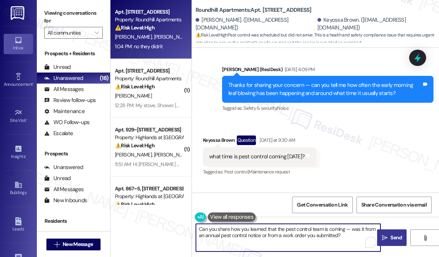
click at [395, 240] on span "Send" at bounding box center [396, 238] width 11 height 8
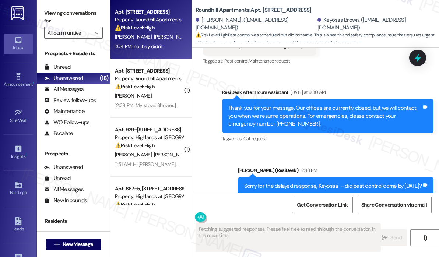
scroll to position [930, 0]
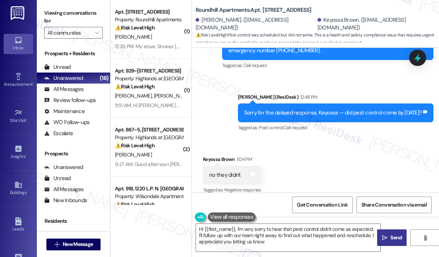
type textarea "Hi {{first_name}}, I'm very sorry to hear that pest control didn't come as expe…"
click at [316, 170] on div "Received via SMS Keyossa Brown 1:04 PM no they didn't Tags and notes Tagged as:…" at bounding box center [315, 170] width 247 height 62
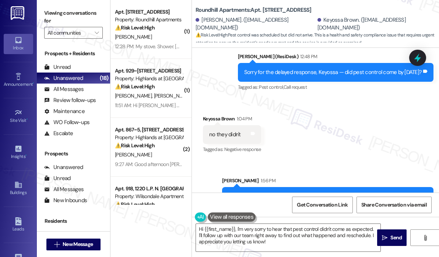
scroll to position [989, 0]
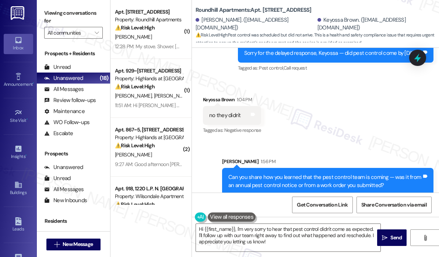
click at [333, 113] on div "Received via SMS Keyossa Brown 1:04 PM no they didn't Tags and notes Tagged as:…" at bounding box center [315, 110] width 247 height 62
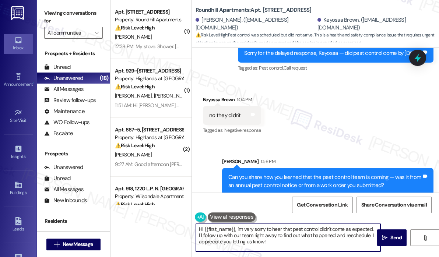
click at [309, 245] on textarea "Hi {{first_name}}, I'm very sorry to hear that pest control didn't come as expe…" at bounding box center [288, 238] width 185 height 28
click at [307, 245] on textarea "Hi {{first_name}}, I'm very sorry to hear that pest control didn't come as expe…" at bounding box center [288, 238] width 185 height 28
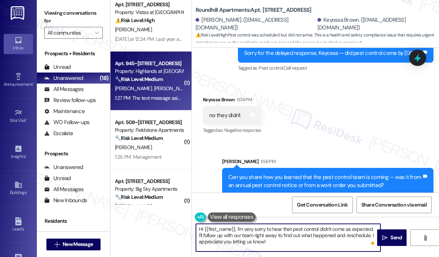
scroll to position [516, 0]
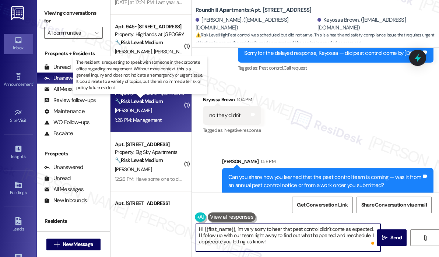
click at [147, 102] on strong "🔧 Risk Level: Medium" at bounding box center [139, 101] width 48 height 7
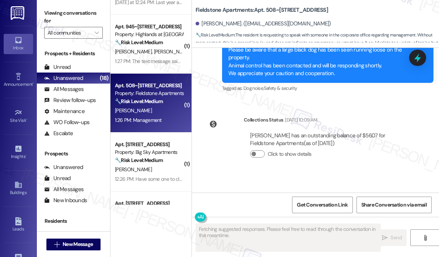
scroll to position [1448, 0]
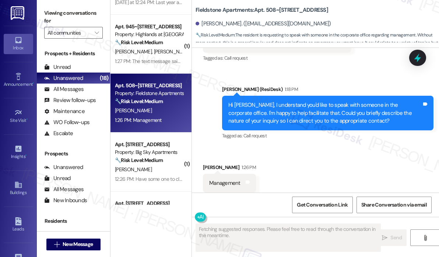
click at [311, 153] on div "Received via SMS Karrie Brown 1:26 PM Management Tags and notes Tagged as: Prai…" at bounding box center [315, 178] width 247 height 62
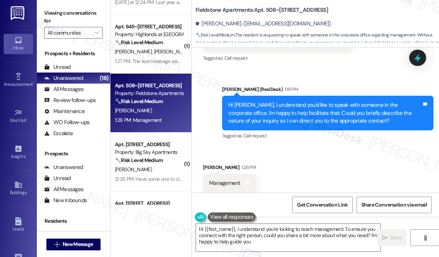
type textarea "Hi {{first_name}}, I understand you're looking to reach management. To ensure y…"
click at [305, 155] on div "Received via SMS Karrie Brown 1:26 PM Management Tags and notes Tagged as: Prai…" at bounding box center [315, 178] width 247 height 62
click at [316, 239] on textarea "Hi {{first_name}}, I understand you're looking to reach management. To ensure y…" at bounding box center [288, 238] width 185 height 28
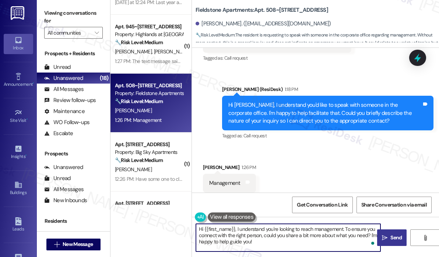
click at [390, 239] on span "Send" at bounding box center [396, 238] width 14 height 8
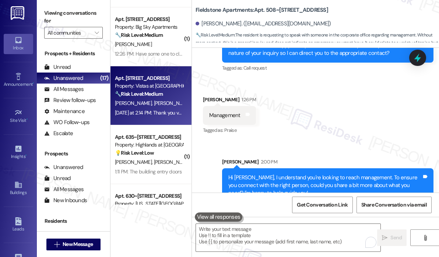
scroll to position [590, 0]
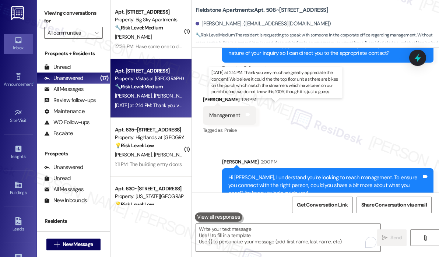
click at [151, 106] on div "Yesterday at 2:14 PM: Thank you very much we greatly appreciate the concern!! W…" at bounding box center [399, 105] width 568 height 7
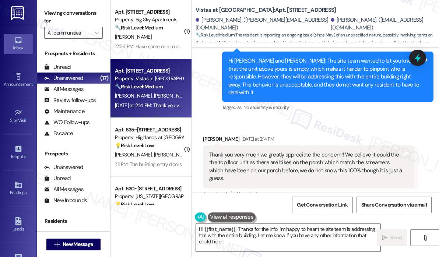
scroll to position [2436, 0]
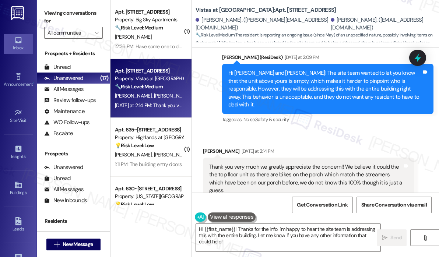
click at [355, 97] on div "Sent via SMS Sarah (ResiDesk) Yesterday at 2:09 PM Hi Emma and Daniel! The site…" at bounding box center [328, 89] width 223 height 83
click at [293, 236] on textarea "Hi {{first_name}}! Thanks for the info. I'm happy to hear the site team is addr…" at bounding box center [288, 238] width 185 height 28
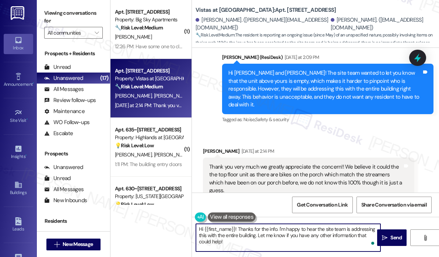
click at [291, 241] on textarea "Hi {{first_name}}! Thanks for the info. I'm happy to hear the site team is addr…" at bounding box center [288, 238] width 185 height 28
click at [266, 236] on textarea "Hi {{first_name}}! Thanks for the info. I'm happy to hear the site team is addr…" at bounding box center [288, 238] width 185 height 28
drag, startPoint x: 260, startPoint y: 243, endPoint x: 239, endPoint y: 227, distance: 26.3
click at [239, 227] on textarea "Hi {{first_name}}! Thanks for the info. I'm happy to hear the site team is addr…" at bounding box center [288, 238] width 185 height 28
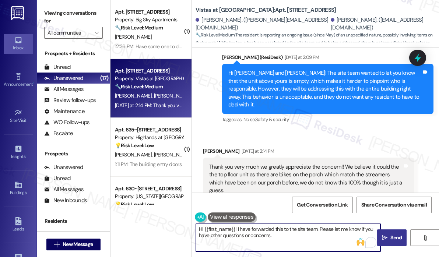
type textarea "Hi {{first_name}}! I have forwarded this to the site team. Please let me know i…"
click at [389, 236] on span " Send" at bounding box center [392, 238] width 23 height 8
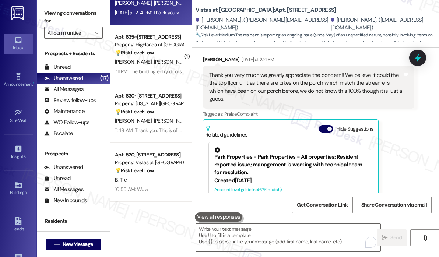
scroll to position [2544, 0]
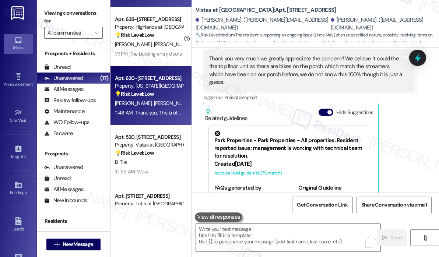
click at [161, 115] on div "11:48 AM: Thank you. This is of course assuming there isn't something available…" at bounding box center [240, 112] width 251 height 7
type textarea "Fetching suggested responses. Please feel free to read through the conversation…"
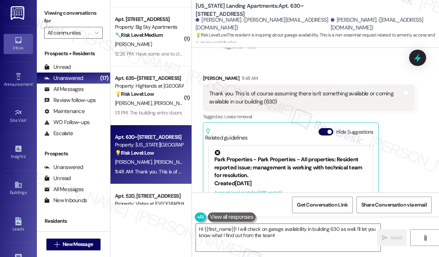
scroll to position [1568, 0]
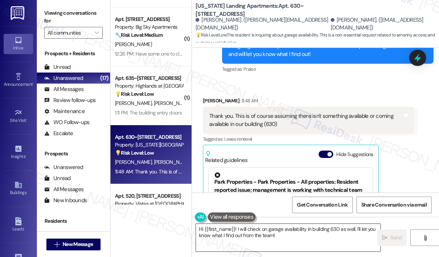
click at [314, 236] on textarea "Hi {{first_name}}! I will check on garage availability in building 630 as well.…" at bounding box center [288, 238] width 185 height 28
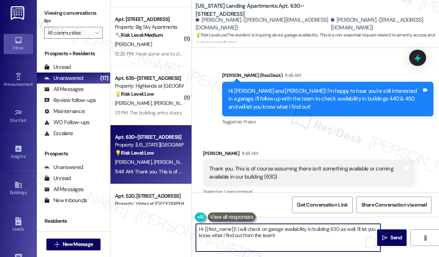
scroll to position [1494, 0]
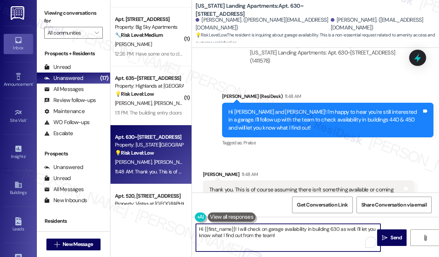
drag, startPoint x: 289, startPoint y: 236, endPoint x: 241, endPoint y: 227, distance: 49.2
click at [241, 227] on textarea "Hi {{first_name}}! I will check on garage availability in building 630 as well.…" at bounding box center [288, 238] width 185 height 28
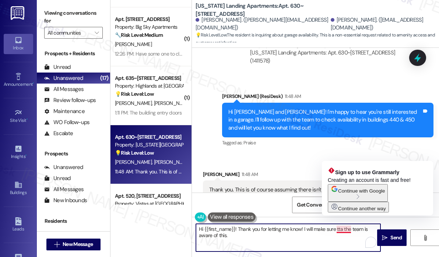
click at [341, 229] on textarea "Hi {{first_name}}! Thank you for letting me know! I will make sure tta the team…" at bounding box center [288, 238] width 185 height 28
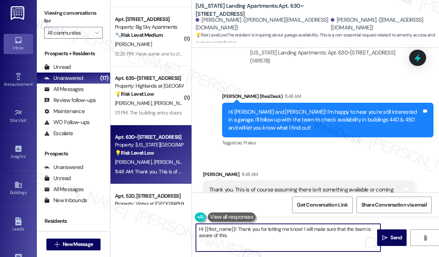
click at [290, 237] on textarea "Hi {{first_name}}! Thank you for letting me know! I will make sure that the tea…" at bounding box center [288, 238] width 185 height 28
type textarea "Hi {{first_name}}! Thank you for letting me know! I will make sure that the tea…"
click at [386, 234] on span " Send" at bounding box center [392, 238] width 23 height 8
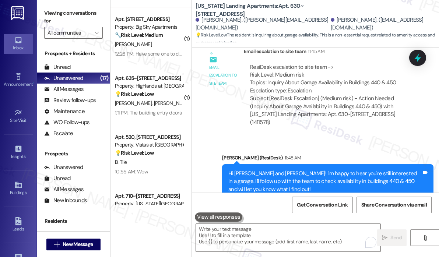
scroll to position [1420, 0]
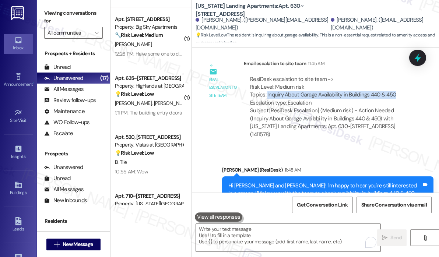
drag, startPoint x: 400, startPoint y: 86, endPoint x: 267, endPoint y: 85, distance: 132.7
click at [267, 85] on div "ResiDesk escalation to site team -> Risk Level: Medium risk Topics: Inquiry Abo…" at bounding box center [329, 92] width 158 height 32
copy div "Inquiry About Garage Availability in Buildings 440 & 450"
click at [419, 58] on icon at bounding box center [418, 57] width 9 height 11
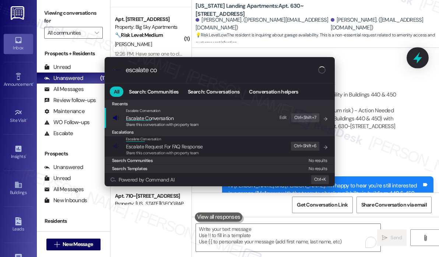
type input "escalate con"
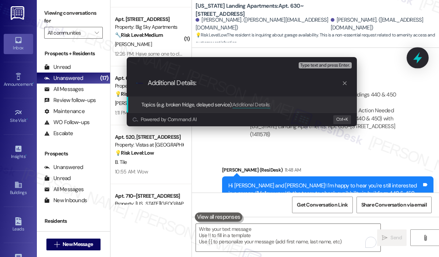
type input "Additional Details: Inquiry About Garage Availability in Buildings 440 & 450"
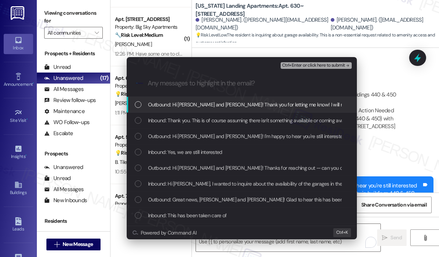
click at [173, 109] on span "Outbound: Hi Joel and Jeffrey! Thank you for letting me know! I will make sure …" at bounding box center [287, 105] width 279 height 8
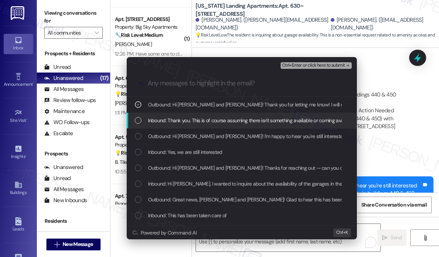
click at [176, 123] on span "Inbound: Thank you. This is of course assuming there isn't something available …" at bounding box center [273, 120] width 251 height 8
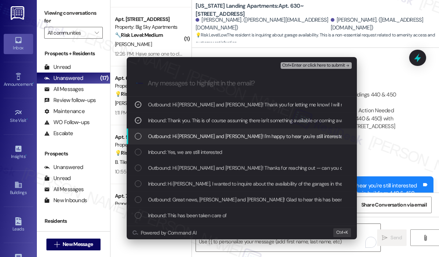
click at [178, 137] on span "Outbound: Hi Joel and Jeffrey! I'm happy to hear you're still interested in a g…" at bounding box center [374, 136] width 452 height 8
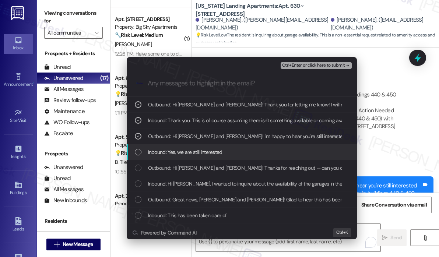
click at [180, 151] on span "Inbound: Yes, we are still interested" at bounding box center [185, 152] width 74 height 8
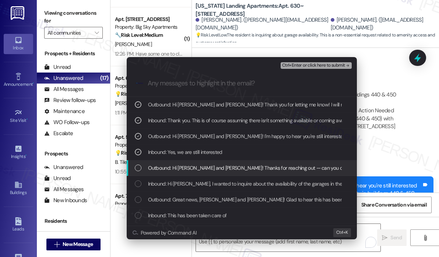
click at [182, 166] on span "Outbound: Hi Joel and Jeffrey! Thanks for reaching out — can you confirm if you…" at bounding box center [372, 168] width 449 height 8
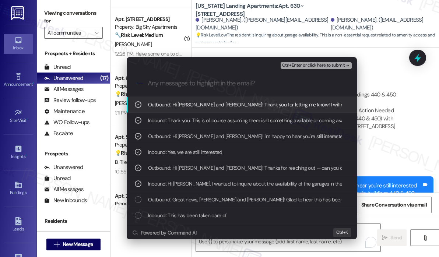
click at [300, 66] on span "Ctrl+Enter or click here to submit" at bounding box center [313, 65] width 63 height 5
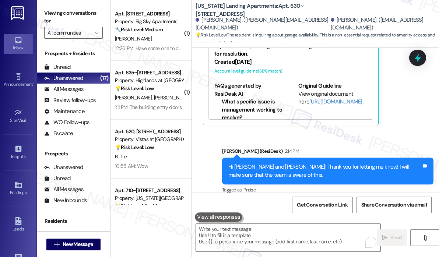
scroll to position [774, 0]
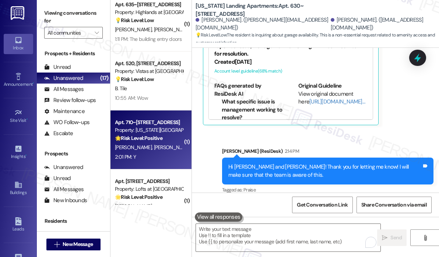
click at [164, 154] on div "2:01 PM: Y 2:01 PM: Y" at bounding box center [149, 157] width 70 height 9
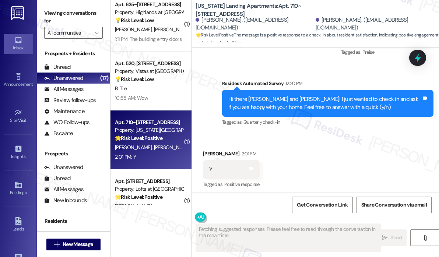
scroll to position [562, 0]
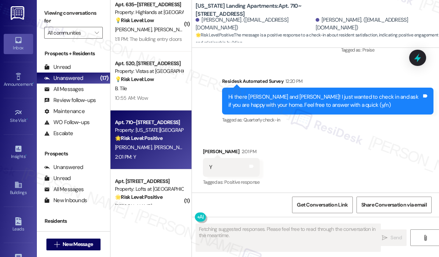
click at [311, 168] on div "Received via SMS Holly Ali 2:01 PM Y Tags and notes Tagged as: Positive respons…" at bounding box center [315, 162] width 247 height 62
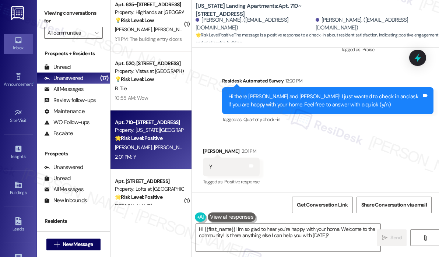
click at [225, 62] on div "Sent via SMS Sarah (ResiDesk) Jul 31, 2025 at 5:40 PM Happy to help! :) Tags an…" at bounding box center [315, 65] width 247 height 132
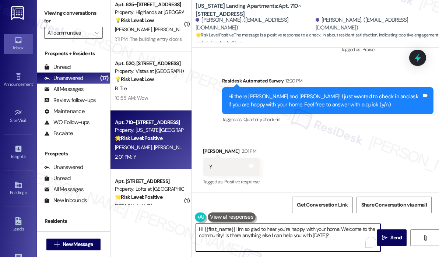
drag, startPoint x: 343, startPoint y: 237, endPoint x: 194, endPoint y: 228, distance: 149.2
click at [194, 228] on div "Hi {{first_name}}! I'm so glad to hear you're happy with your home. Welcome to …" at bounding box center [284, 238] width 185 height 28
paste textarea "Great! 😊 If I may ask...has {{property}} lived up to your expectations"
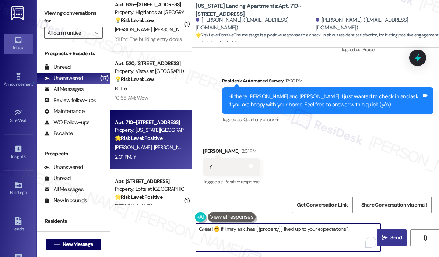
type textarea "Great! 😊 If I may ask...has {{property}} lived up to your expectations?"
click at [390, 232] on button " Send" at bounding box center [392, 238] width 29 height 17
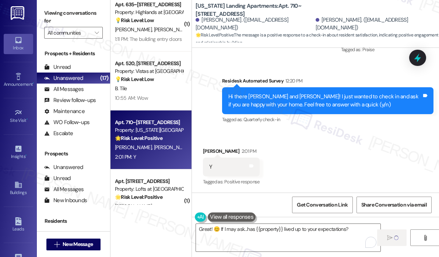
scroll to position [798, 0]
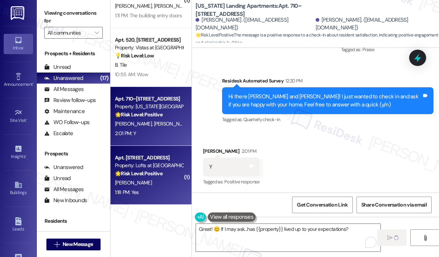
click at [147, 168] on div "Property: Lofts at Meadowcreek Apartments" at bounding box center [149, 166] width 68 height 8
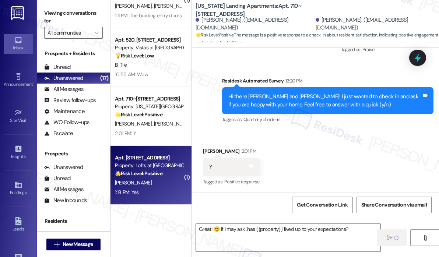
type textarea "Fetching suggested responses. Please feel free to read through the conversation…"
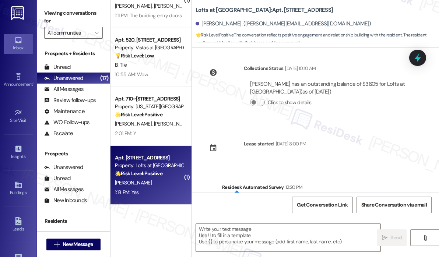
type textarea "Fetching suggested responses. Please feel free to read through the conversation…"
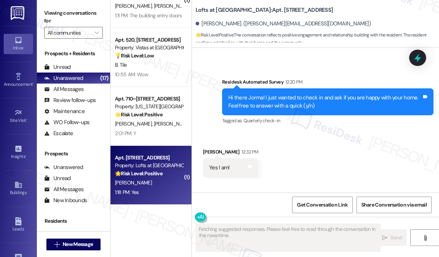
scroll to position [406, 0]
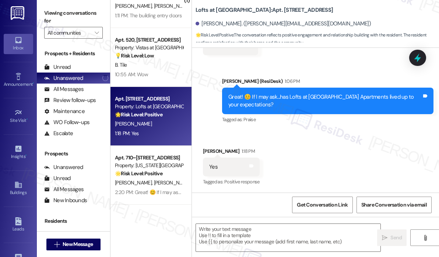
click at [361, 160] on div "Received via SMS Jorma Tuomisto 1:18 PM Yes Tags and notes Tagged as: Positive …" at bounding box center [315, 162] width 247 height 62
click at [246, 136] on div "Received via SMS Jorma Tuomisto 1:18 PM Yes Tags and notes Tagged as: Positive …" at bounding box center [315, 162] width 247 height 62
click at [250, 233] on textarea at bounding box center [288, 238] width 185 height 28
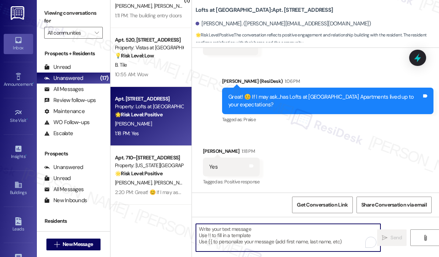
paste textarea "Awesome! ❤️ Can I ask a quick favor...would you mind writing us a Google review…"
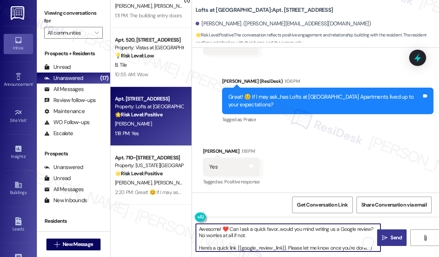
type textarea "Awesome! ❤️ Can I ask a quick favor...would you mind writing us a Google review…"
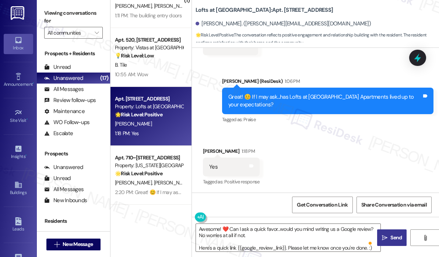
click at [396, 236] on span "Send" at bounding box center [396, 238] width 11 height 8
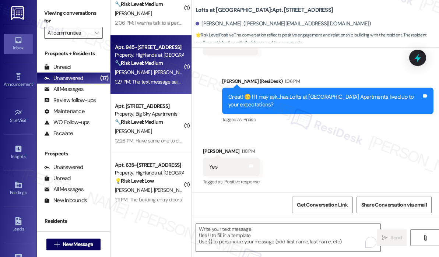
scroll to position [577, 0]
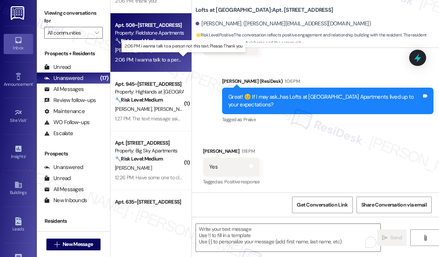
click at [158, 59] on div "2:06 PM: I wanna talk to a person not this text. Please. Thank you 2:06 PM: I w…" at bounding box center [184, 59] width 138 height 7
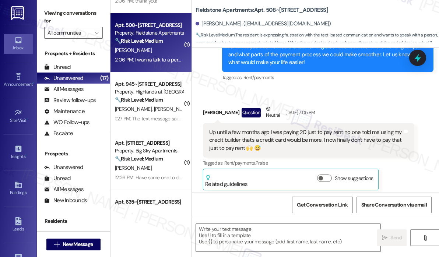
type textarea "Fetching suggested responses. Please feel free to read through the conversation…"
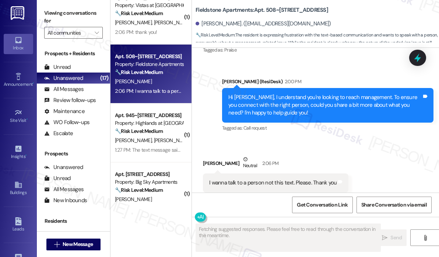
scroll to position [503, 0]
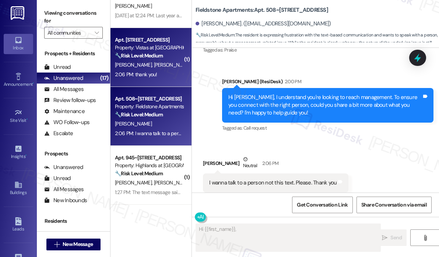
click at [168, 77] on div "2:06 PM: thank you! 2:06 PM: thank you!" at bounding box center [149, 74] width 70 height 9
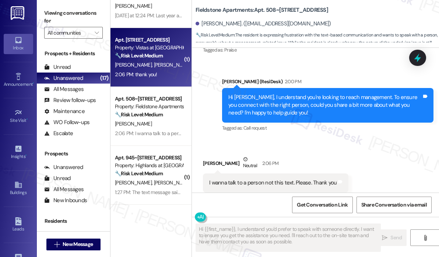
scroll to position [2649, 0]
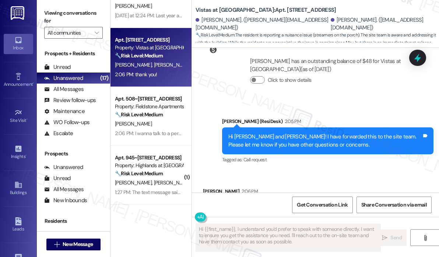
click at [332, 171] on div "Received via SMS Emma Phillips 2:06 PM thank you! Tags and notes Tagged as: Pra…" at bounding box center [315, 202] width 247 height 62
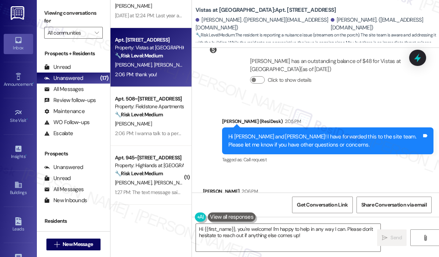
scroll to position [2650, 0]
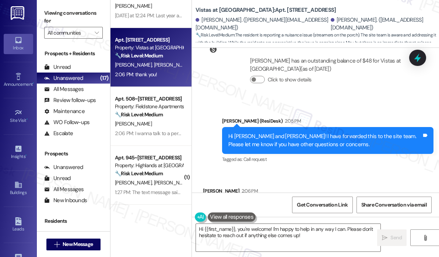
click at [320, 171] on div "Received via SMS Emma Phillips 2:06 PM thank you! Tags and notes Tagged as: Pra…" at bounding box center [315, 202] width 247 height 62
click at [306, 234] on textarea "Hi {{first_name}}, you're welcome! I'm happy to help in any way I can. Please d…" at bounding box center [288, 238] width 185 height 28
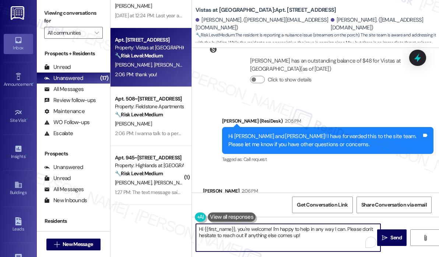
drag, startPoint x: 345, startPoint y: 231, endPoint x: 345, endPoint y: 246, distance: 15.1
click at [345, 246] on textarea "Hi {{first_name}}, you're welcome! I'm happy to help in any way I can. Please d…" at bounding box center [288, 238] width 185 height 28
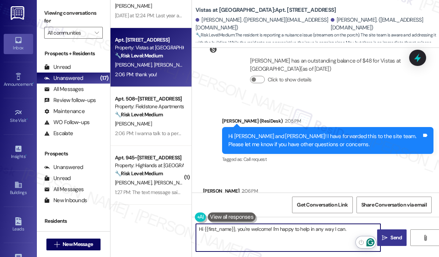
type textarea "Hi {{first_name}}, you're welcome! I'm happy to help in any way I can."
click at [395, 239] on span "Send" at bounding box center [396, 238] width 11 height 8
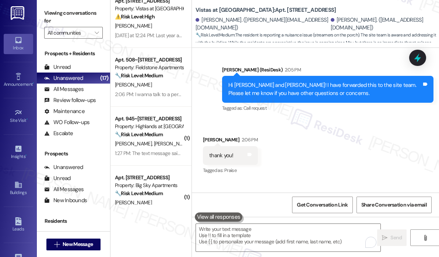
scroll to position [466, 0]
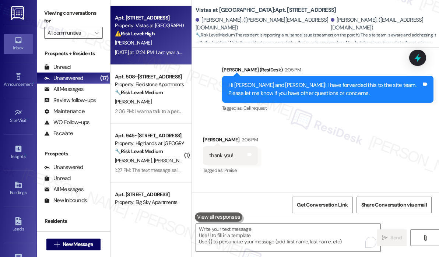
click at [155, 50] on div "Yesterday at 12:24 PM: Last year and July, I was looking for my carpet cleaner …" at bounding box center [393, 52] width 556 height 7
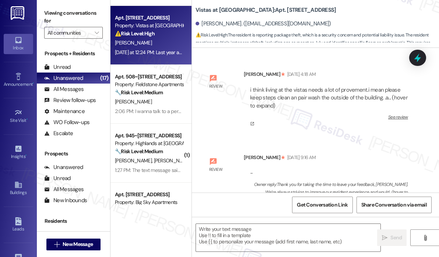
scroll to position [7880, 0]
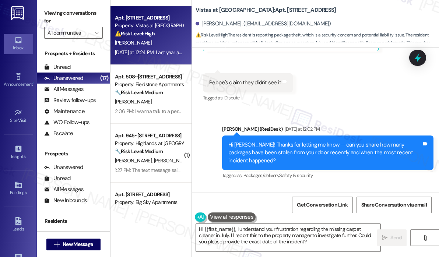
click at [357, 203] on div "Bernice Lewis Neutral Yesterday at 12:24 PM" at bounding box center [309, 212] width 212 height 18
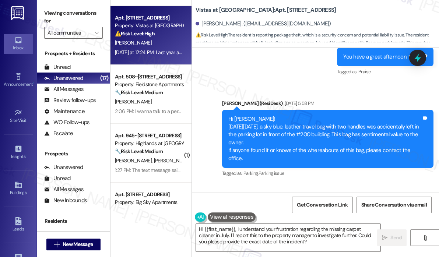
scroll to position [7696, 0]
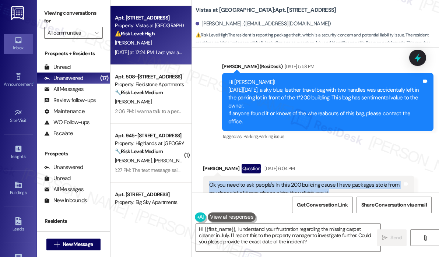
drag, startPoint x: 336, startPoint y: 114, endPoint x: 209, endPoint y: 102, distance: 128.1
click at [209, 181] on div "Ok you need to ask people's In this 200 building cause I have packages stole fr…" at bounding box center [306, 189] width 195 height 16
copy div "Ok you need to ask people's In this 200 building cause I have packages stole fr…"
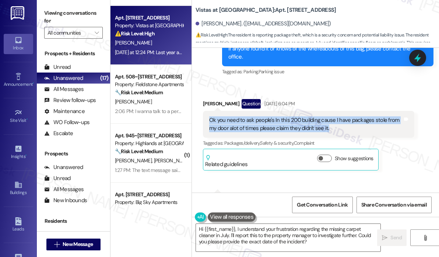
scroll to position [7770, 0]
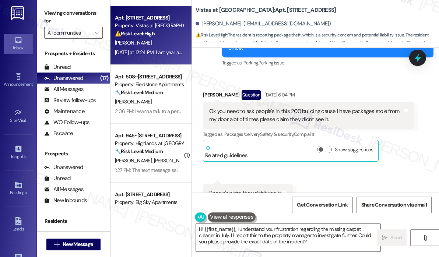
click at [250, 189] on div "People's claim they didn't see it" at bounding box center [245, 193] width 72 height 8
copy div "People's claim they didn't see it Tags and notes"
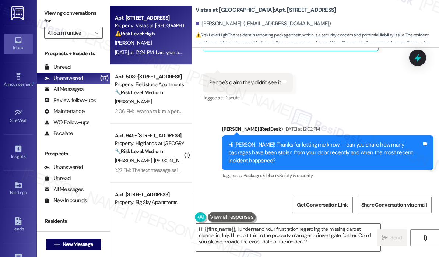
drag, startPoint x: 387, startPoint y: 166, endPoint x: 209, endPoint y: 152, distance: 177.9
click at [209, 227] on div "Last year and July, I was looking for my carpet cleaner my email said they carr…" at bounding box center [306, 239] width 194 height 24
copy div "Last year and July, I was looking for my carpet cleaner my email said they carr…"
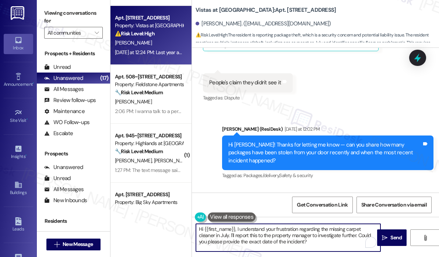
drag, startPoint x: 309, startPoint y: 241, endPoint x: 237, endPoint y: 227, distance: 73.4
click at [237, 227] on textarea "Hi {{first_name}}, I understand your frustration regarding the missing carpet c…" at bounding box center [288, 238] width 185 height 28
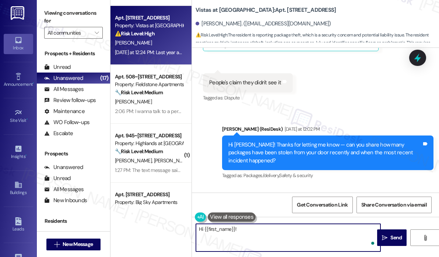
paste textarea "Ongoing Package Theft Concerns in Building 200"
type textarea "Hi {{first_name}}! Ongoing Package Theft Concerns in Building 200"
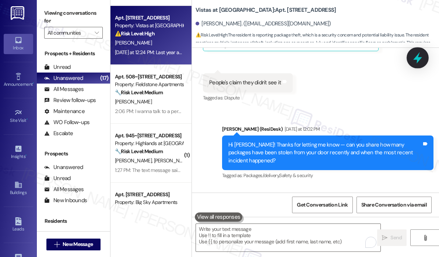
click at [420, 60] on icon at bounding box center [418, 57] width 9 height 11
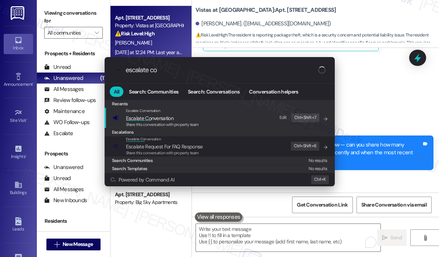
type input "escalate con"
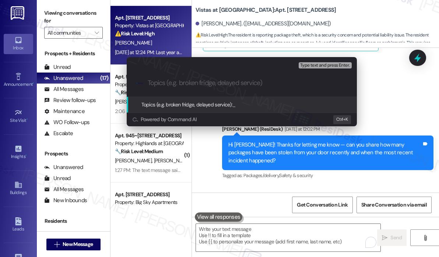
paste input "Ongoing Package Theft Concerns in Building 200"
type input "Ongoing Package Theft Concerns in Building 200"
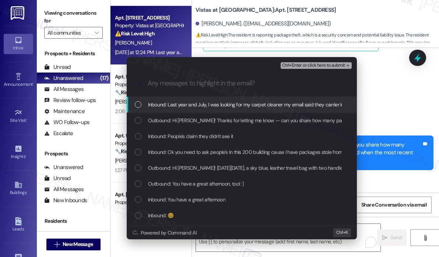
click at [185, 107] on span "Inbound: Last year and July, I was looking for my carpet cleaner my email said …" at bounding box center [415, 105] width 535 height 8
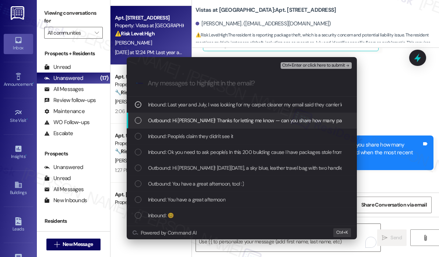
click at [186, 118] on span "Outbound: Hi Bernice! Thanks for letting me know — can you share how many packa…" at bounding box center [349, 120] width 402 height 8
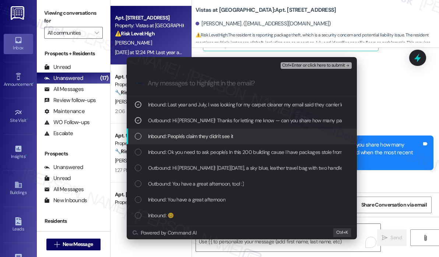
click at [184, 133] on span "Inbound: People's claim they didn't see it" at bounding box center [191, 136] width 86 height 8
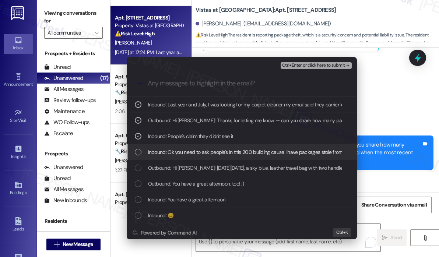
click at [185, 152] on span "Inbound: Ok you need to ask people's In this 200 building cause I have packages…" at bounding box center [301, 152] width 307 height 8
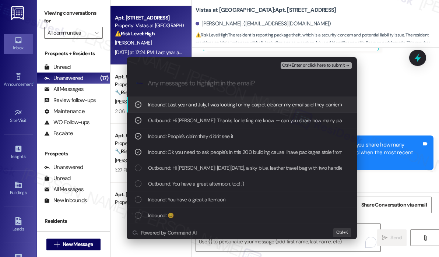
click at [295, 67] on span "Ctrl+Enter or click here to submit" at bounding box center [313, 65] width 63 height 5
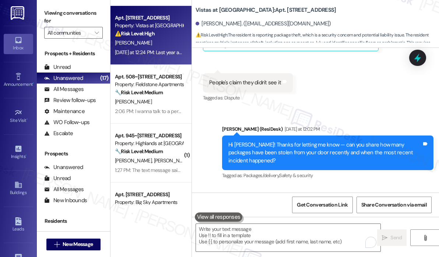
click at [342, 203] on div "Bernice Lewis Neutral Yesterday at 12:24 PM" at bounding box center [309, 212] width 212 height 18
click at [266, 232] on textarea "To enrich screen reader interactions, please activate Accessibility in Grammarl…" at bounding box center [288, 238] width 185 height 28
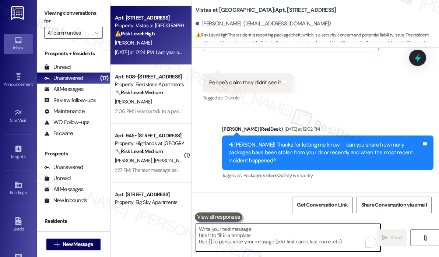
click at [237, 228] on textarea "To enrich screen reader interactions, please activate Accessibility in Grammarl…" at bounding box center [288, 238] width 185 height 28
paste textarea "Thank you for bringing this issue to my attention. I’ve escalated it to the sit…"
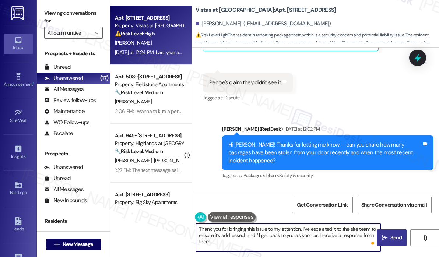
type textarea "Thank you for bringing this issue to my attention. I’ve escalated it to the sit…"
click at [395, 237] on span "Send" at bounding box center [396, 238] width 11 height 8
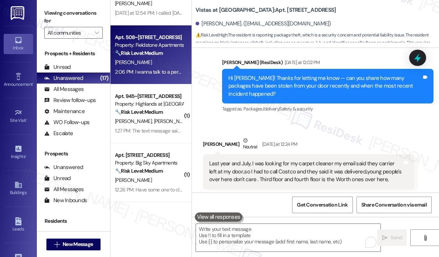
scroll to position [429, 0]
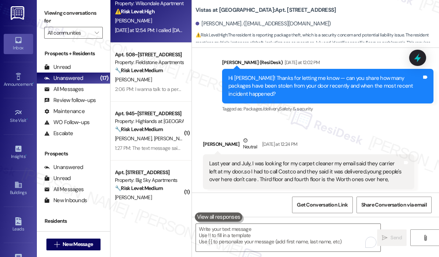
type textarea "Fetching suggested responses. Please feel free to read through the conversation…"
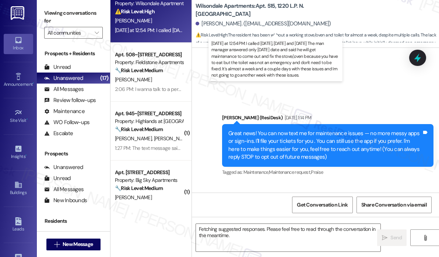
scroll to position [13462, 0]
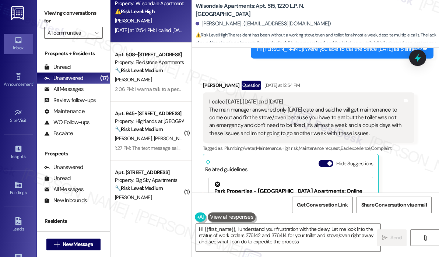
type textarea "Hi {{first_name}}, I understand your frustration with the delay. Let me look in…"
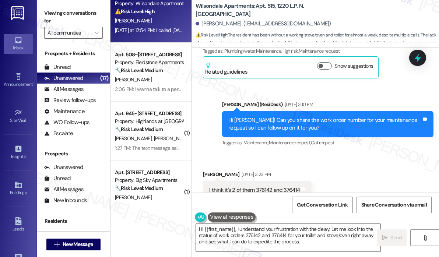
scroll to position [13056, 0]
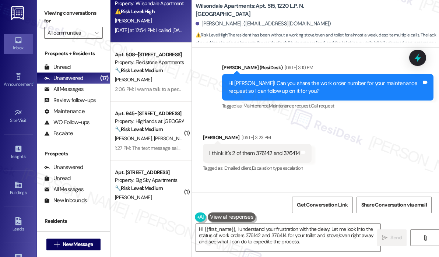
drag, startPoint x: 364, startPoint y: 138, endPoint x: 267, endPoint y: 137, distance: 97.0
click at [267, 212] on div "ResiDesk escalation to site team -> Risk Level: High risk Topics: Follow-Up On …" at bounding box center [329, 228] width 158 height 32
copy div "Follow-Up On WO #376142 and 376414"
click at [416, 56] on icon at bounding box center [418, 58] width 13 height 13
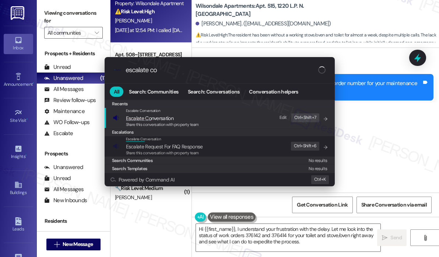
type input "escalate con"
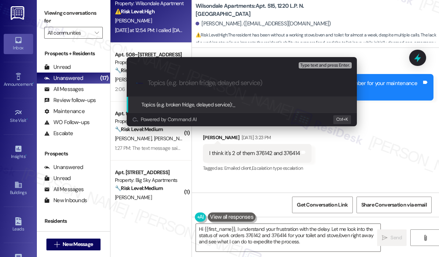
paste input "Follow-Up On WO #376142 and 376414"
type input "Follow-Up On WO #376142 and 376414"
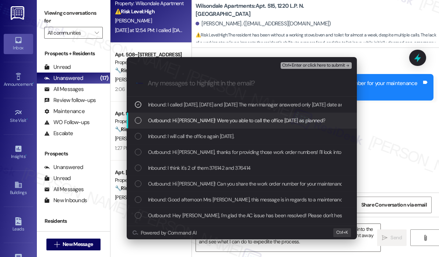
click at [201, 120] on span "Outbound: Hi Victoria! Were you able to call the office yesterday as planned?" at bounding box center [237, 120] width 178 height 8
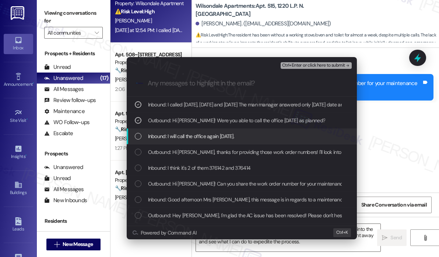
click at [193, 137] on span "Inbound: I will call the office again today." at bounding box center [191, 136] width 87 height 8
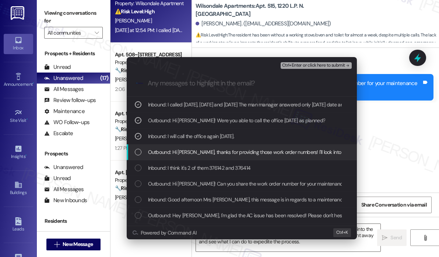
click at [191, 150] on span "Outbound: Hi Victoria, thanks for providing those work order numbers! I'll look…" at bounding box center [366, 152] width 437 height 8
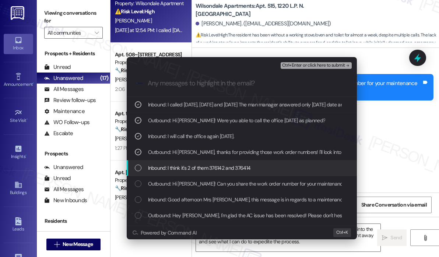
click at [189, 172] on span "Inbound: I think it's 2 of them 376142 and 376414" at bounding box center [199, 168] width 103 height 8
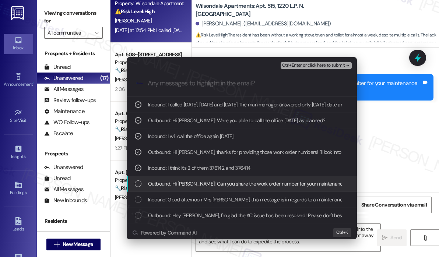
click at [195, 183] on span "Outbound: Hi Victoria! Can you share the work order number for your maintenance…" at bounding box center [289, 184] width 282 height 8
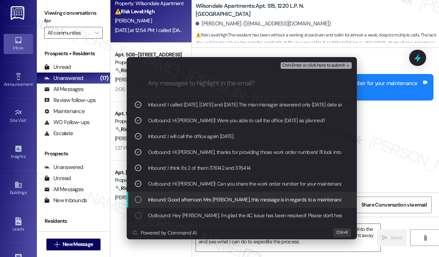
click at [203, 197] on span "Inbound: Good afternoon Mrs Sarah, this message is in regards to a maintenance …" at bounding box center [374, 200] width 453 height 8
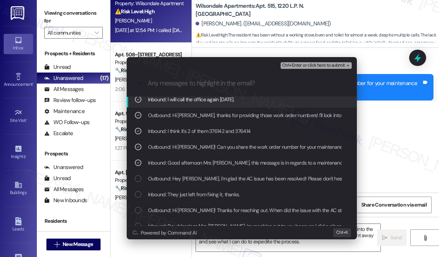
click at [298, 64] on span "Ctrl+Enter or click here to submit" at bounding box center [313, 65] width 63 height 5
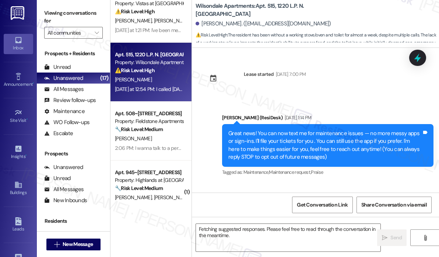
scroll to position [13469, 0]
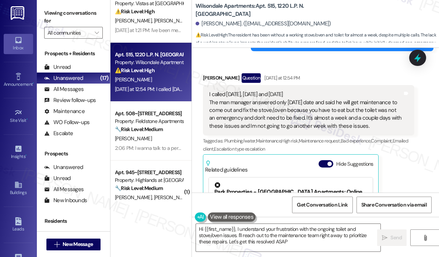
type textarea "Hi {{first_name}}, I understand your frustration with the ongoing toilet and st…"
click at [324, 243] on textarea "Hi {{first_name}}, I understand your frustration with the ongoing toilet and st…" at bounding box center [288, 238] width 185 height 28
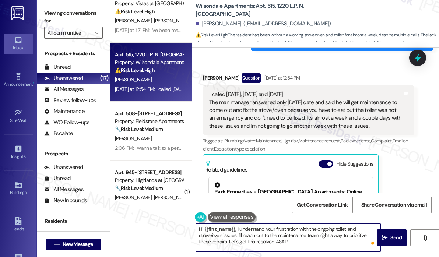
click at [315, 241] on textarea "Hi {{first_name}}, I understand your frustration with the ongoing toilet and st…" at bounding box center [288, 238] width 185 height 28
click at [381, 236] on span " Send" at bounding box center [392, 238] width 23 height 8
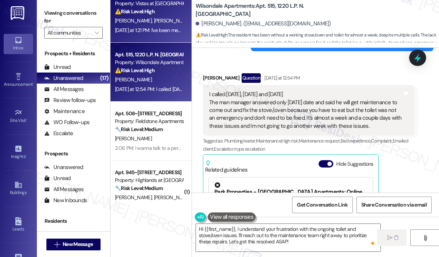
click at [159, 24] on span "[PERSON_NAME]" at bounding box center [172, 20] width 37 height 7
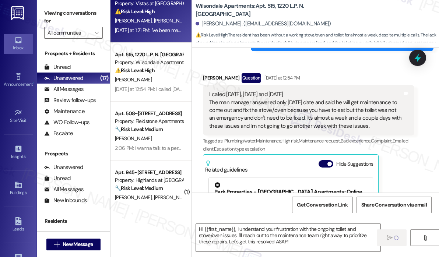
type textarea "Fetching suggested responses. Please feel free to read through the conversation…"
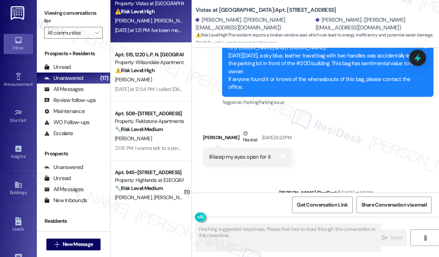
scroll to position [1885, 0]
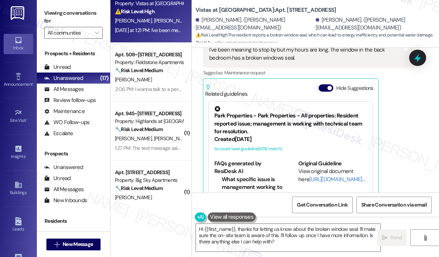
click at [390, 143] on div "Diana Wallace Yesterday at 1:21 PM I've been meaning to stop by but my hours ar…" at bounding box center [309, 116] width 212 height 173
click at [410, 171] on div "Diana Wallace Yesterday at 1:21 PM I've been meaning to stop by but my hours ar…" at bounding box center [309, 116] width 212 height 173
click at [406, 163] on div "Diana Wallace Yesterday at 1:21 PM I've been meaning to stop by but my hours ar…" at bounding box center [309, 116] width 212 height 173
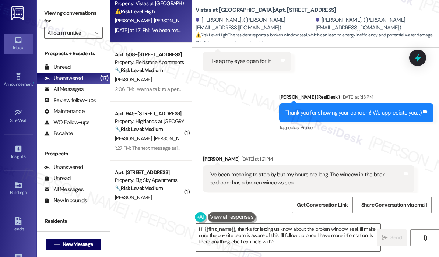
scroll to position [1811, 0]
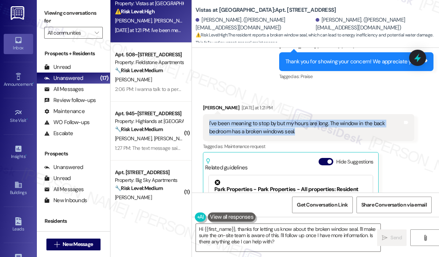
drag, startPoint x: 310, startPoint y: 116, endPoint x: 209, endPoint y: 107, distance: 101.0
click at [209, 120] on div "I've been meaning to stop by but my hours are long. The window in the back bedr…" at bounding box center [306, 128] width 194 height 16
copy div "I've been meaning to stop by but my hours are long. The window in the back bedr…"
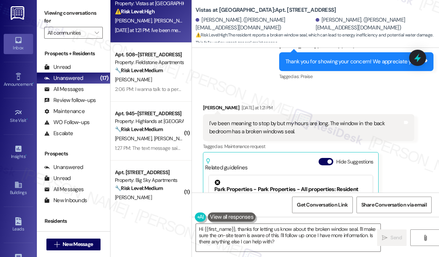
click at [403, 146] on div "Diana Wallace Yesterday at 1:21 PM I've been meaning to stop by but my hours ar…" at bounding box center [309, 190] width 212 height 173
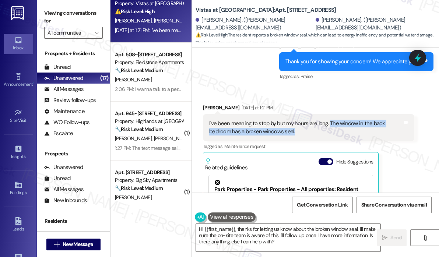
drag, startPoint x: 337, startPoint y: 115, endPoint x: 328, endPoint y: 107, distance: 12.0
click at [328, 120] on div "I've been meaning to stop by but my hours are long. The window in the back bedr…" at bounding box center [306, 128] width 194 height 16
copy div "The window in the back bedroom has a broken windows seal."
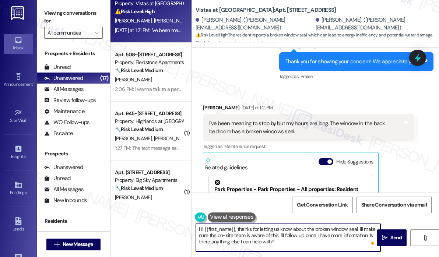
drag, startPoint x: 292, startPoint y: 244, endPoint x: 237, endPoint y: 229, distance: 56.7
click at [237, 229] on textarea "Hi {{first_name}}, thanks for letting us know about the broken window seal. I'l…" at bounding box center [288, 238] width 185 height 28
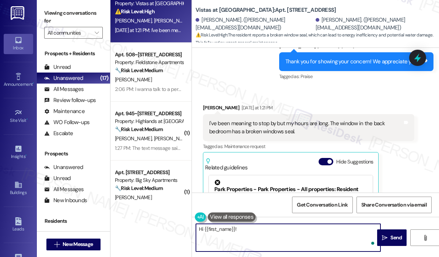
paste textarea "Thanks for letting me know — can you share how long the window seal has been br…"
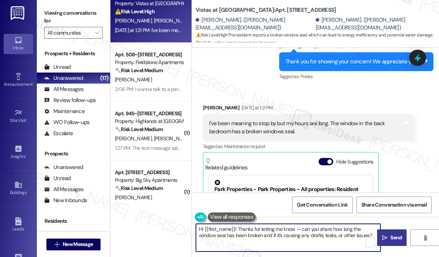
type textarea "Hi {{first_name}}! Thanks for letting me know — can you share how long the wind…"
click at [390, 235] on span "Send" at bounding box center [396, 238] width 14 height 8
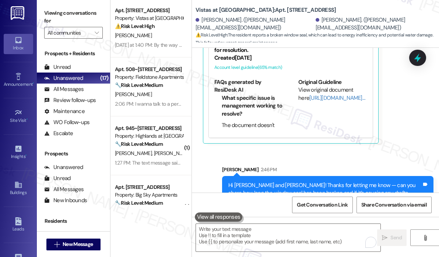
scroll to position [319, 0]
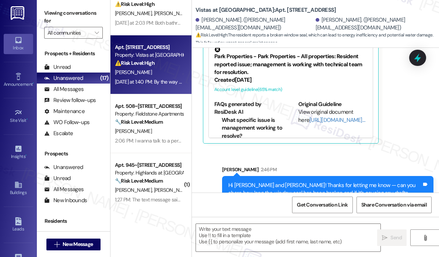
type textarea "Fetching suggested responses. Please feel free to read through the conversation…"
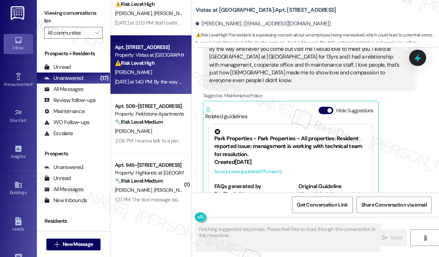
scroll to position [1481, 0]
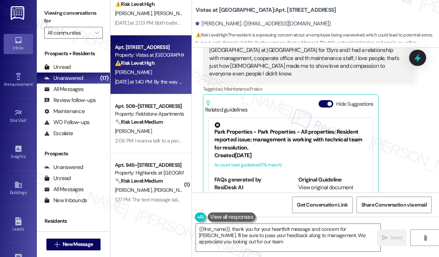
type textarea "{{first_name}}, thank you for your heartfelt message and concern for Ms. Michee…"
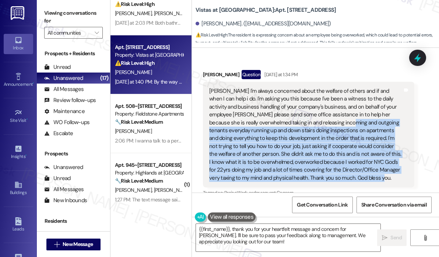
scroll to position [1260, 0]
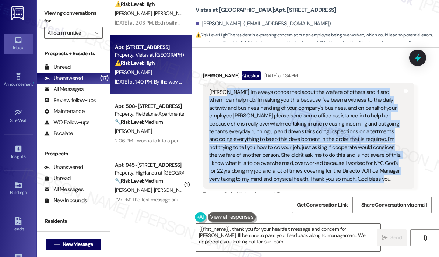
drag, startPoint x: 357, startPoint y: 119, endPoint x: 224, endPoint y: 69, distance: 142.7
click at [224, 88] on div "[PERSON_NAME] I'm always concerned about the welfare of others and if and when …" at bounding box center [306, 135] width 194 height 95
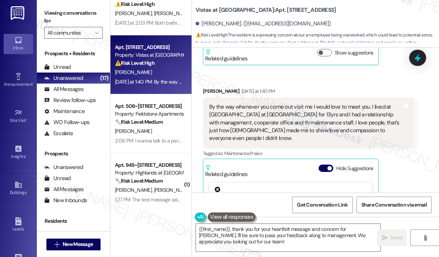
scroll to position [1370, 0]
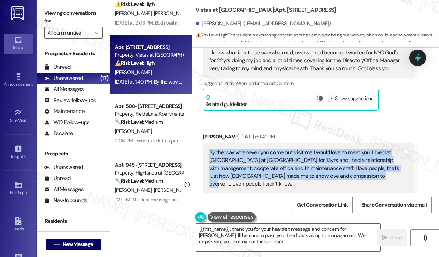
drag, startPoint x: 381, startPoint y: 150, endPoint x: 206, endPoint y: 126, distance: 176.4
click at [206, 143] on div "By the way whenever you come out visit me I would love to meet you. I lived at …" at bounding box center [309, 168] width 212 height 51
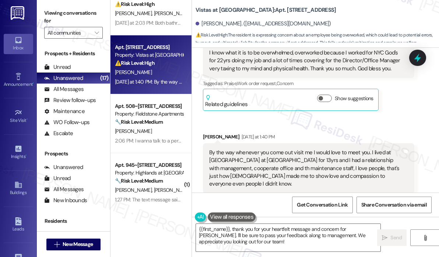
click at [389, 133] on div "Doris Reid Yesterday at 1:40 PM" at bounding box center [309, 138] width 212 height 10
click at [417, 60] on icon at bounding box center [418, 57] width 9 height 11
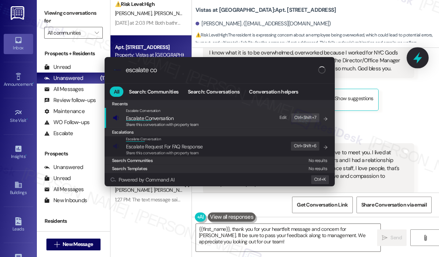
type input "escalate con"
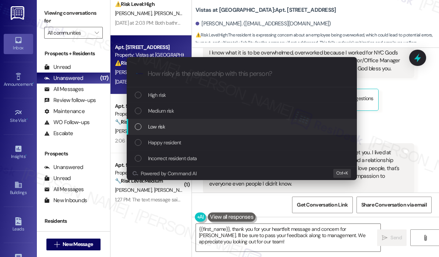
click at [172, 122] on div "Low risk" at bounding box center [242, 127] width 230 height 16
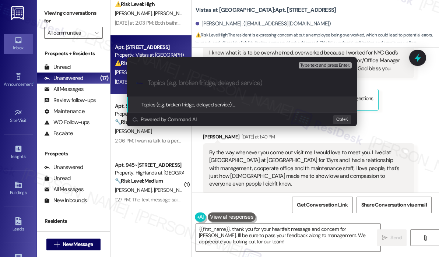
paste input "Appreciation and Concern for Staff Support"
type input "Appreciation and Concern for Staff Support"
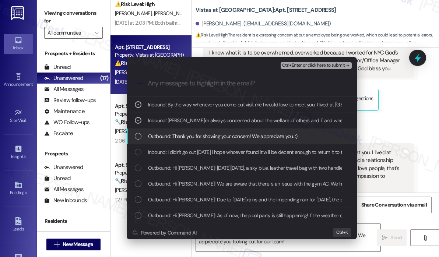
click at [197, 135] on span "Outbound: Thank you for showing your concern! We appreciate you. :)" at bounding box center [223, 136] width 150 height 8
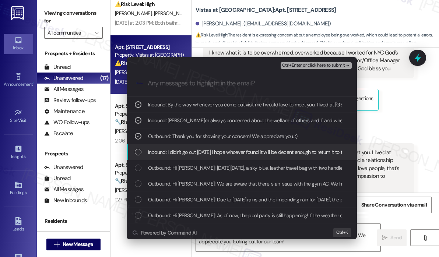
click at [197, 151] on span "Inbound: I didn't go out on Sunday I hope whoever found it will be decent enoug…" at bounding box center [254, 152] width 213 height 8
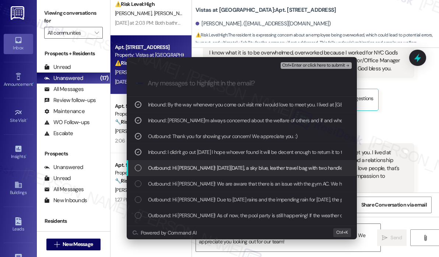
click at [194, 161] on div "Outbound: Hi Doris! On Sunday, August 10th, a sky blue, leather travel bag with…" at bounding box center [242, 168] width 230 height 16
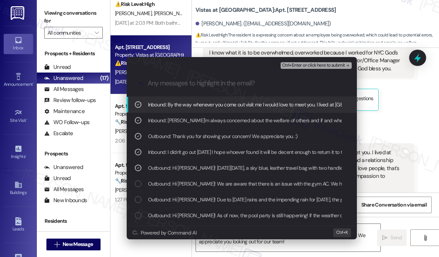
click at [295, 64] on span "Ctrl+Enter or click here to submit" at bounding box center [313, 65] width 63 height 5
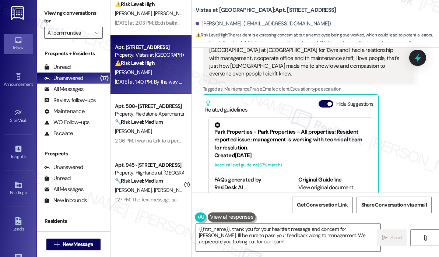
scroll to position [1481, 0]
click at [332, 236] on textarea "{{first_name}}, thank you for your heartfelt message and concern for Ms. Michee…" at bounding box center [288, 238] width 185 height 28
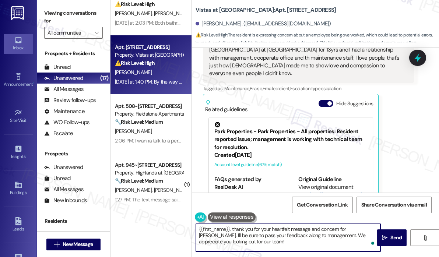
click at [332, 236] on textarea "{{first_name}}, thank you for your heartfelt message and concern for Ms. Michee…" at bounding box center [288, 238] width 185 height 28
click at [332, 235] on textarea "{{first_name}}, thank you for your heartfelt message and concern for Ms. Michee…" at bounding box center [288, 238] width 185 height 28
click at [388, 234] on span " Send" at bounding box center [392, 238] width 23 height 8
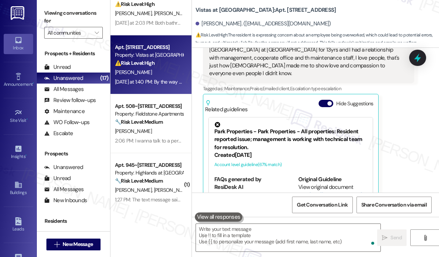
scroll to position [1481, 0]
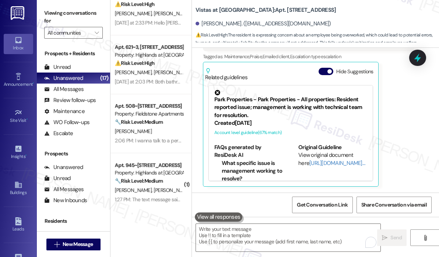
scroll to position [1548, 0]
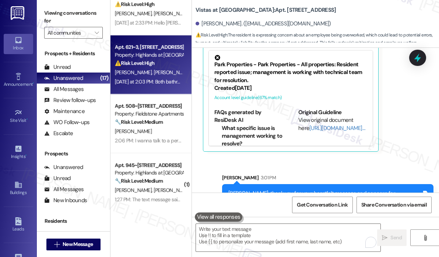
type textarea "Fetching suggested responses. Please feel free to read through the conversation…"
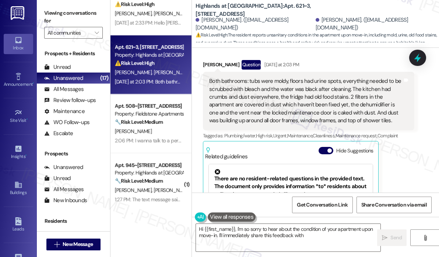
scroll to position [388, 0]
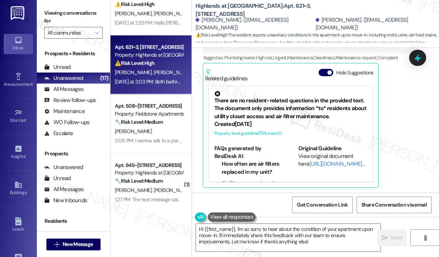
click at [389, 164] on div "[PERSON_NAME] Question [DATE] at 2:03 PM Both bathrooms: tubs were moldy, floor…" at bounding box center [309, 85] width 212 height 206
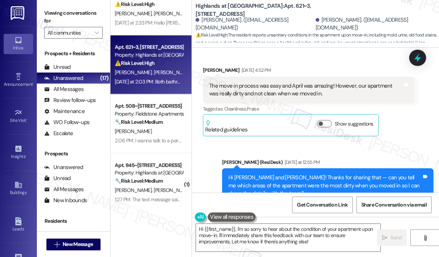
scroll to position [95, 0]
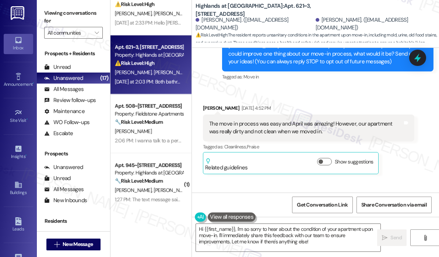
click at [316, 131] on div "The move in process was easy and April was amazing! However, our apartment was …" at bounding box center [306, 128] width 194 height 16
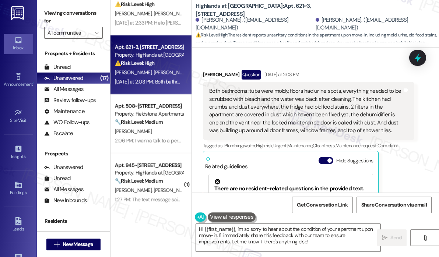
scroll to position [317, 0]
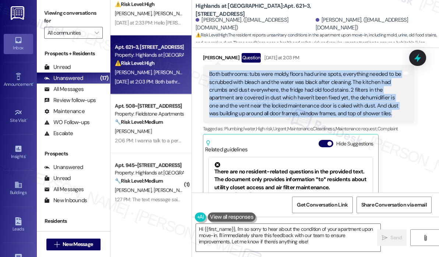
drag, startPoint x: 388, startPoint y: 118, endPoint x: 209, endPoint y: 74, distance: 184.0
click at [209, 74] on div "Both bathrooms: tubs were moldy, floors had urine spots, everything needed to b…" at bounding box center [309, 94] width 212 height 59
copy div "Both bathrooms: tubs were moldy, floors had urine spots, everything needed to b…"
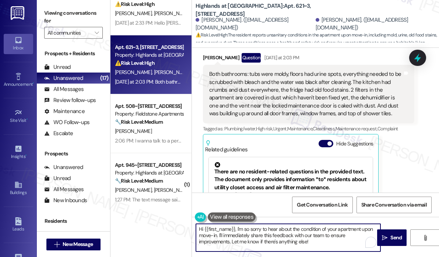
drag, startPoint x: 319, startPoint y: 241, endPoint x: 238, endPoint y: 229, distance: 82.1
click at [238, 229] on textarea "Hi {{first_name}}, I'm so sorry to hear about the condition of your apartment u…" at bounding box center [288, 238] width 185 height 28
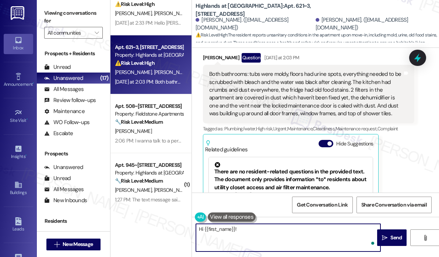
paste textarea "Thanks for sharing those details — can you let me know if these cleaning and ma…"
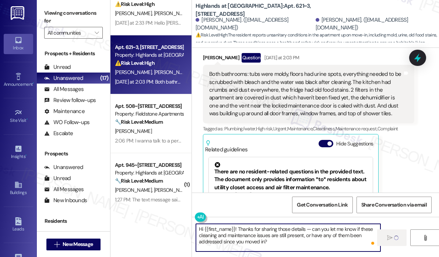
type textarea "Hi {{first_name}}! Thanks for sharing those details — can you let me know if th…"
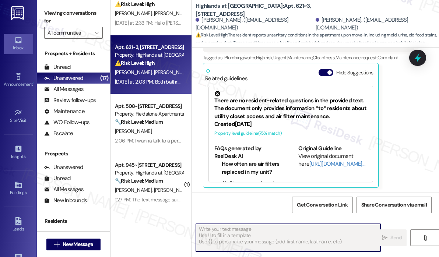
click at [171, 21] on div "[DATE] at 2:33 PM: Hello [PERSON_NAME] [PERSON_NAME] will be home except on [DA…" at bounding box center [438, 23] width 646 height 7
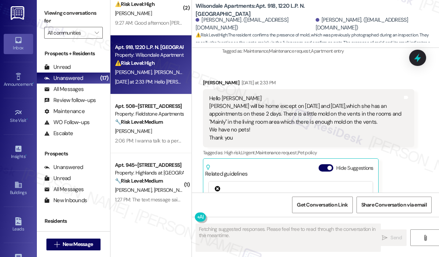
scroll to position [3675, 0]
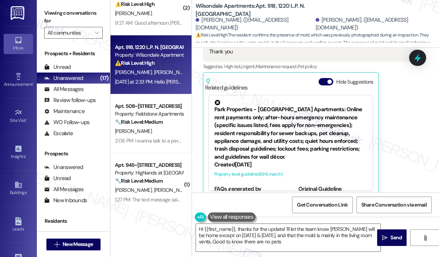
type textarea "Hi {{first_name}}, thanks for the update! I'll let the team know [PERSON_NAME] …"
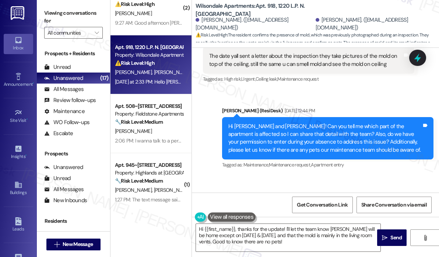
scroll to position [3454, 0]
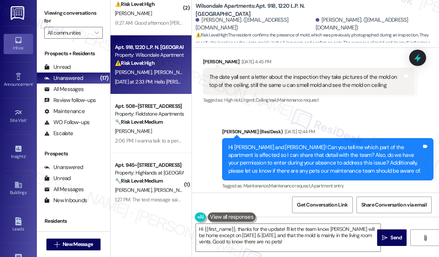
click at [373, 111] on div "Sent via SMS [PERSON_NAME] (ResiDesk) [DATE] 12:44 PM Hi [PERSON_NAME] and [PER…" at bounding box center [315, 154] width 247 height 86
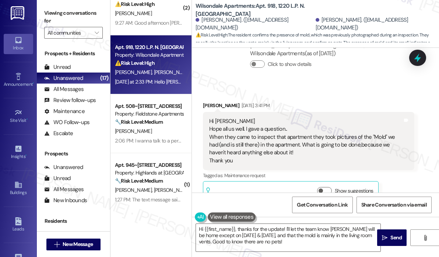
scroll to position [3048, 0]
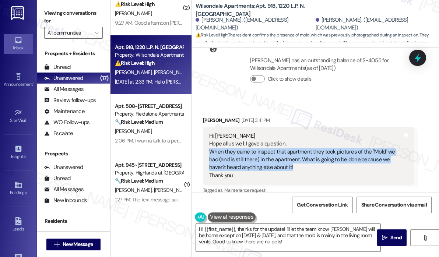
drag, startPoint x: 320, startPoint y: 157, endPoint x: 201, endPoint y: 142, distance: 119.8
click at [201, 142] on div "Received via SMS [PERSON_NAME] [DATE] 3:41 PM Hi [PERSON_NAME] all us well. I g…" at bounding box center [309, 167] width 223 height 112
copy div "When they came to inspect that apartment they took pictures of the "Mold" we ha…"
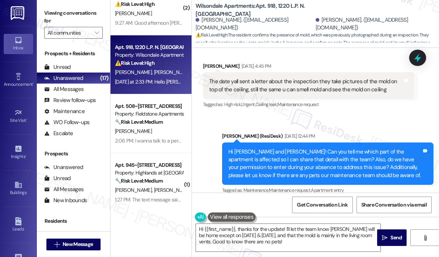
scroll to position [3454, 0]
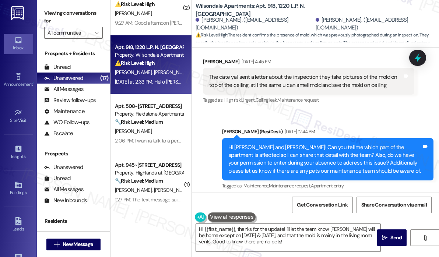
drag, startPoint x: 389, startPoint y: 76, endPoint x: 208, endPoint y: 66, distance: 181.3
click at [209, 73] on div "The date yall sent a letter about the inspection they take pictures of the mold…" at bounding box center [306, 81] width 195 height 16
copy div "The date yall sent a letter about the inspection they take pictures of the mold…"
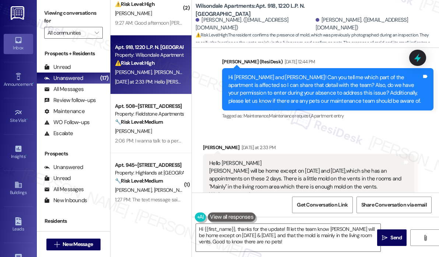
scroll to position [3564, 0]
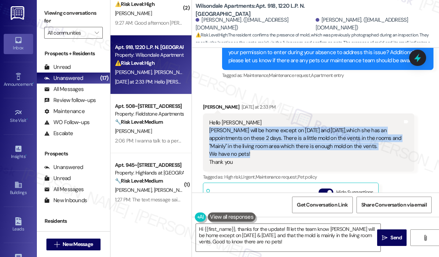
drag, startPoint x: 270, startPoint y: 144, endPoint x: 209, endPoint y: 121, distance: 65.1
click at [209, 121] on div "Hello [PERSON_NAME] [PERSON_NAME] will be home except on [DATE] and [DATE],whic…" at bounding box center [306, 143] width 194 height 48
copy div "[PERSON_NAME] will be home except on [DATE] and [DATE],which she has an appoint…"
click at [421, 59] on icon at bounding box center [418, 57] width 9 height 11
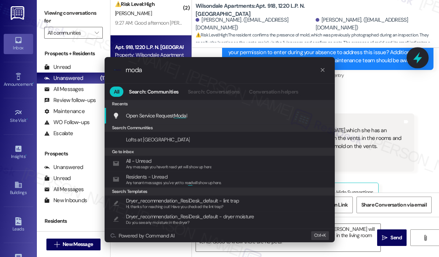
type input "modal"
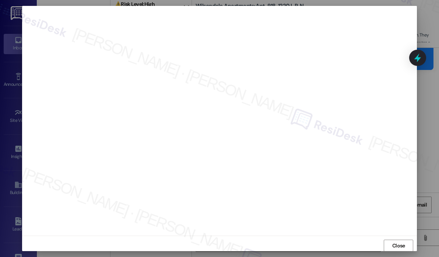
scroll to position [6, 0]
click at [391, 241] on span "Close" at bounding box center [399, 242] width 16 height 8
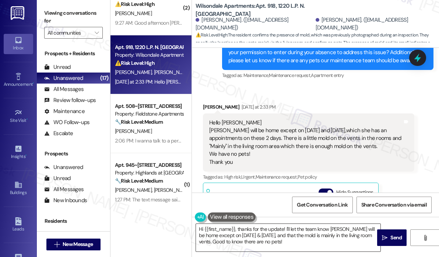
click at [313, 243] on textarea "Hi {{first_name}}, thanks for the update! I'll let the team know [PERSON_NAME] …" at bounding box center [288, 238] width 185 height 28
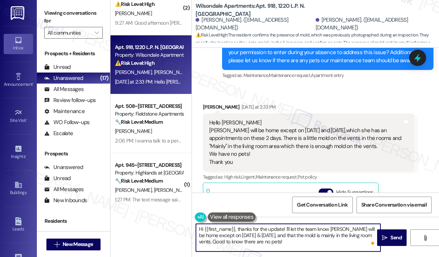
click at [298, 234] on textarea "Hi {{first_name}}, thanks for the update! I'll let the team know [PERSON_NAME] …" at bounding box center [288, 238] width 185 height 28
type textarea "Hi {{first_name}}, thanks for the update! I'll let the team know [PERSON_NAME] …"
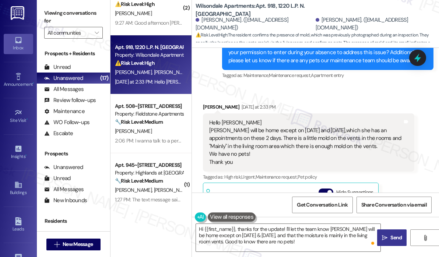
click at [386, 238] on icon "" at bounding box center [385, 238] width 6 height 6
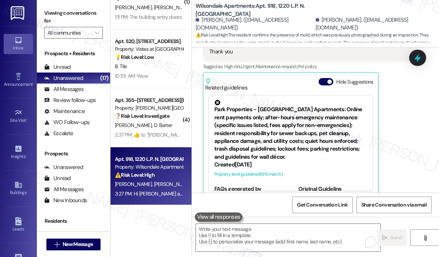
scroll to position [562, 0]
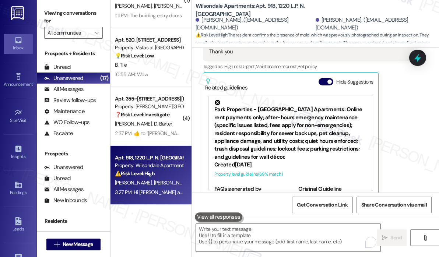
click at [410, 167] on div "[PERSON_NAME] [DATE] at 2:33 PM Hello [PERSON_NAME] [PERSON_NAME] will be home …" at bounding box center [309, 95] width 212 height 204
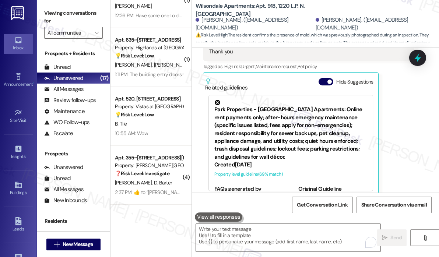
scroll to position [503, 0]
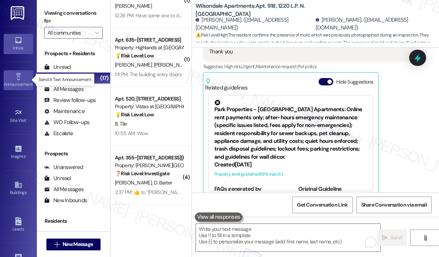
click at [22, 81] on div "Announcement •" at bounding box center [18, 84] width 37 height 7
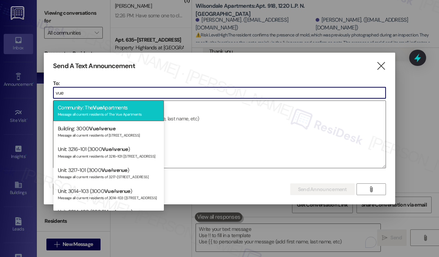
type input "vue"
click at [107, 113] on div "Message all current residents of The Vue Apartments" at bounding box center [109, 114] width 102 height 6
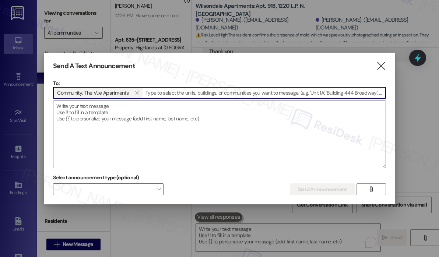
click at [107, 113] on textarea at bounding box center [219, 134] width 333 height 67
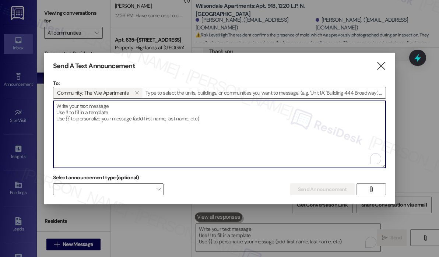
paste textarea "Hi {{first_name}}! This is a friendly reminder that the dog waste stations on o…"
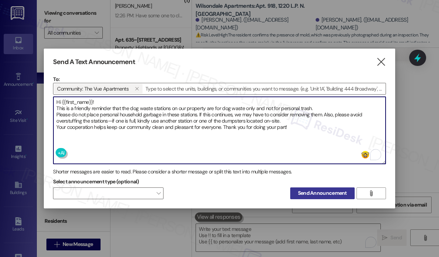
type textarea "Hi {{first_name}}! This is a friendly reminder that the dog waste stations on o…"
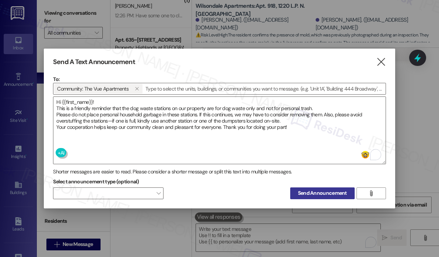
click at [317, 192] on span "Send Announcement" at bounding box center [322, 193] width 49 height 8
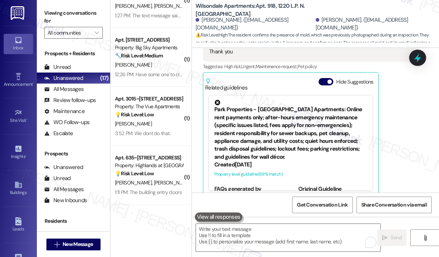
click at [398, 108] on div "[PERSON_NAME] [DATE] at 2:33 PM Hello [PERSON_NAME] [PERSON_NAME] will be home …" at bounding box center [309, 95] width 212 height 204
click at [396, 142] on div "[PERSON_NAME] [DATE] at 2:33 PM Hello [PERSON_NAME] [PERSON_NAME] will be home …" at bounding box center [309, 95] width 212 height 204
click at [398, 133] on div "[PERSON_NAME] [DATE] at 2:33 PM Hello [PERSON_NAME] [PERSON_NAME] will be home …" at bounding box center [309, 95] width 212 height 204
click at [15, 81] on div "Announcement •" at bounding box center [18, 84] width 37 height 7
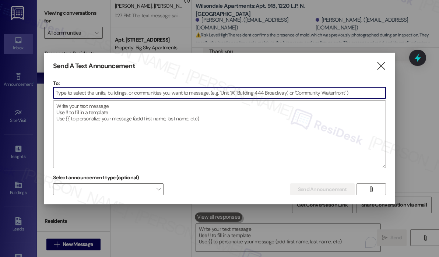
click at [96, 94] on input at bounding box center [219, 92] width 333 height 11
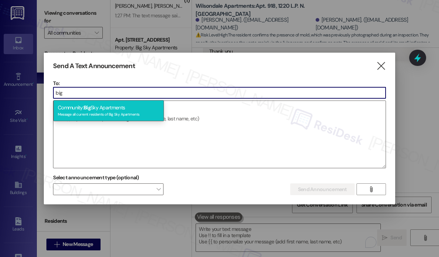
type input "big"
click at [102, 107] on div "Community: Big Sky Apartments Message all current residents of Big Sky Apartmen…" at bounding box center [108, 110] width 111 height 21
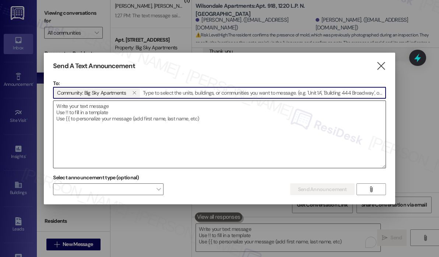
click at [102, 107] on textarea at bounding box center [219, 134] width 333 height 67
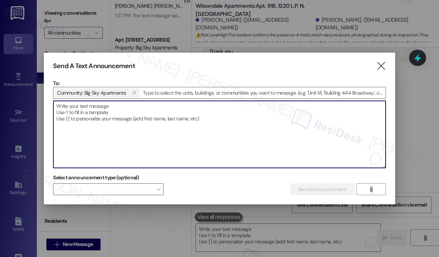
paste textarea "Hi {{first_name}}, The City of Staunton has issued a Boil Water Advisory due to…"
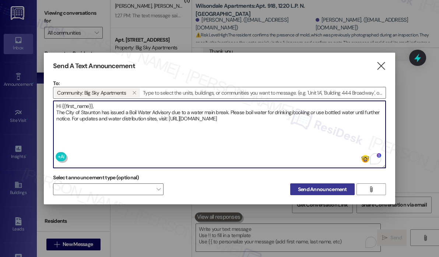
type textarea "Hi {{first_name}}, The City of Staunton has issued a Boil Water Advisory due to…"
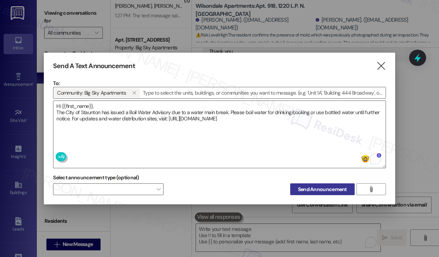
click at [320, 188] on span "Send Announcement" at bounding box center [322, 190] width 49 height 8
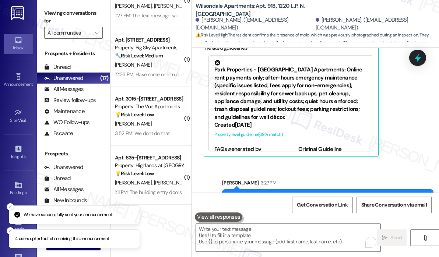
scroll to position [3743, 0]
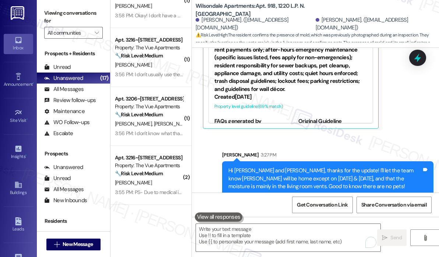
click at [367, 135] on div "Sent via SMS [PERSON_NAME] 3:27 PM Hi [PERSON_NAME] and [PERSON_NAME], thanks f…" at bounding box center [315, 168] width 247 height 67
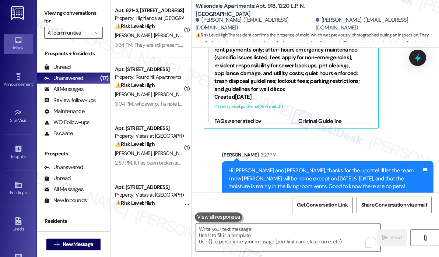
scroll to position [60, 0]
click at [363, 135] on div "Sent via SMS [PERSON_NAME] 3:27 PM Hi [PERSON_NAME] and [PERSON_NAME], thanks f…" at bounding box center [315, 168] width 247 height 67
click at [304, 135] on div "Sent via SMS [PERSON_NAME] 3:27 PM Hi [PERSON_NAME] and [PERSON_NAME], thanks f…" at bounding box center [315, 168] width 247 height 67
